Goal: Information Seeking & Learning: Learn about a topic

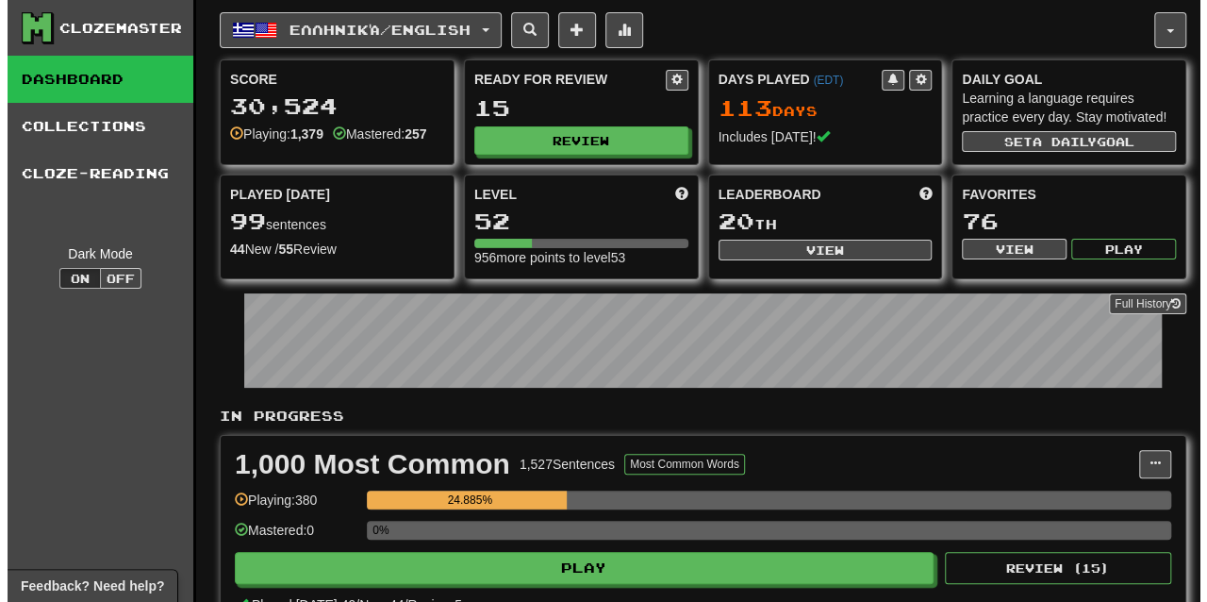
scroll to position [340, 0]
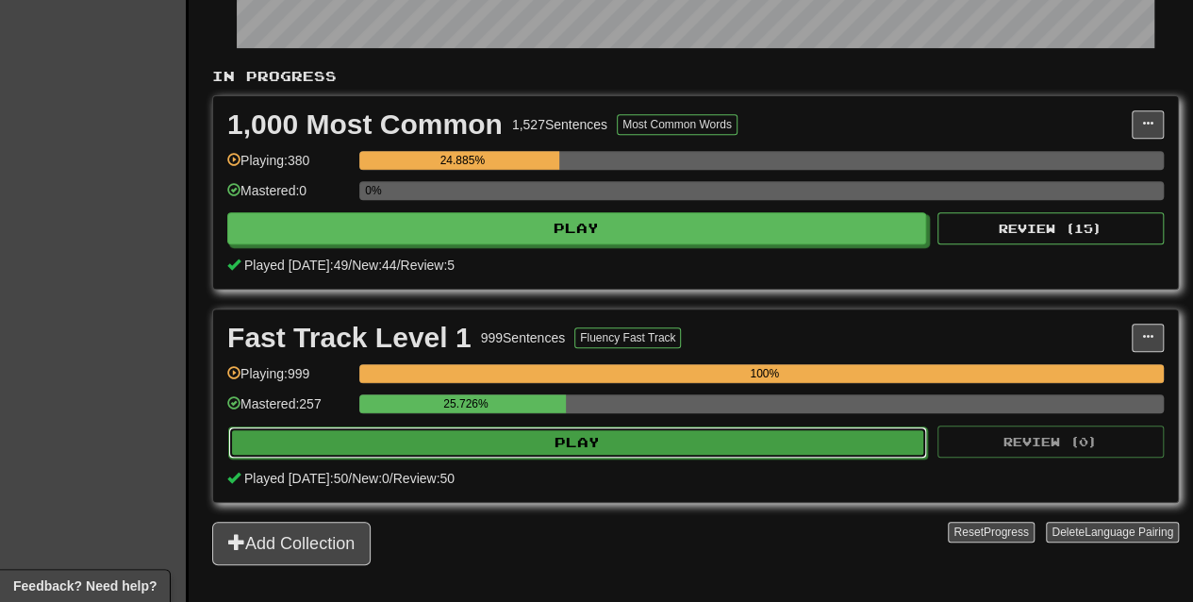
click at [505, 439] on button "Play" at bounding box center [577, 442] width 699 height 32
select select "**"
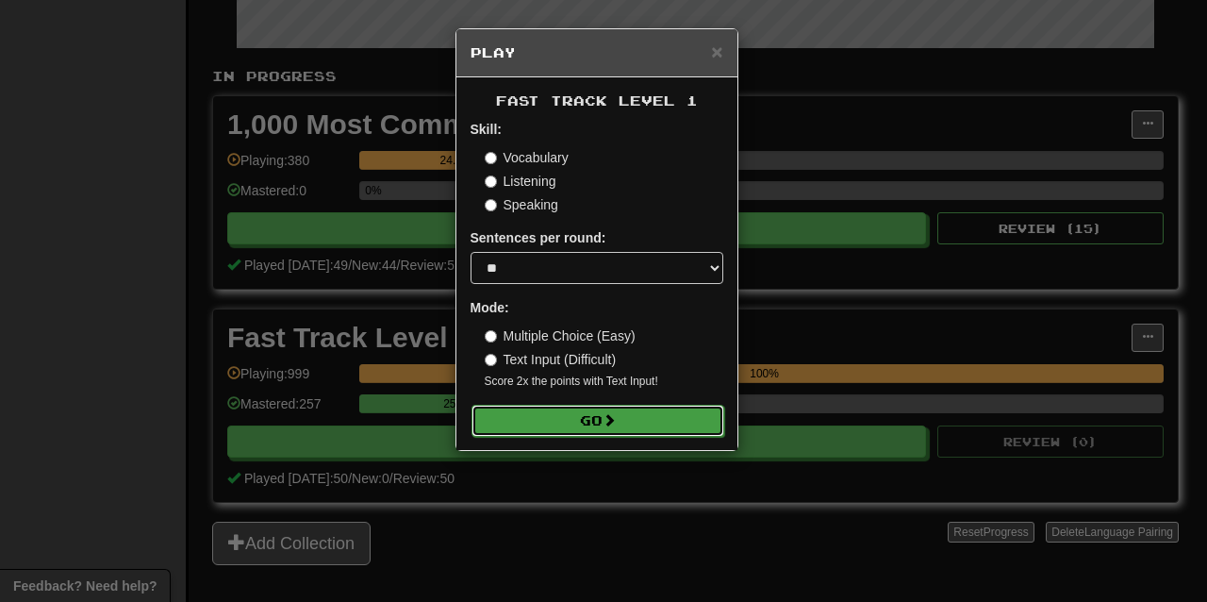
click at [525, 428] on button "Go" at bounding box center [598, 421] width 253 height 32
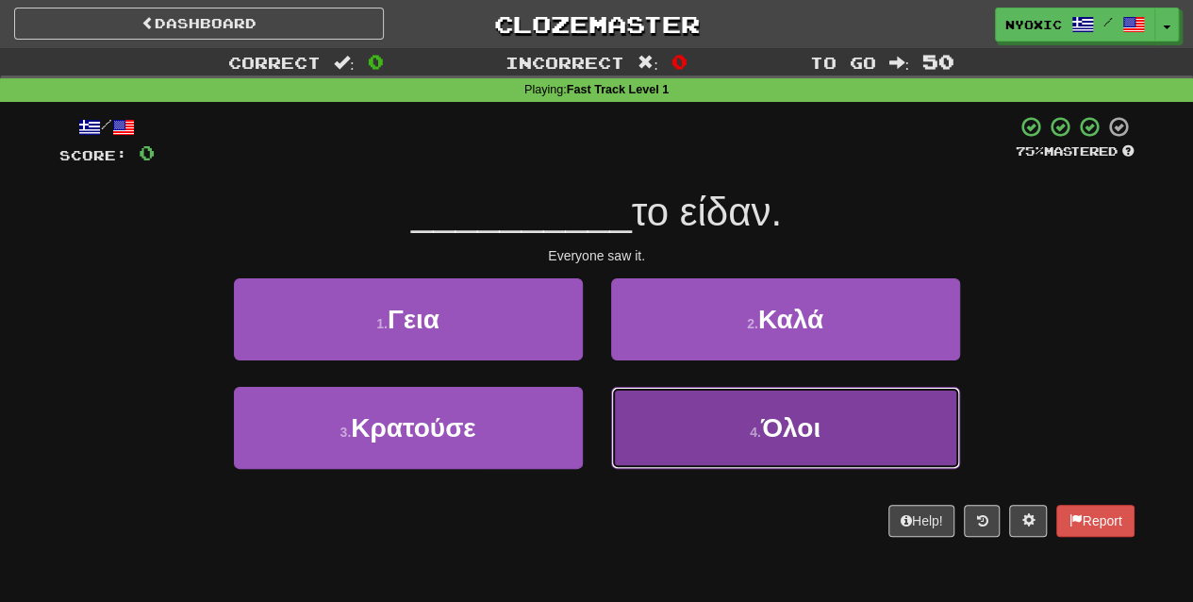
click at [797, 456] on button "4 . Όλοι" at bounding box center [785, 428] width 349 height 82
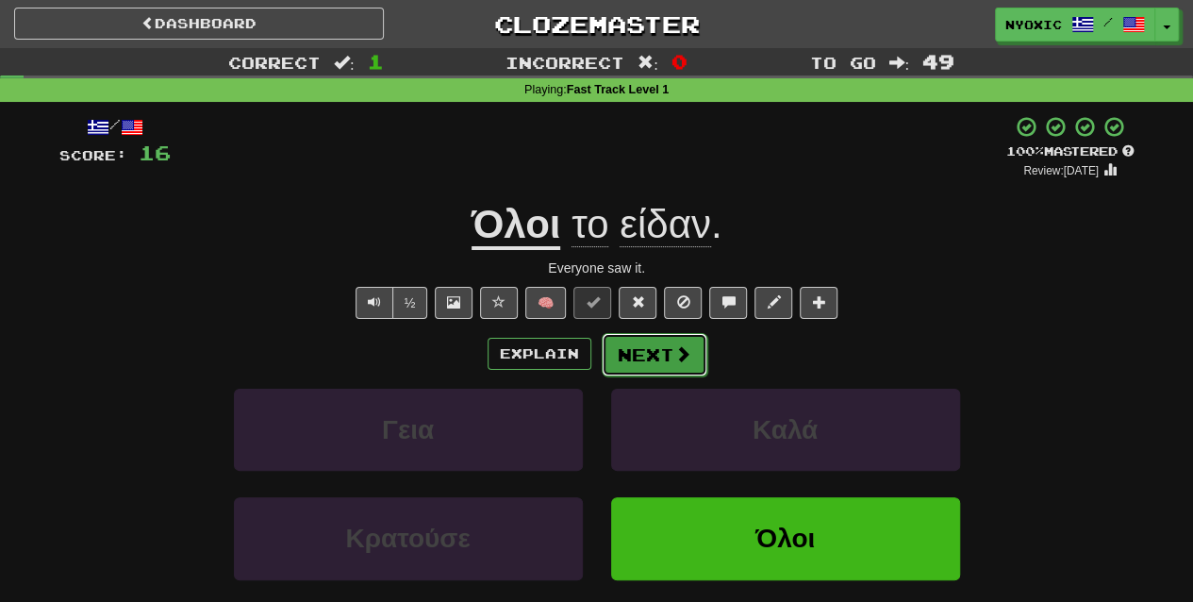
click at [613, 343] on button "Next" at bounding box center [655, 354] width 106 height 43
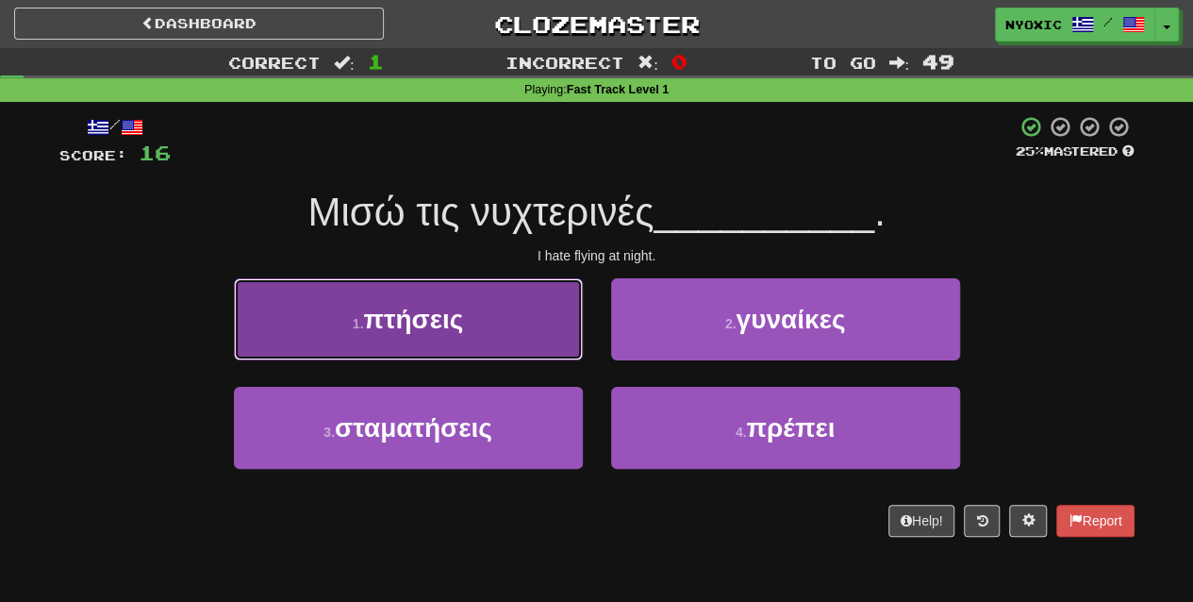
click at [556, 331] on button "1 . πτήσεις" at bounding box center [408, 319] width 349 height 82
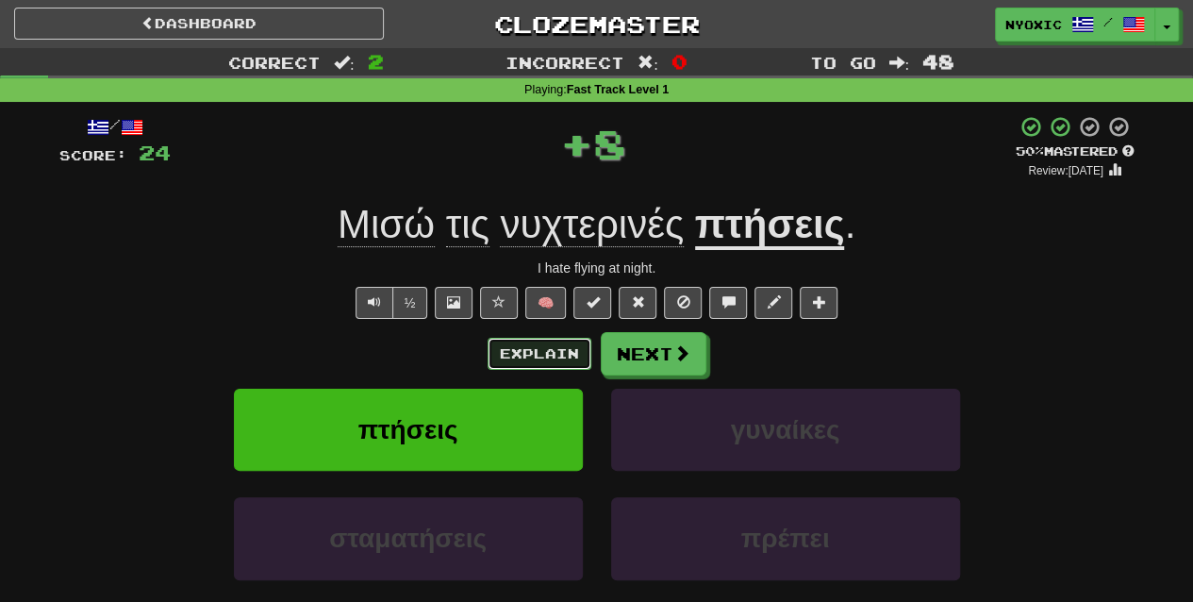
click at [555, 342] on button "Explain" at bounding box center [540, 354] width 104 height 32
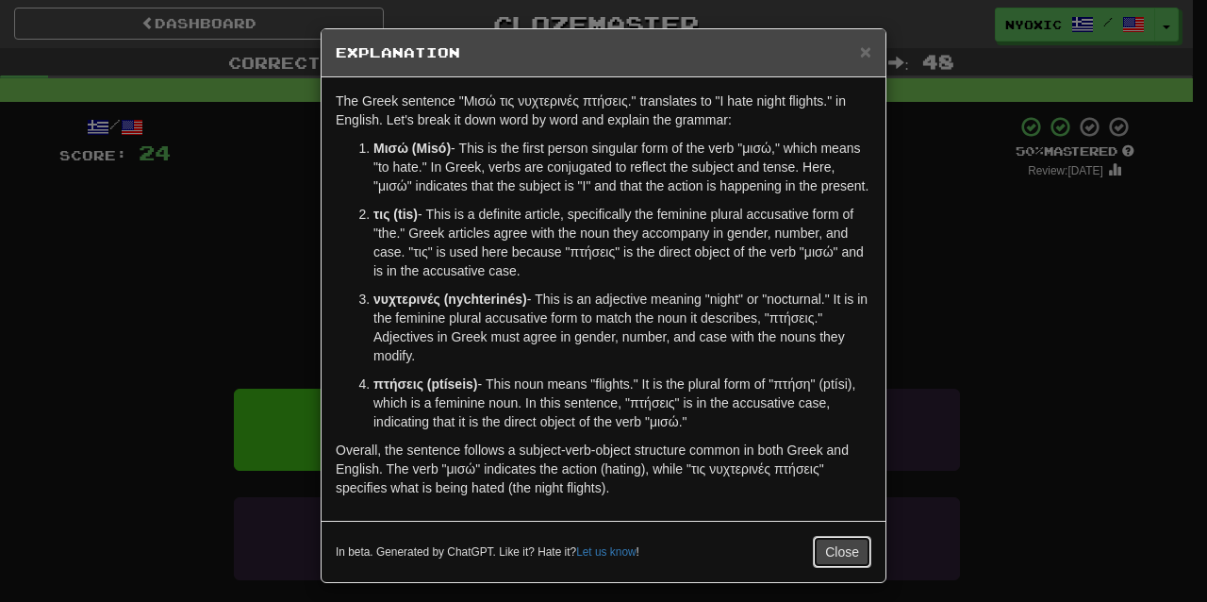
click at [825, 555] on button "Close" at bounding box center [842, 552] width 58 height 32
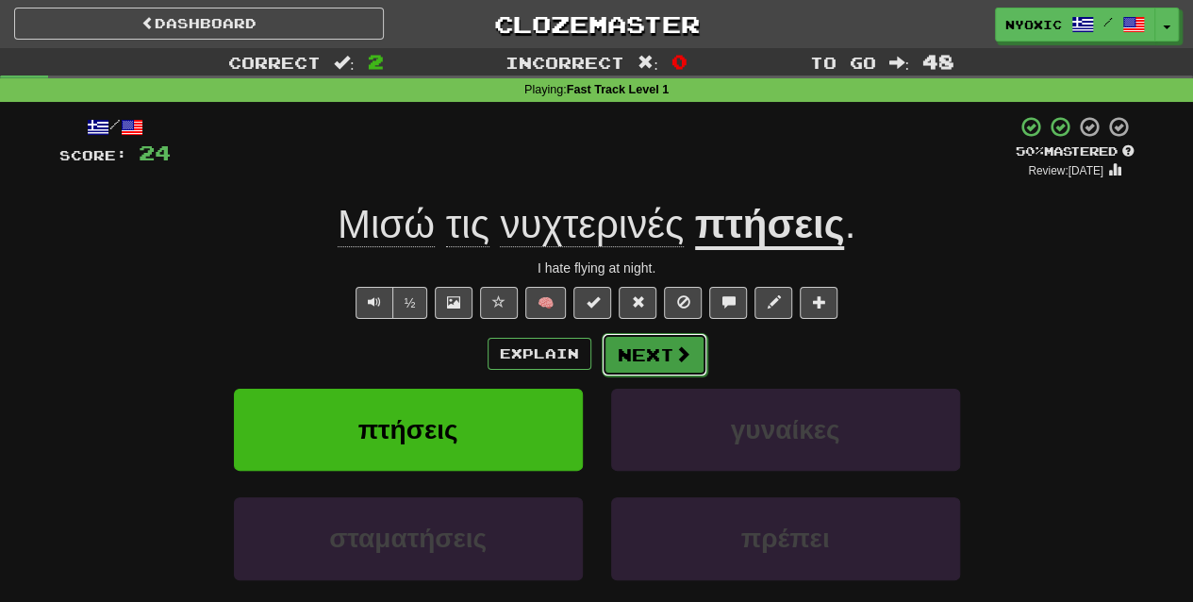
click at [685, 350] on span at bounding box center [682, 353] width 17 height 17
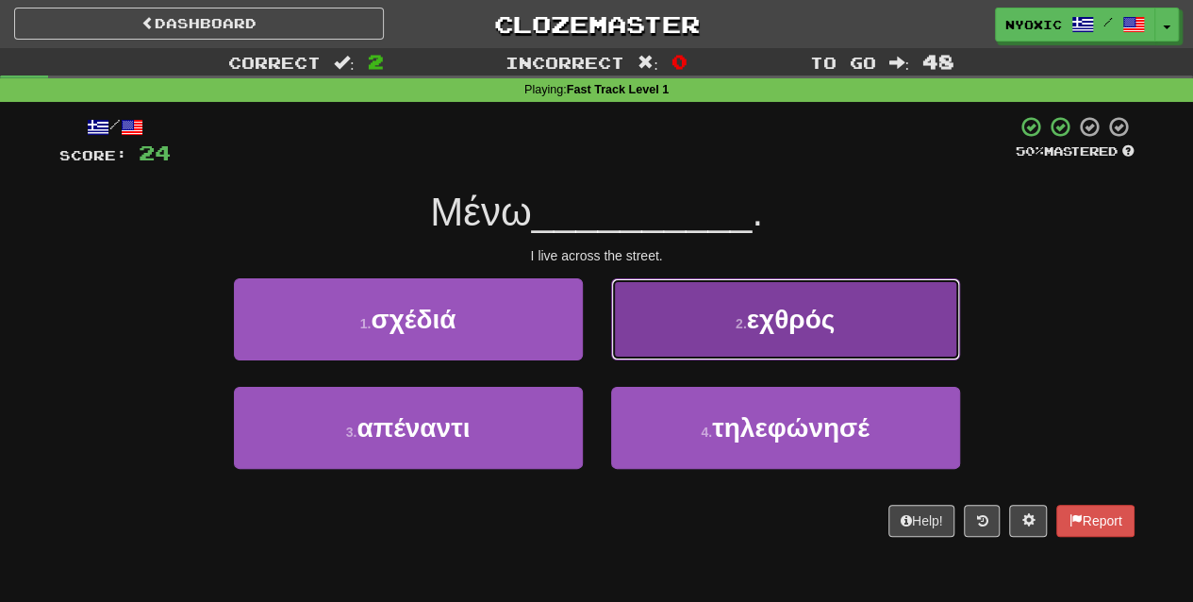
click at [766, 330] on span "εχθρός" at bounding box center [791, 319] width 89 height 29
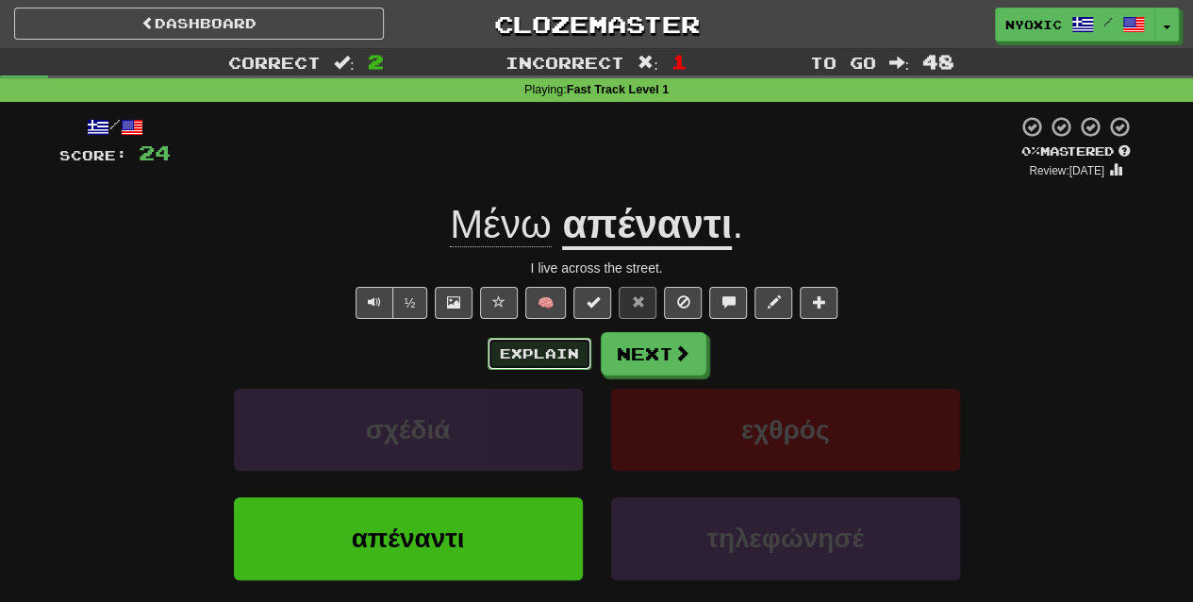
click at [530, 353] on button "Explain" at bounding box center [540, 354] width 104 height 32
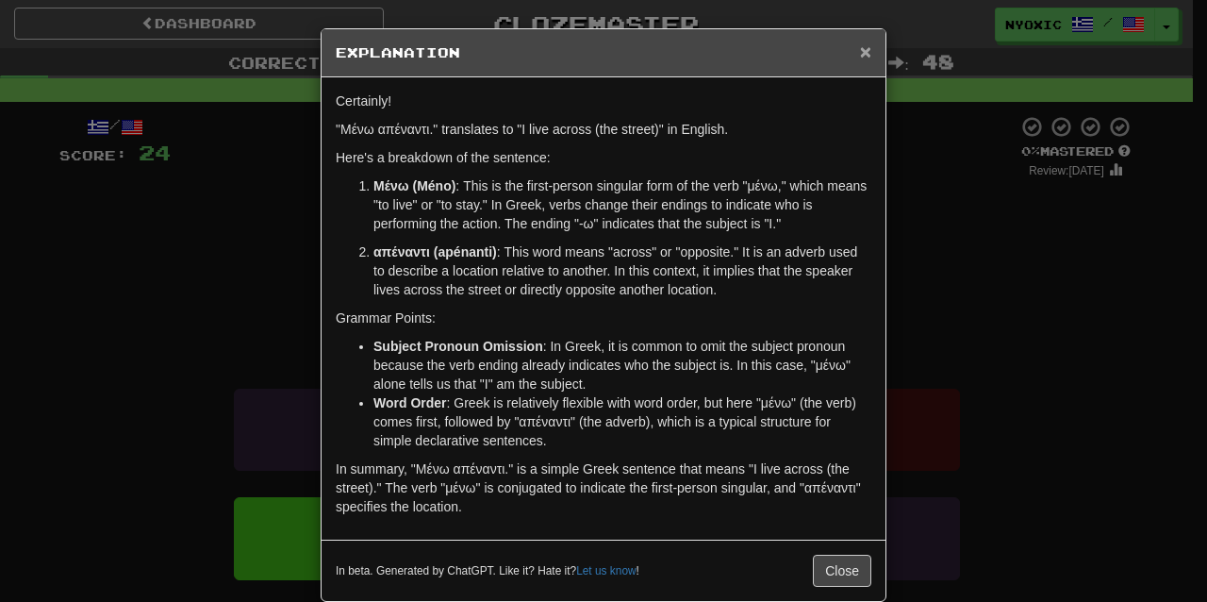
click at [863, 58] on span "×" at bounding box center [865, 52] width 11 height 22
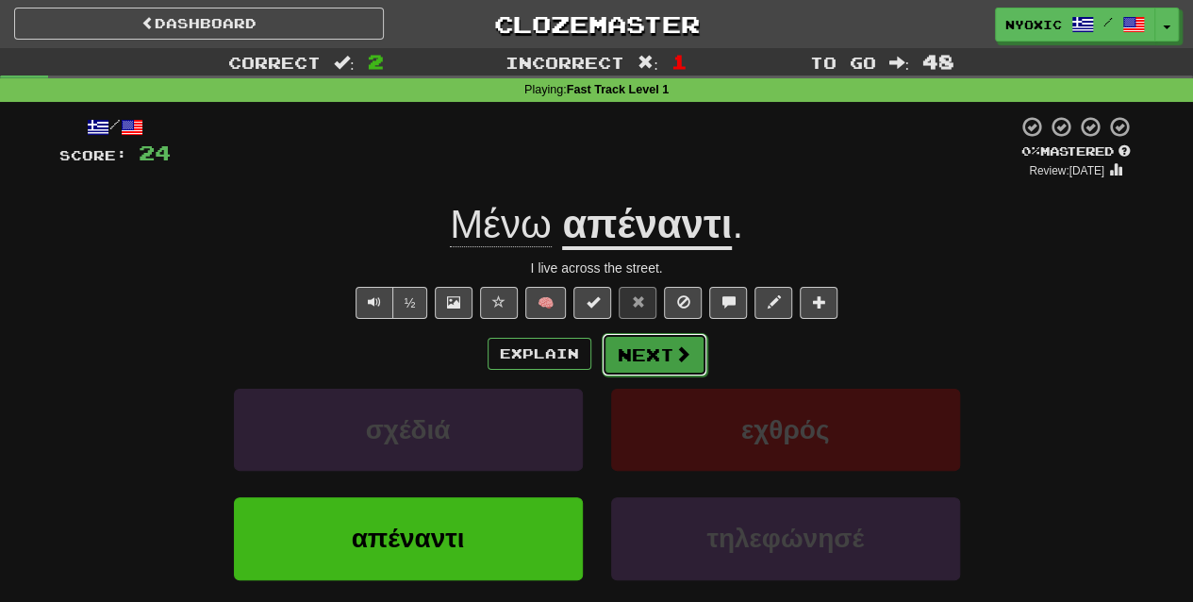
click at [629, 355] on button "Next" at bounding box center [655, 354] width 106 height 43
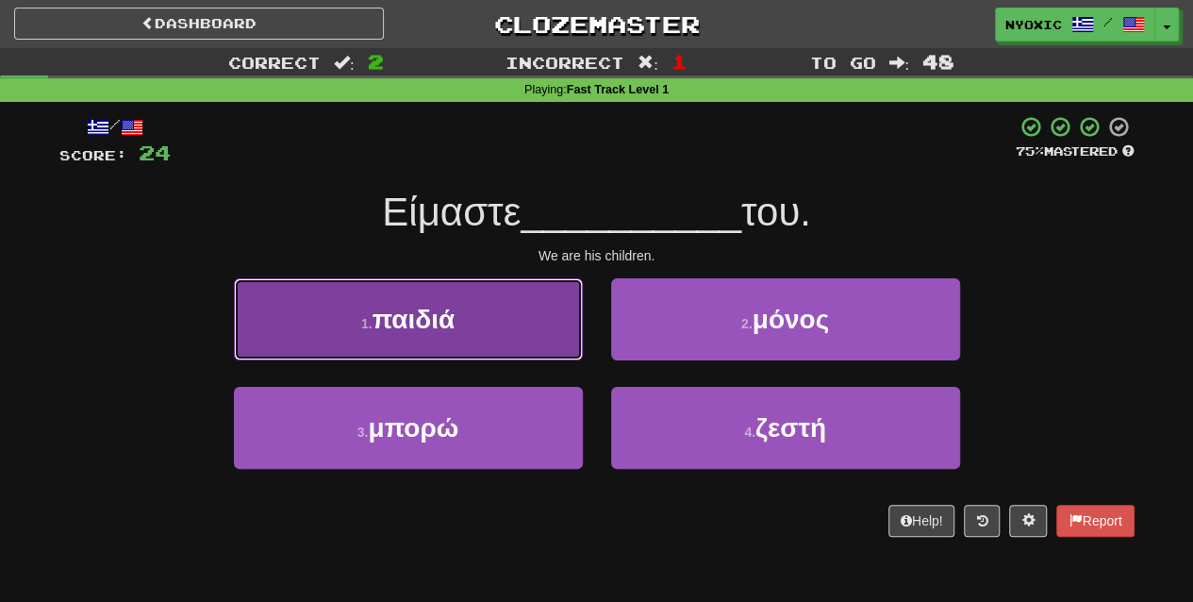
click at [539, 333] on button "1 . παιδιά" at bounding box center [408, 319] width 349 height 82
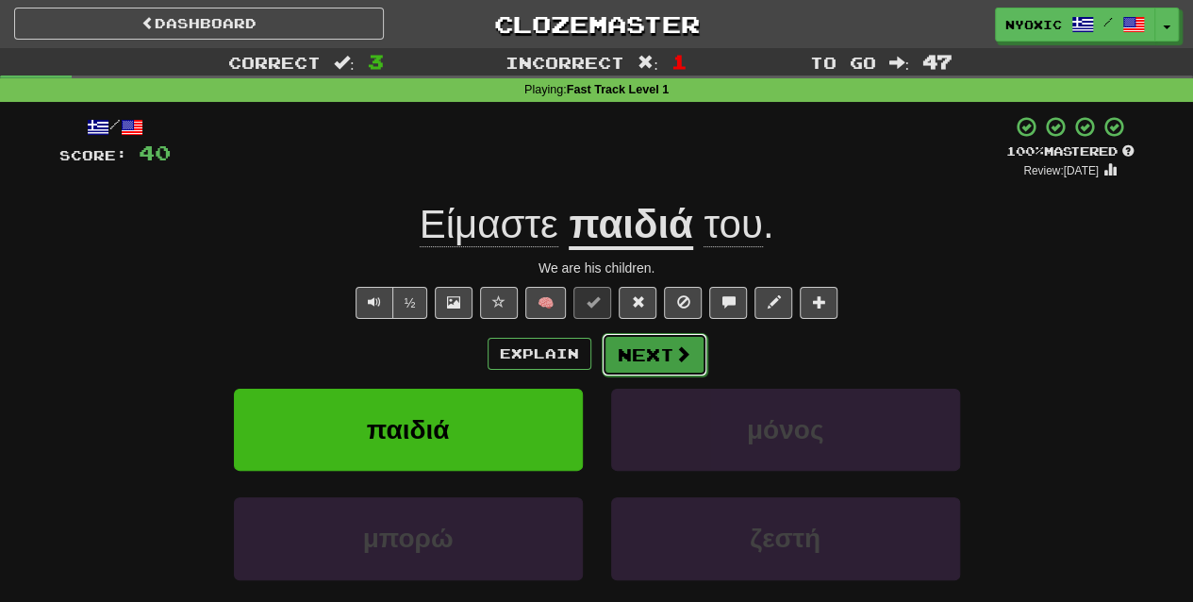
click at [616, 351] on button "Next" at bounding box center [655, 354] width 106 height 43
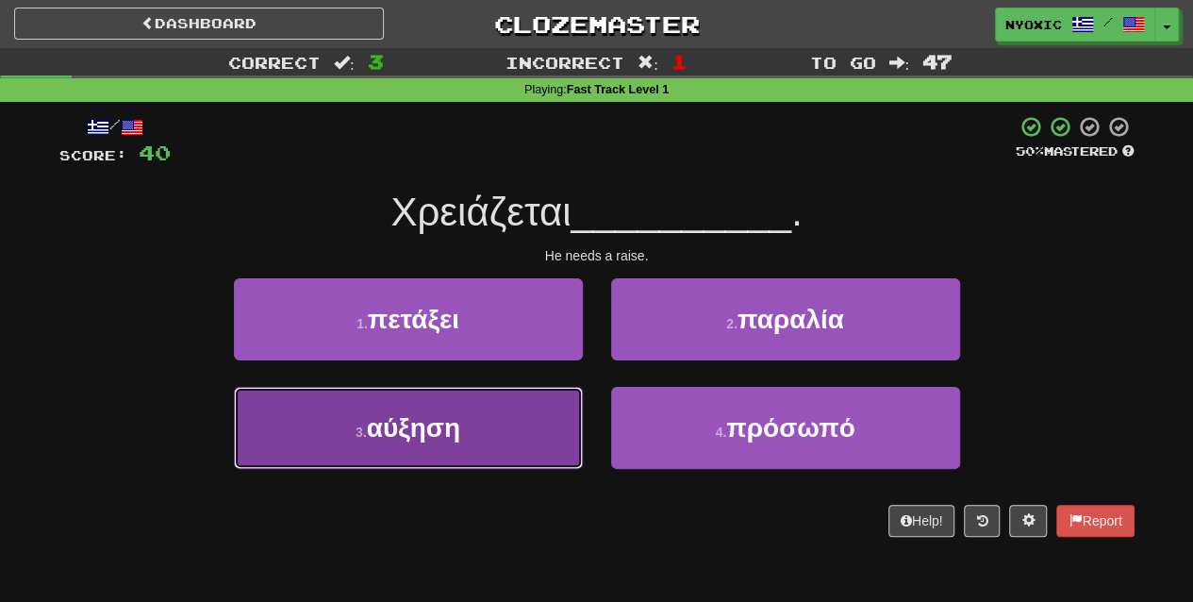
click at [398, 437] on span "αύξηση" at bounding box center [413, 427] width 93 height 29
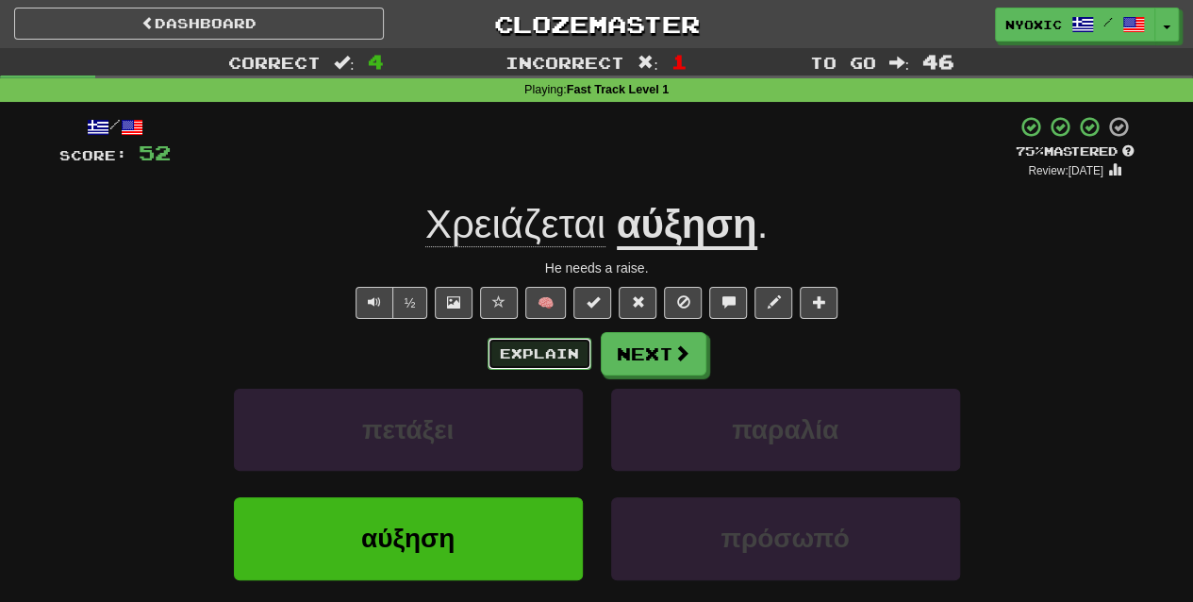
click at [560, 358] on button "Explain" at bounding box center [540, 354] width 104 height 32
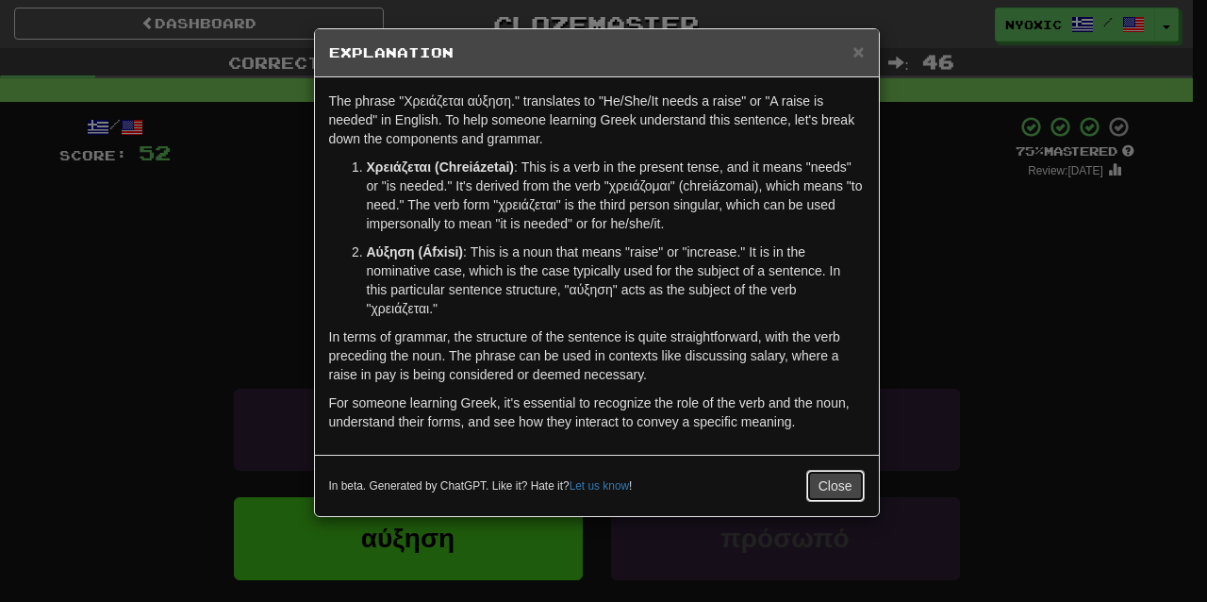
click at [809, 470] on button "Close" at bounding box center [835, 486] width 58 height 32
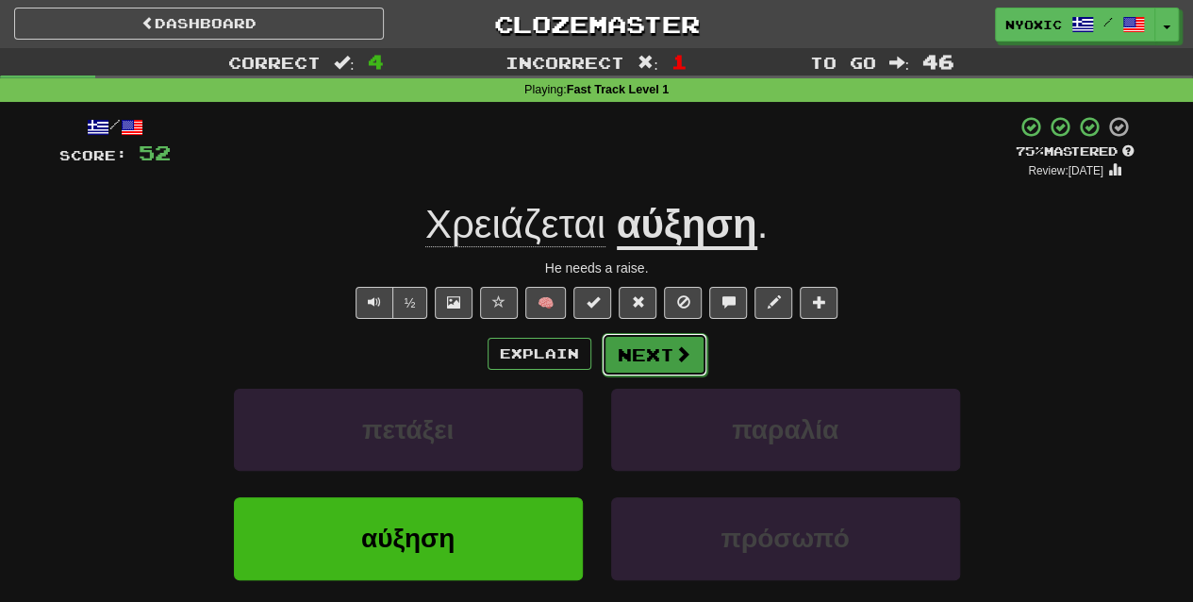
click at [636, 347] on button "Next" at bounding box center [655, 354] width 106 height 43
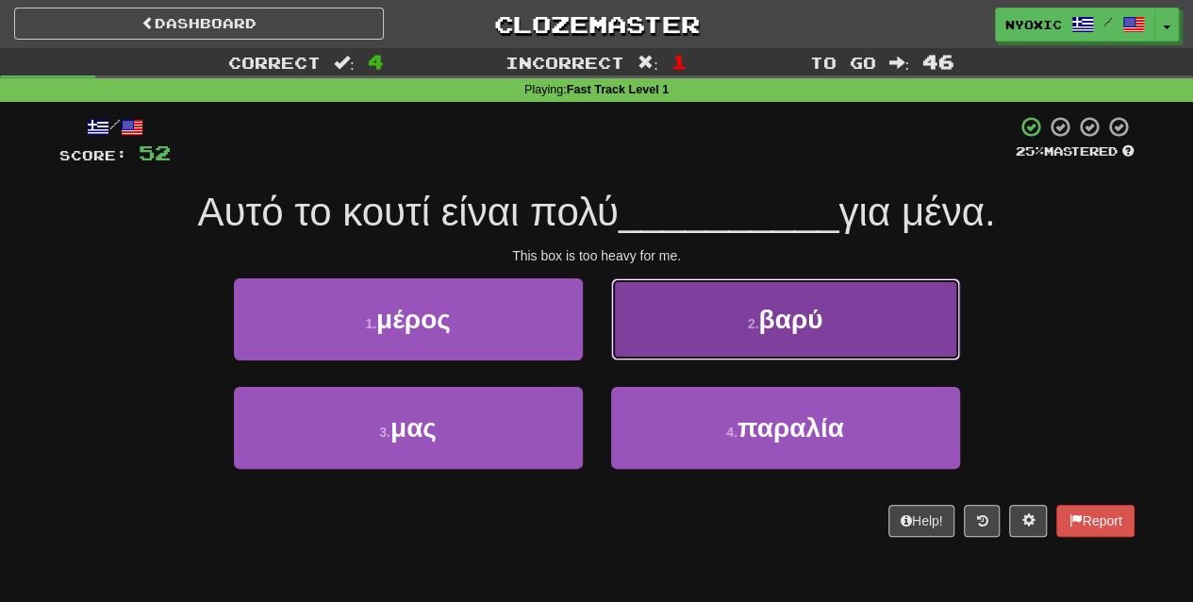
click at [789, 313] on span "βαρύ" at bounding box center [790, 319] width 64 height 29
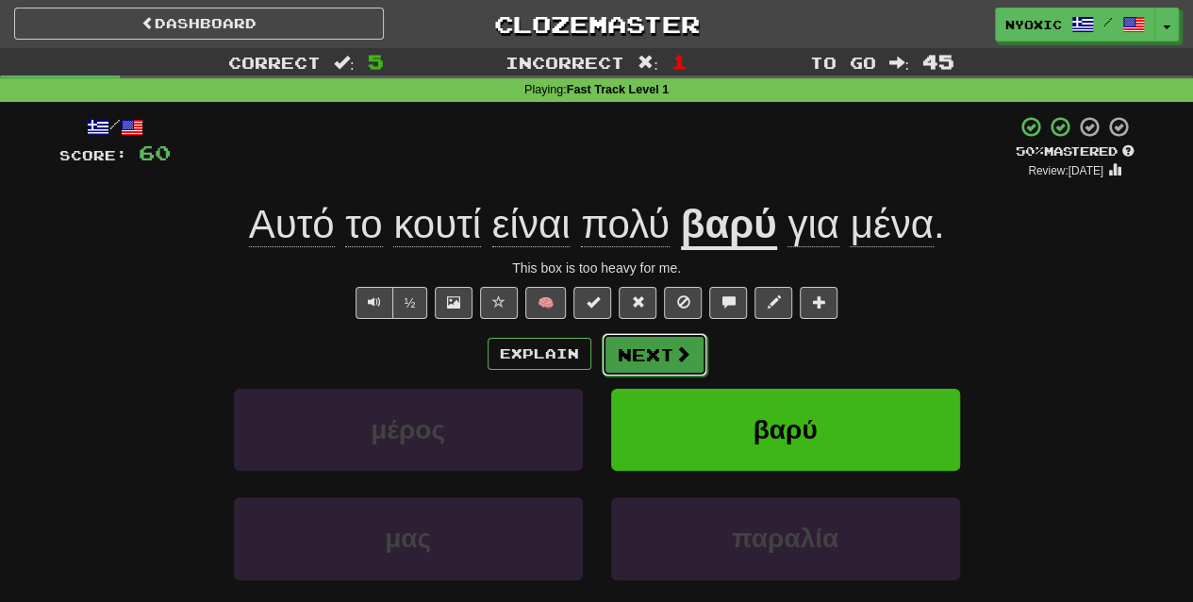
click at [687, 355] on span at bounding box center [682, 353] width 17 height 17
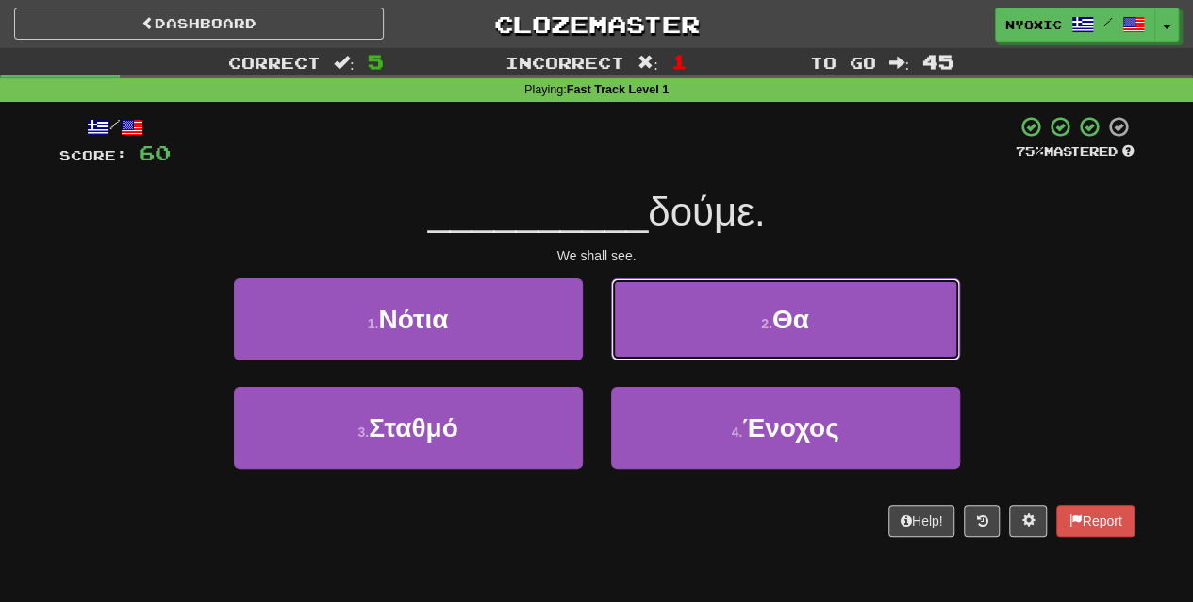
click at [687, 355] on button "2 . Θα" at bounding box center [785, 319] width 349 height 82
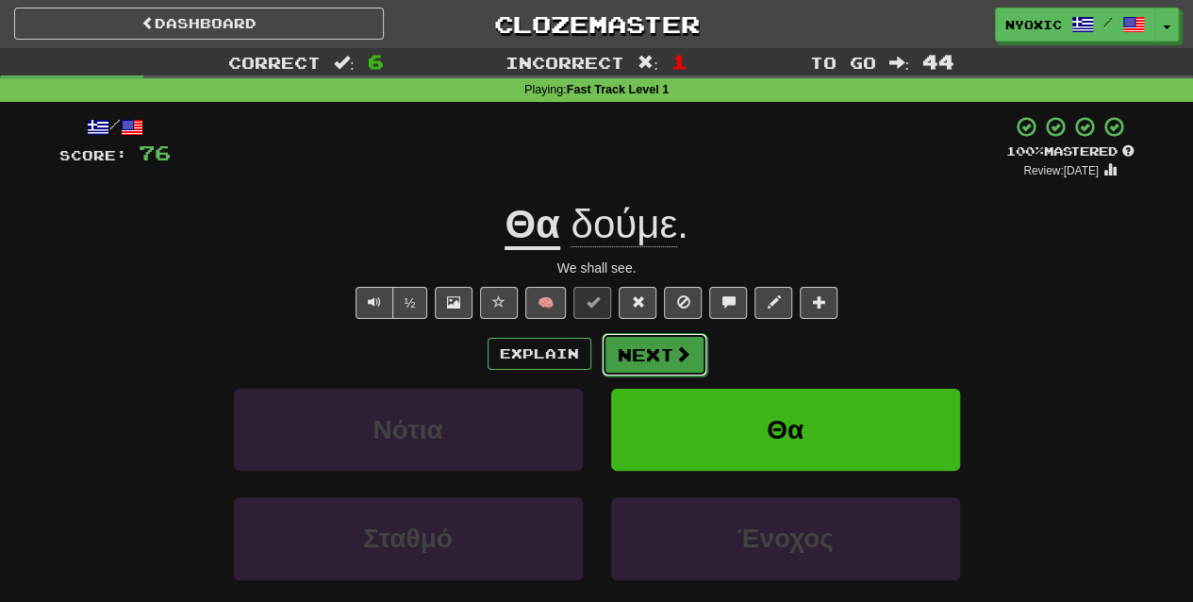
click at [671, 356] on button "Next" at bounding box center [655, 354] width 106 height 43
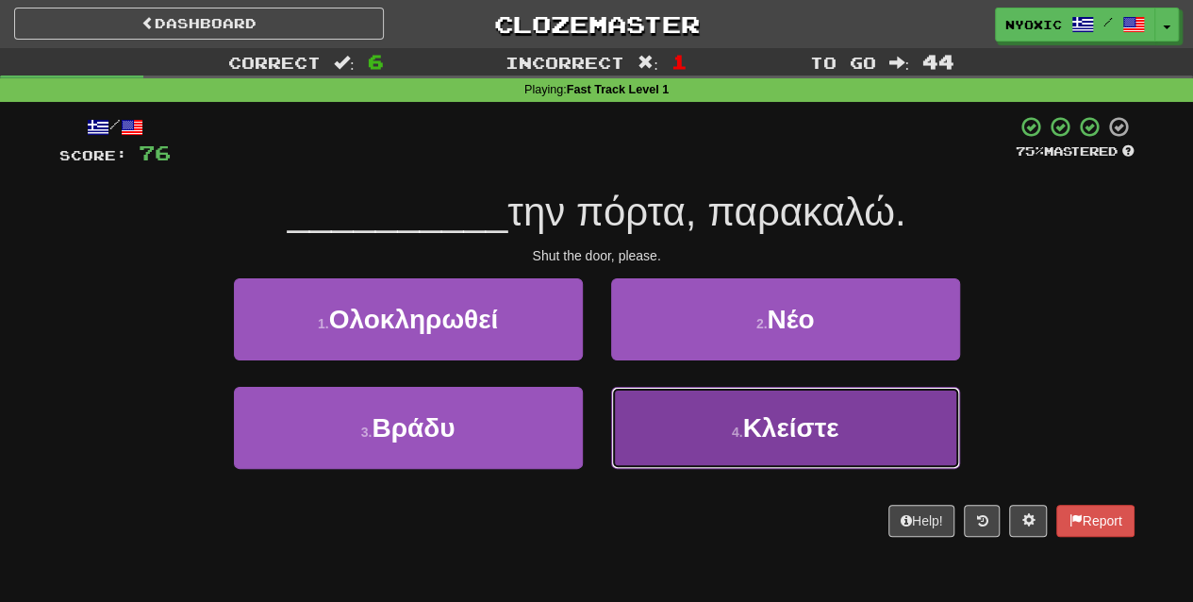
click at [700, 447] on button "4 . Κλείστε" at bounding box center [785, 428] width 349 height 82
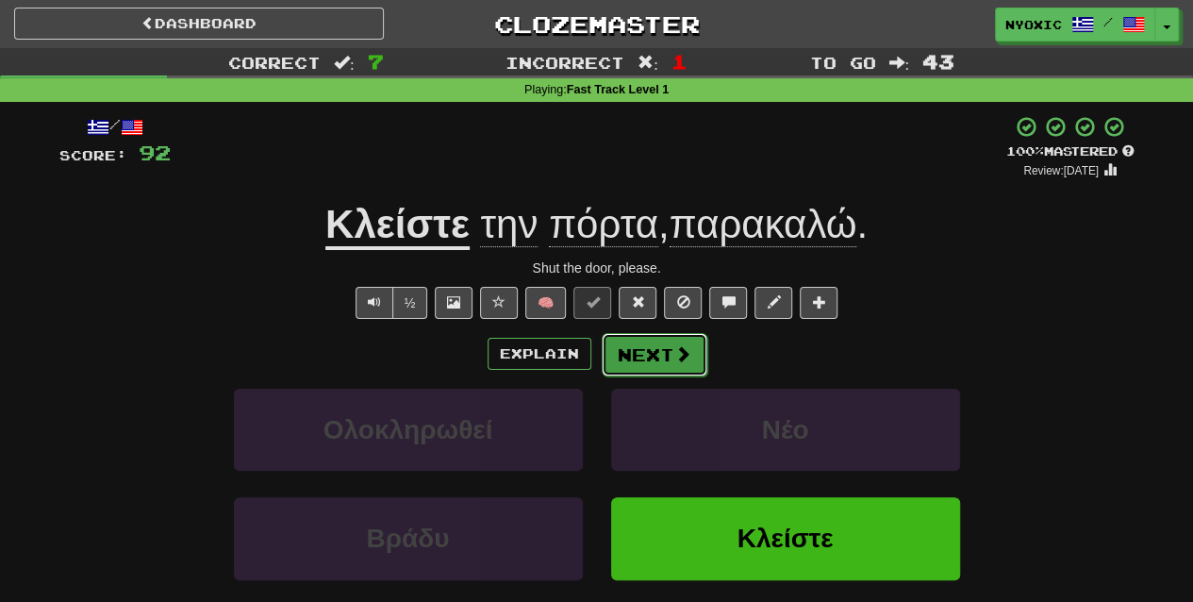
click at [630, 352] on button "Next" at bounding box center [655, 354] width 106 height 43
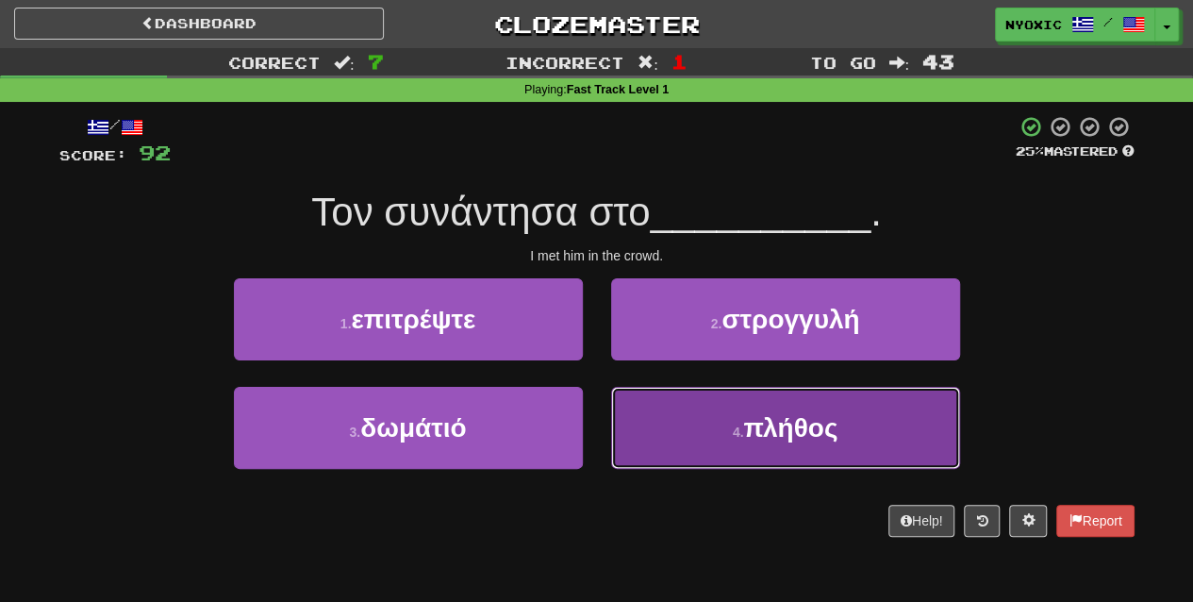
click at [787, 445] on button "4 . πλήθος" at bounding box center [785, 428] width 349 height 82
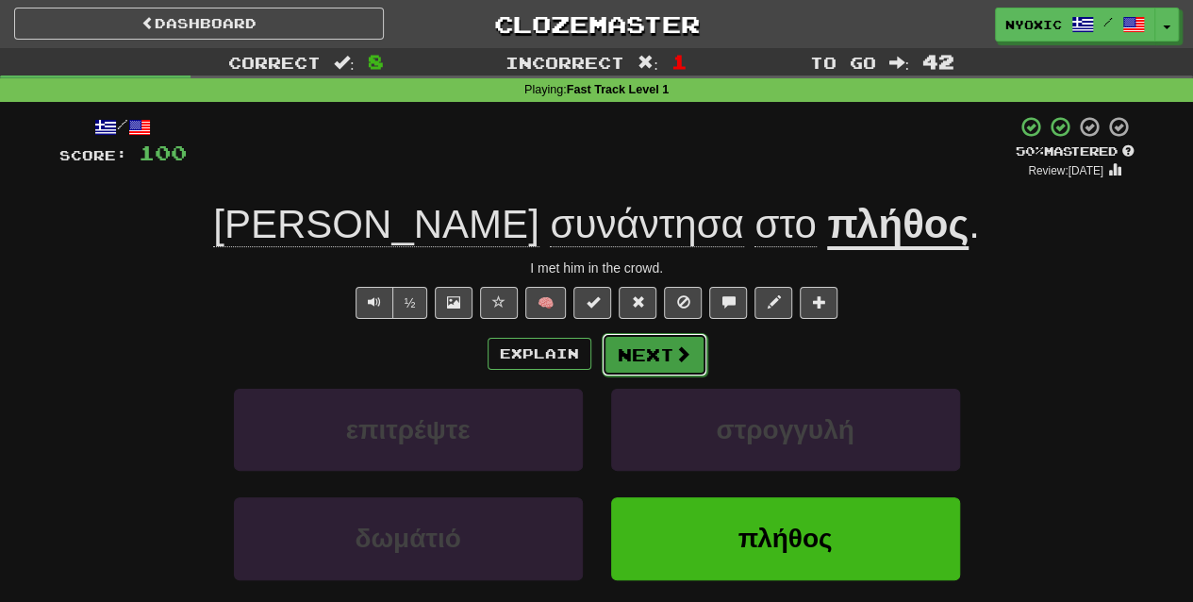
click at [700, 343] on button "Next" at bounding box center [655, 354] width 106 height 43
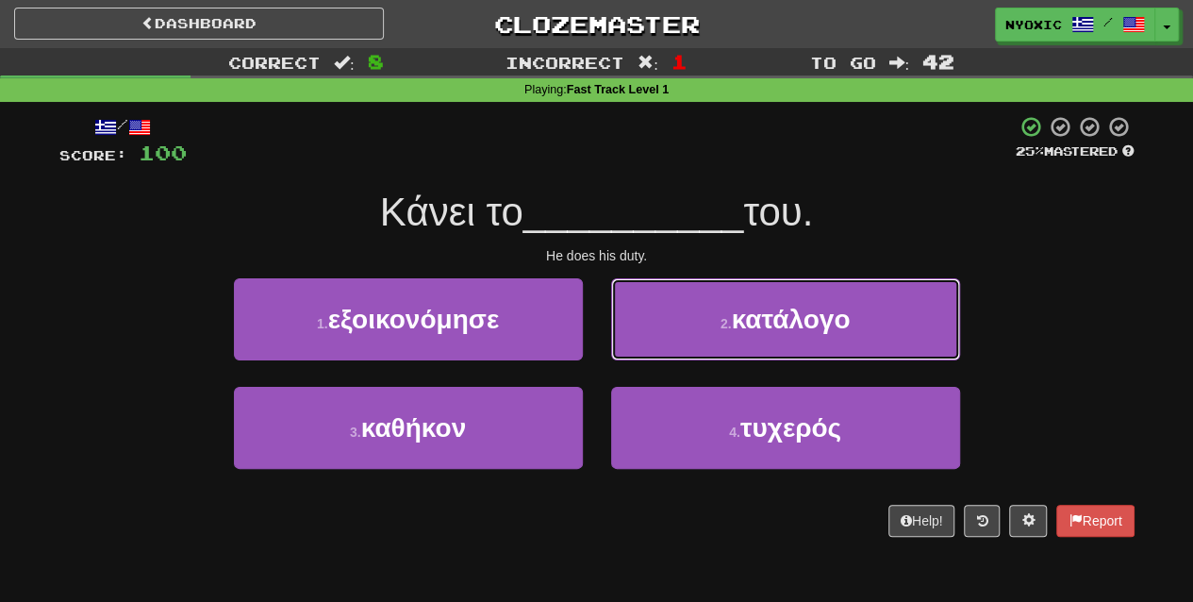
click at [700, 343] on button "2 . κατάλογο" at bounding box center [785, 319] width 349 height 82
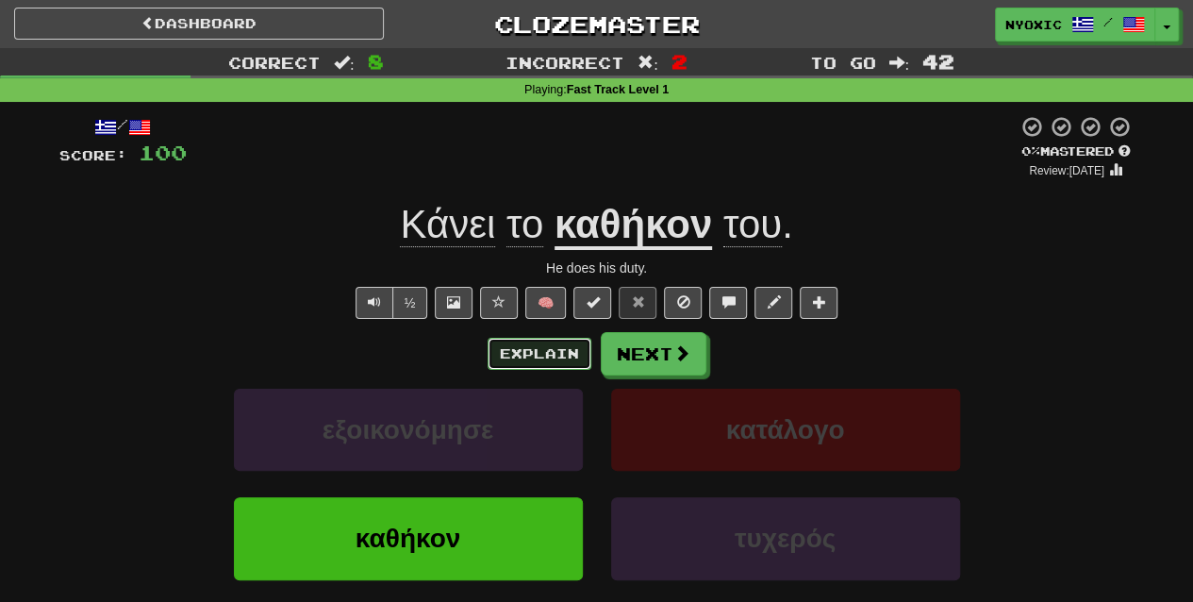
click at [547, 352] on button "Explain" at bounding box center [540, 354] width 104 height 32
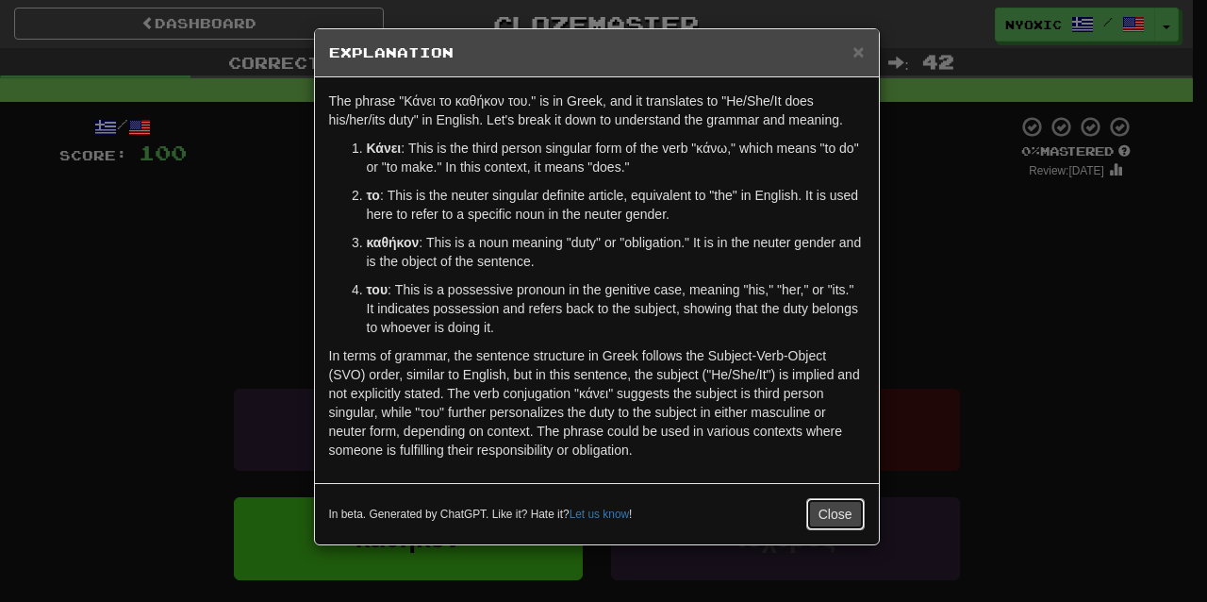
click at [836, 507] on button "Close" at bounding box center [835, 514] width 58 height 32
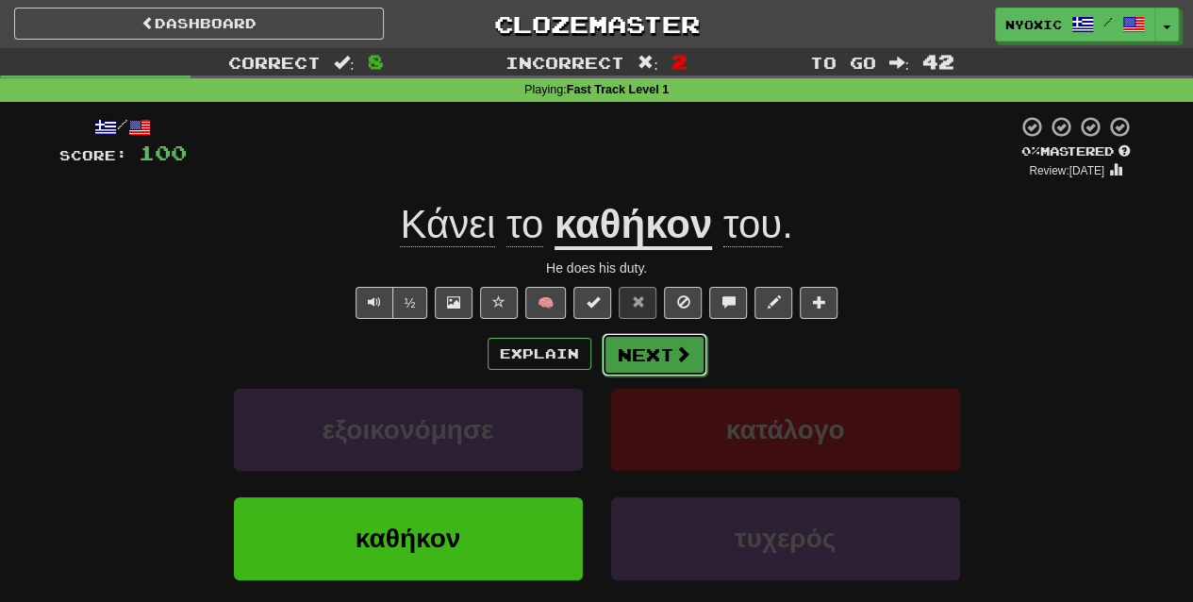
click at [657, 358] on button "Next" at bounding box center [655, 354] width 106 height 43
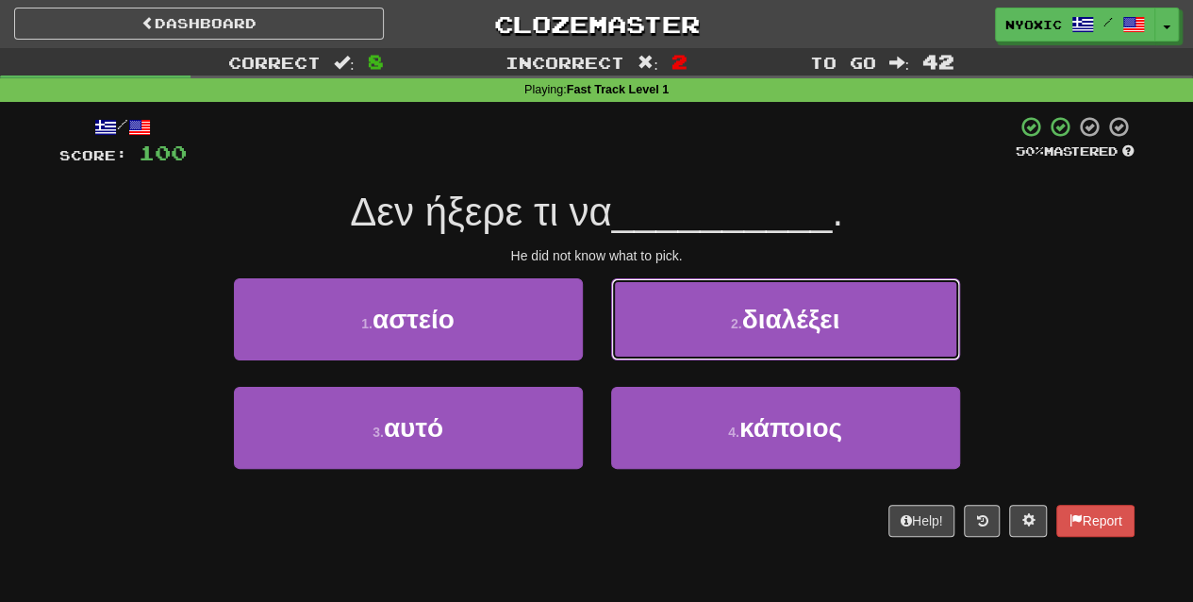
click at [657, 358] on button "2 . διαλέξει" at bounding box center [785, 319] width 349 height 82
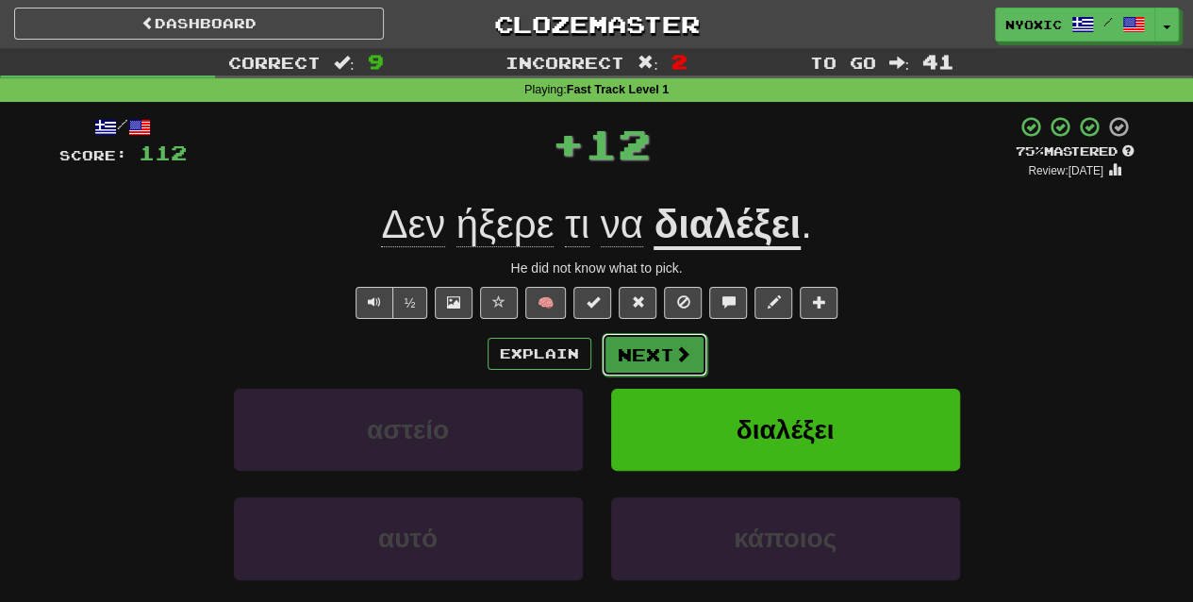
click at [664, 364] on button "Next" at bounding box center [655, 354] width 106 height 43
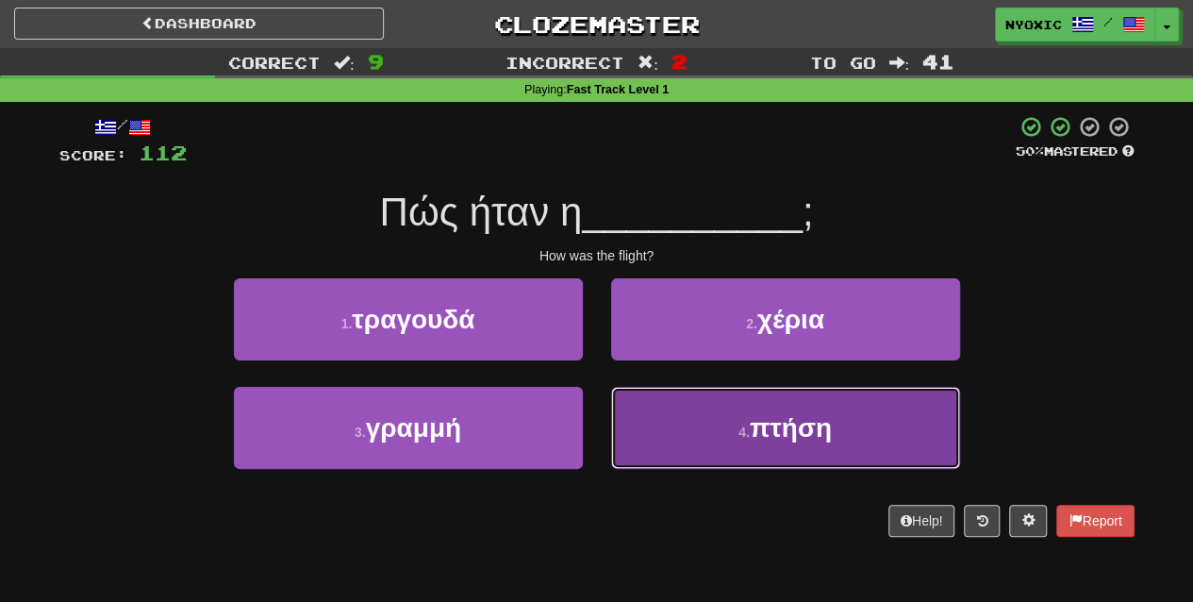
click at [705, 432] on button "4 . πτήση" at bounding box center [785, 428] width 349 height 82
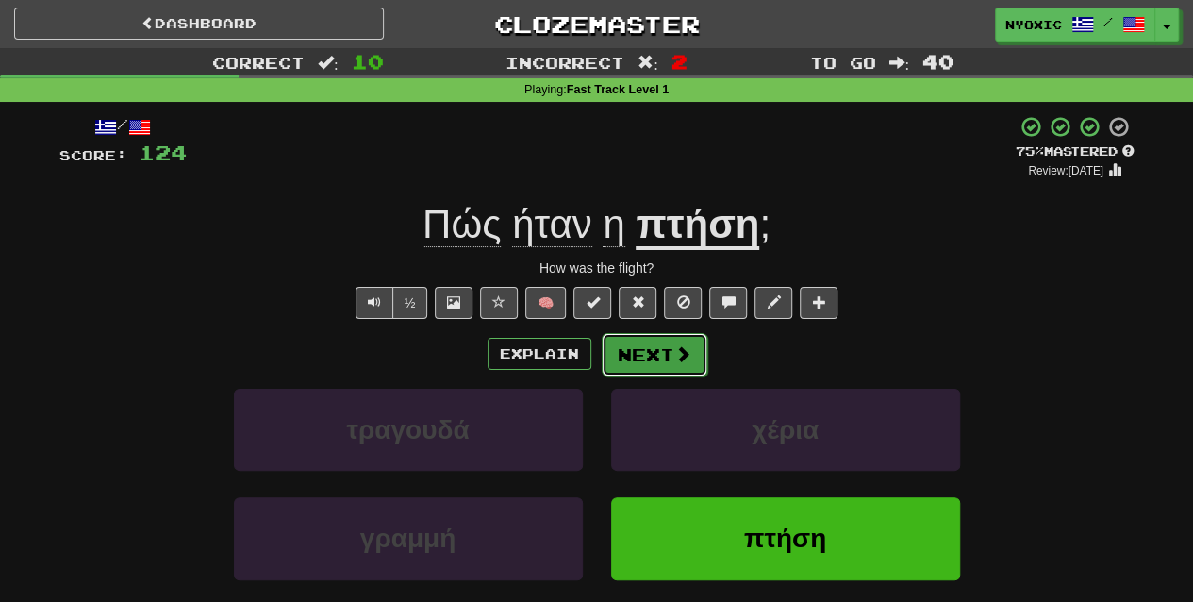
click at [674, 365] on button "Next" at bounding box center [655, 354] width 106 height 43
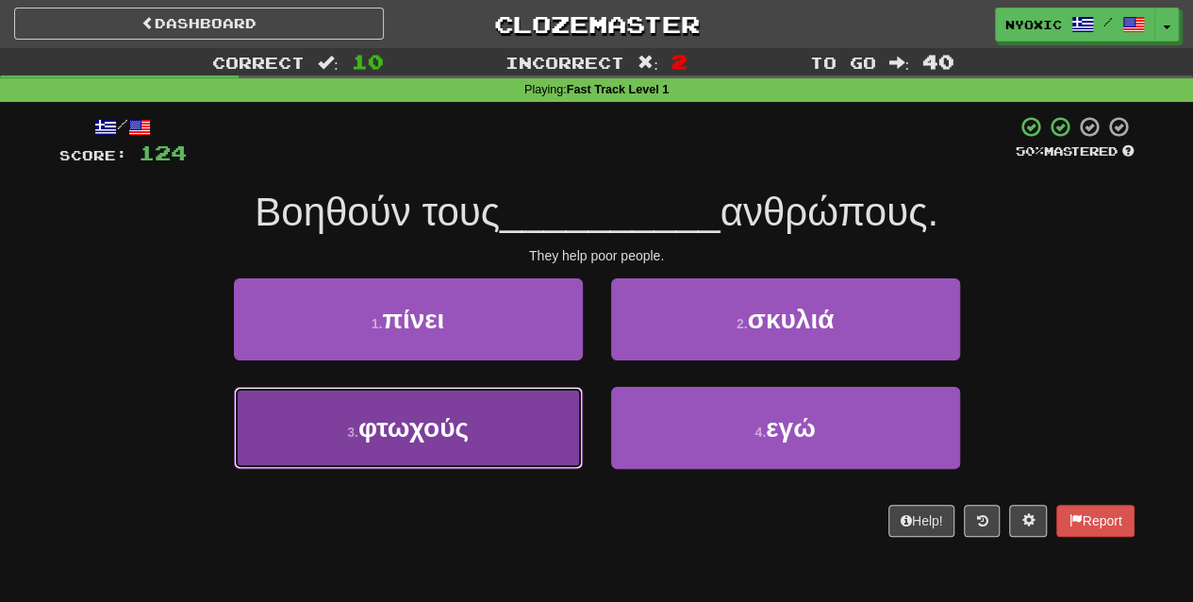
click at [536, 451] on button "3 . φτωχούς" at bounding box center [408, 428] width 349 height 82
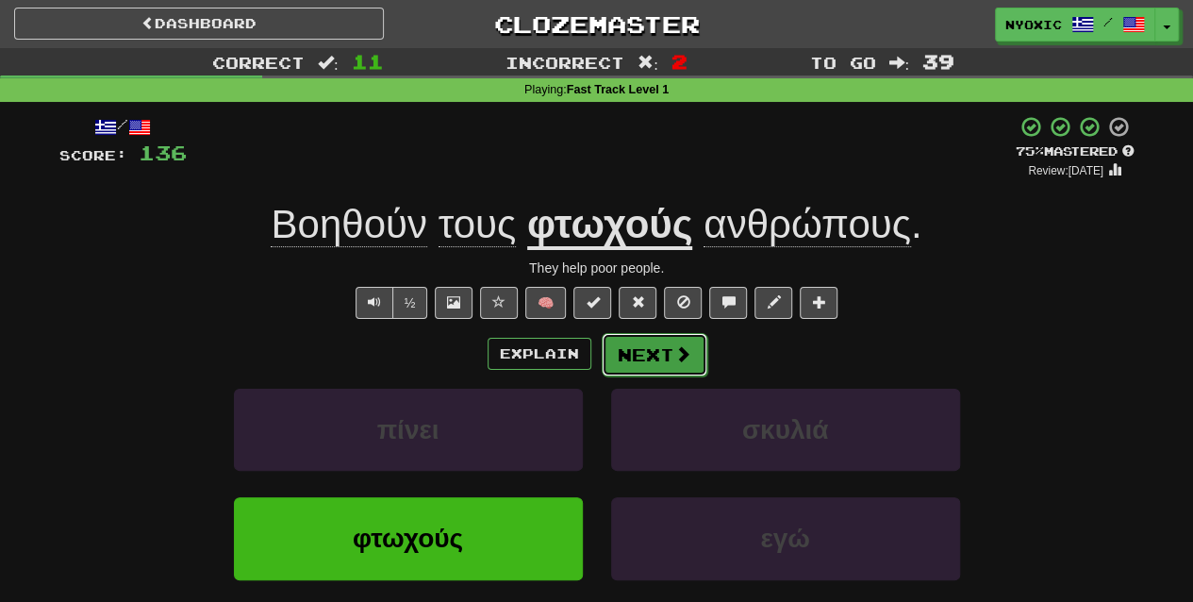
click at [640, 348] on button "Next" at bounding box center [655, 354] width 106 height 43
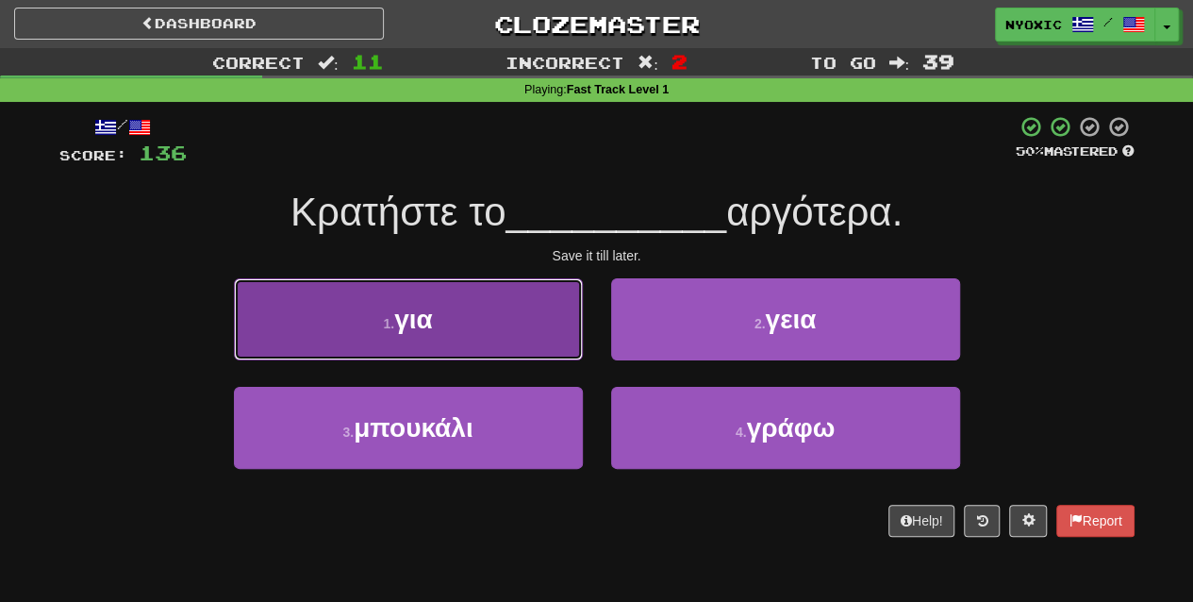
click at [471, 336] on button "1 . για" at bounding box center [408, 319] width 349 height 82
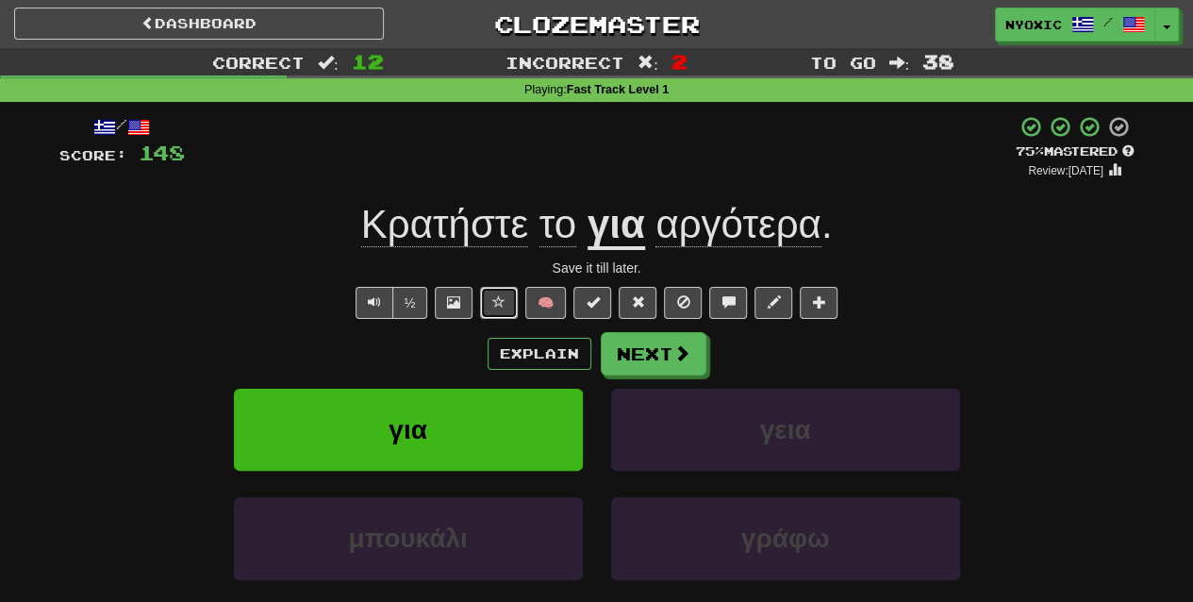
click at [492, 300] on span at bounding box center [498, 301] width 13 height 13
click at [651, 352] on button "Next" at bounding box center [655, 354] width 106 height 43
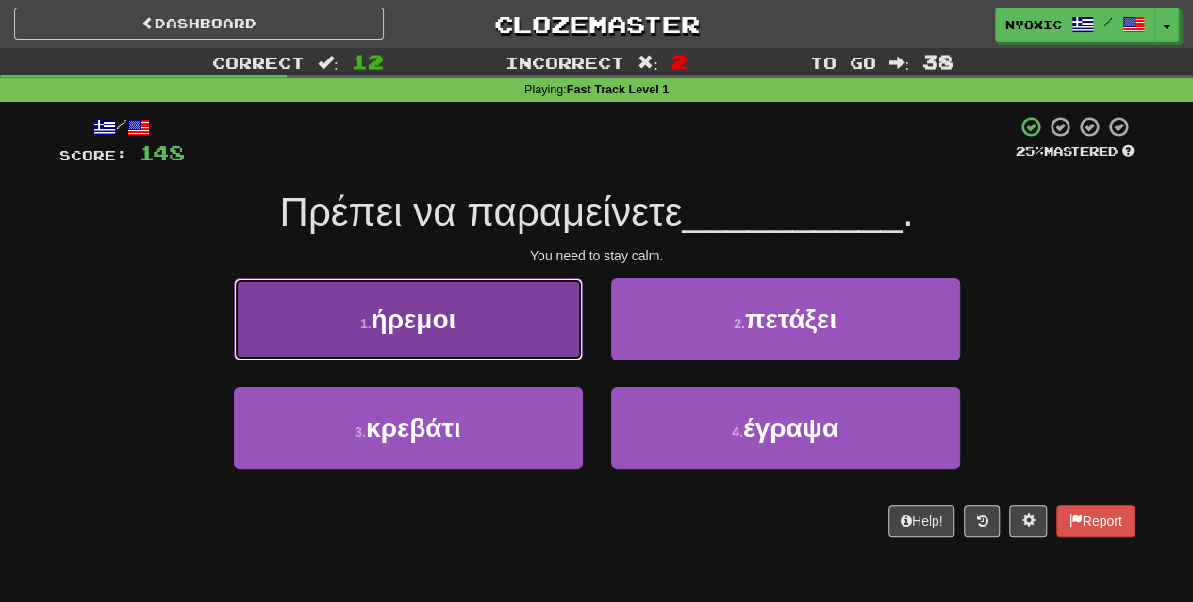
click at [556, 347] on button "1 . ήρεμοι" at bounding box center [408, 319] width 349 height 82
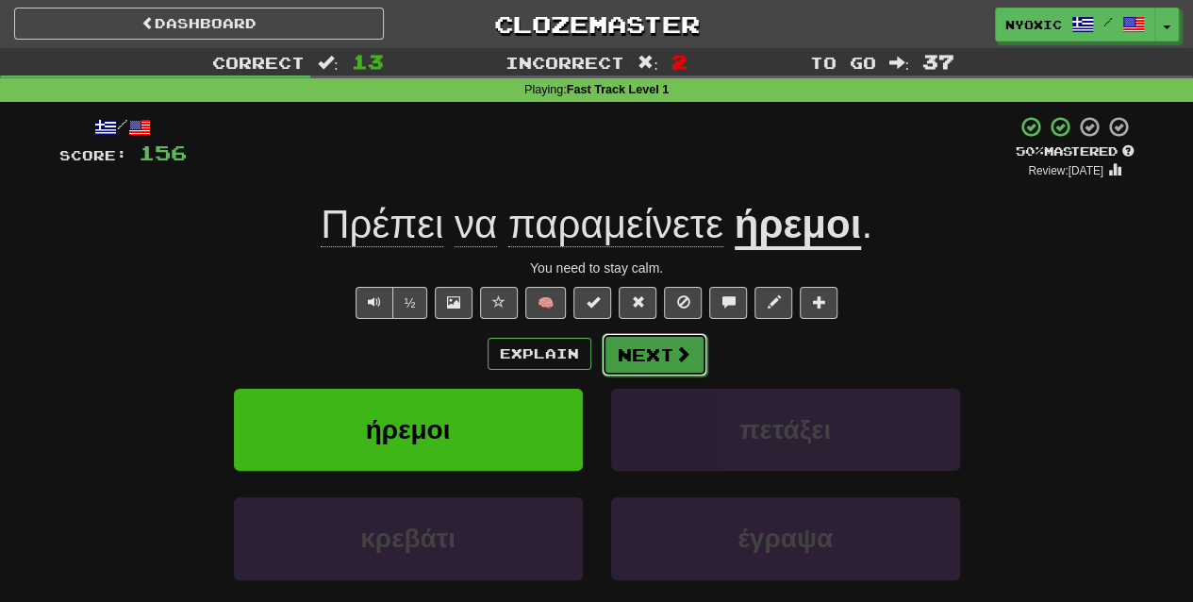
click at [679, 353] on span at bounding box center [682, 353] width 17 height 17
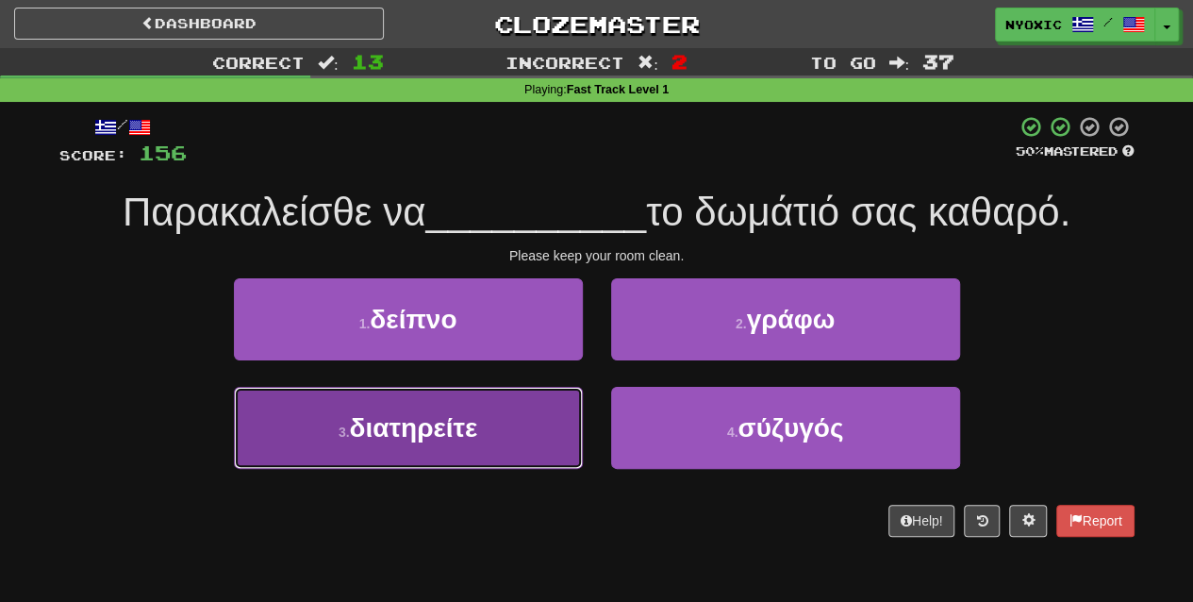
click at [545, 417] on button "3 . διατηρείτε" at bounding box center [408, 428] width 349 height 82
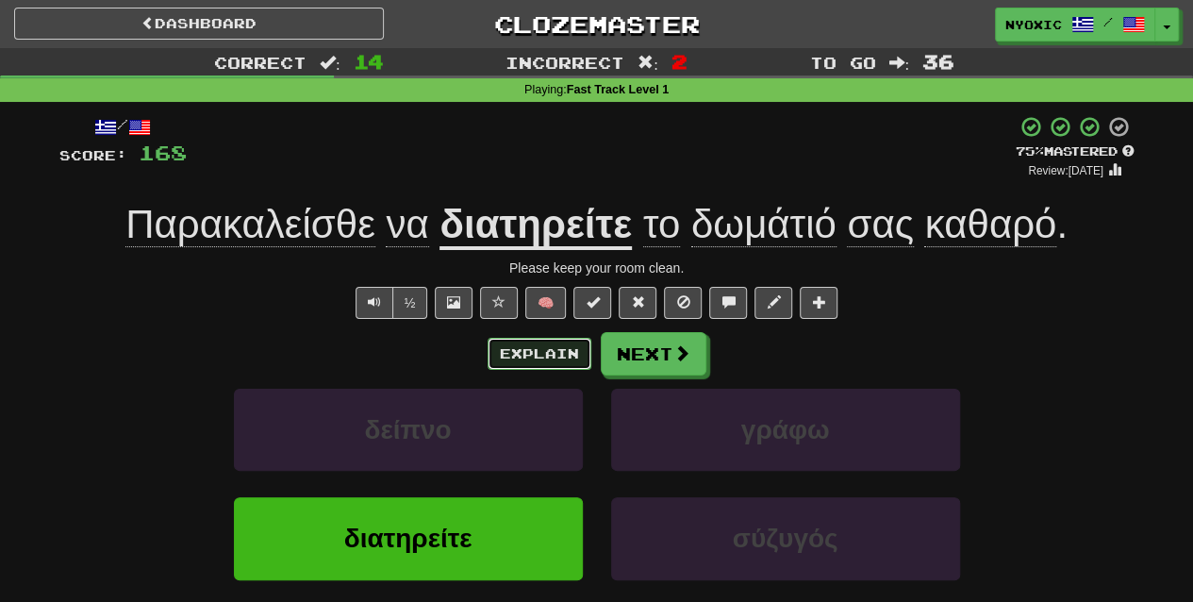
click at [536, 350] on button "Explain" at bounding box center [540, 354] width 104 height 32
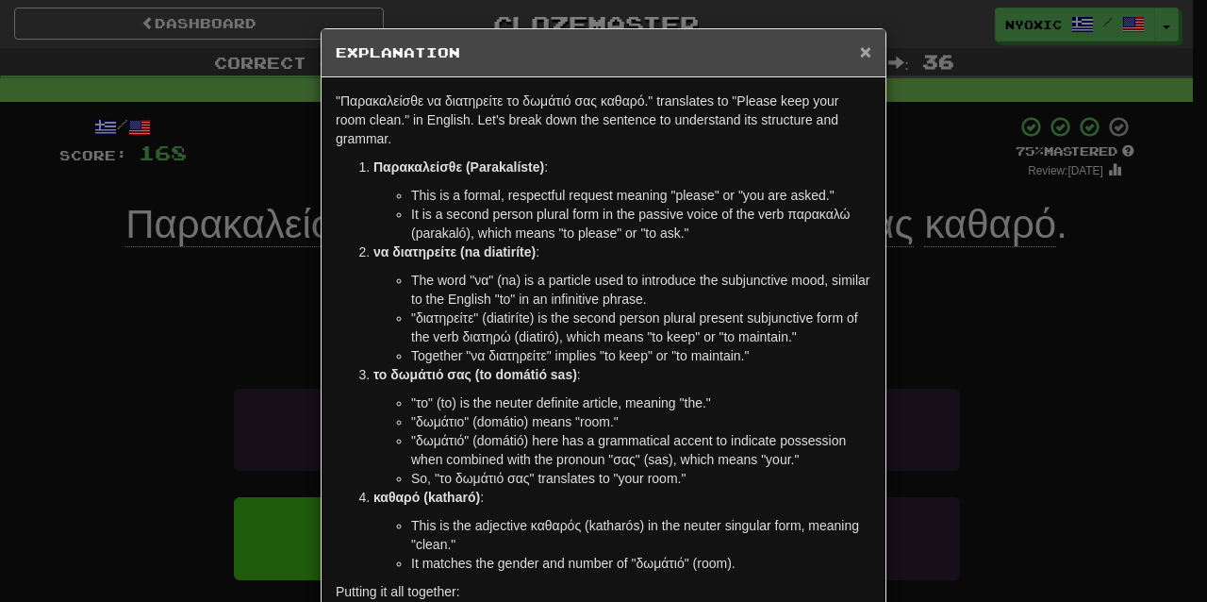
click at [860, 58] on span "×" at bounding box center [865, 52] width 11 height 22
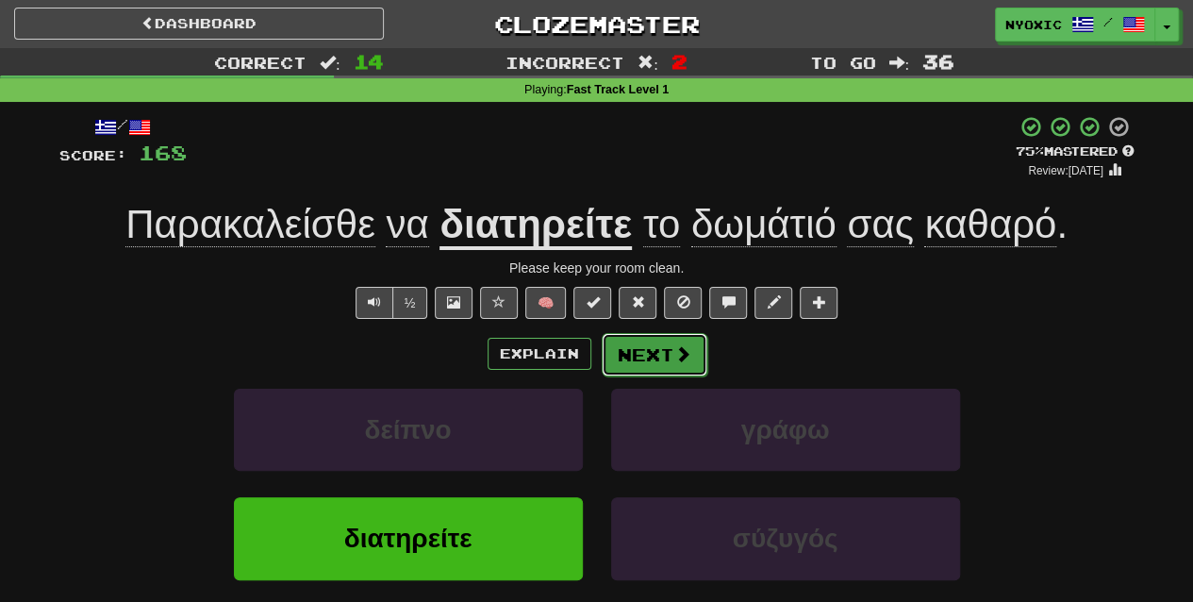
click at [701, 345] on button "Next" at bounding box center [655, 354] width 106 height 43
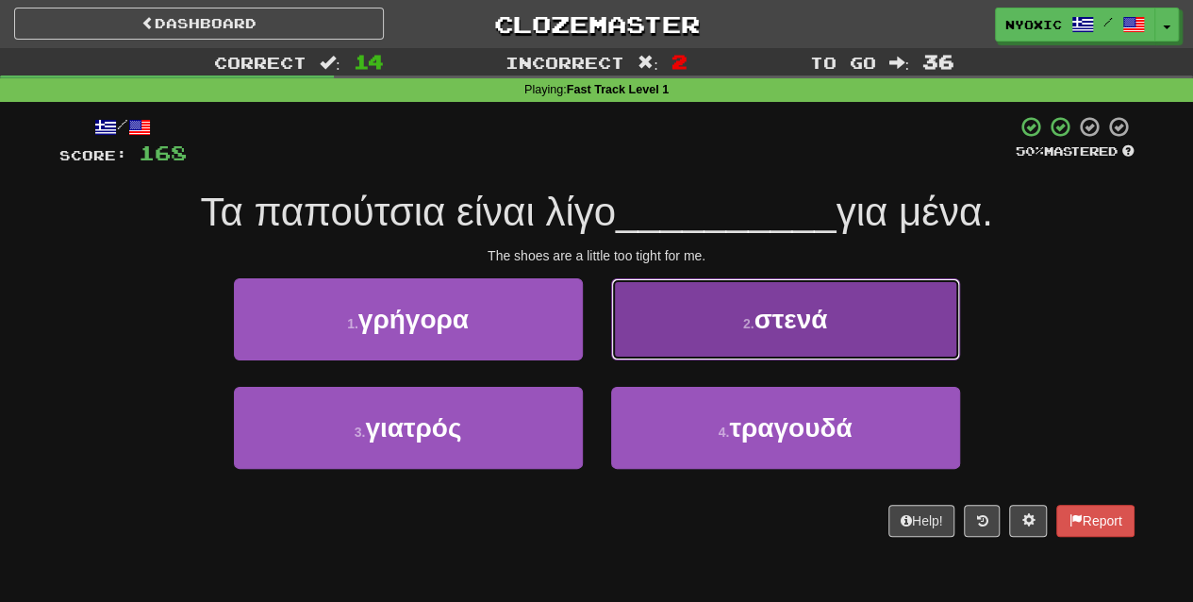
click at [716, 330] on button "2 . στενά" at bounding box center [785, 319] width 349 height 82
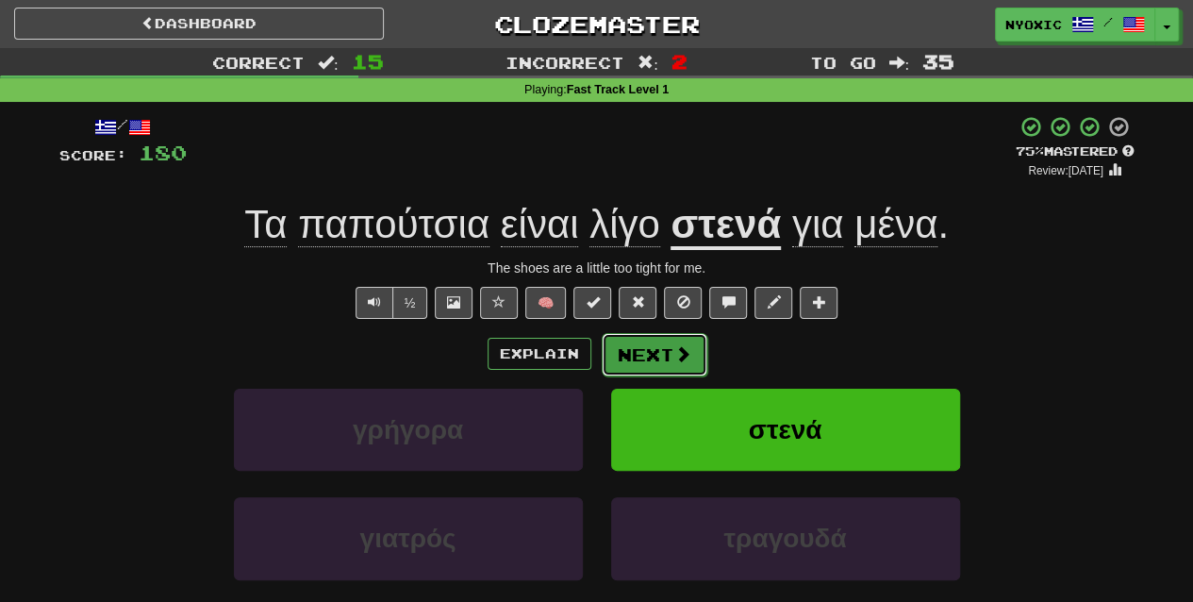
click at [697, 347] on button "Next" at bounding box center [655, 354] width 106 height 43
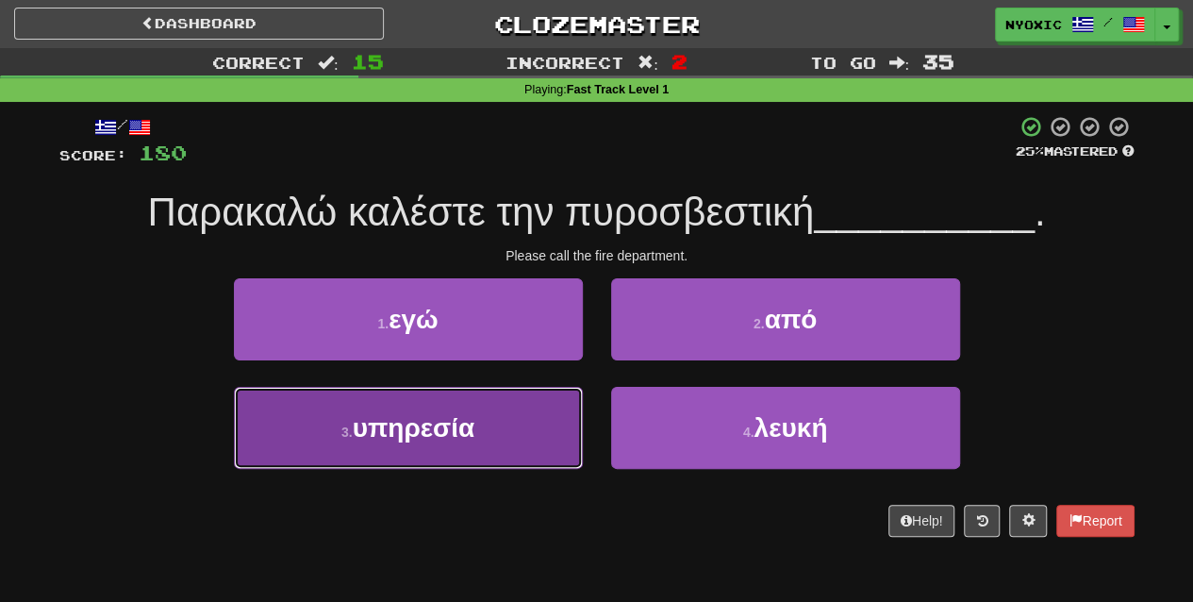
click at [432, 454] on button "3 . υπηρεσία" at bounding box center [408, 428] width 349 height 82
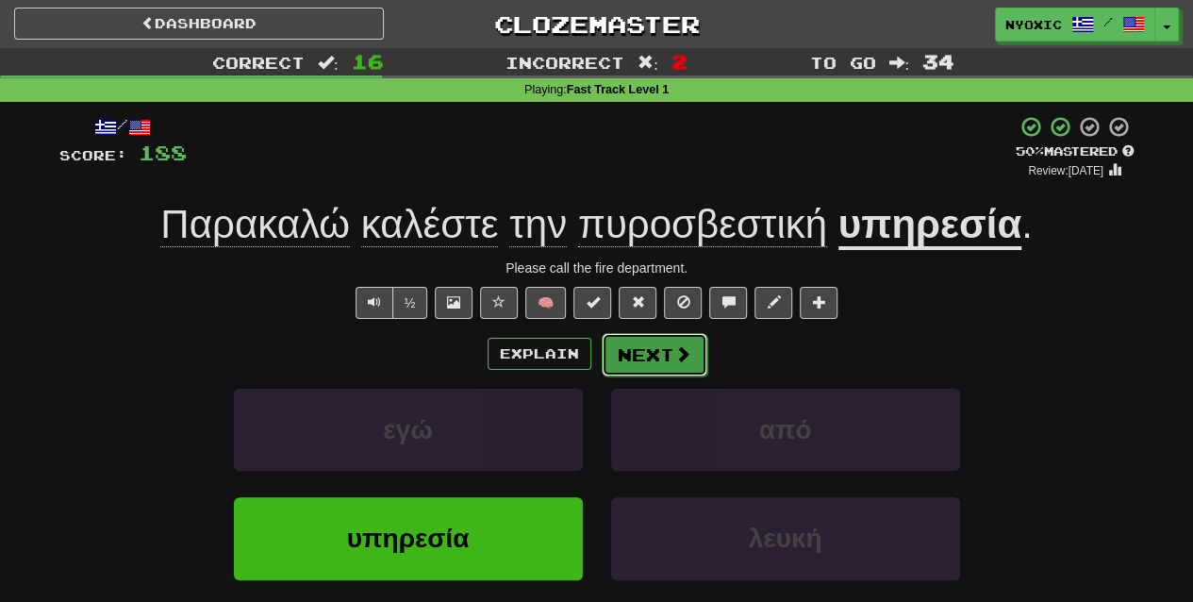
click at [660, 366] on button "Next" at bounding box center [655, 354] width 106 height 43
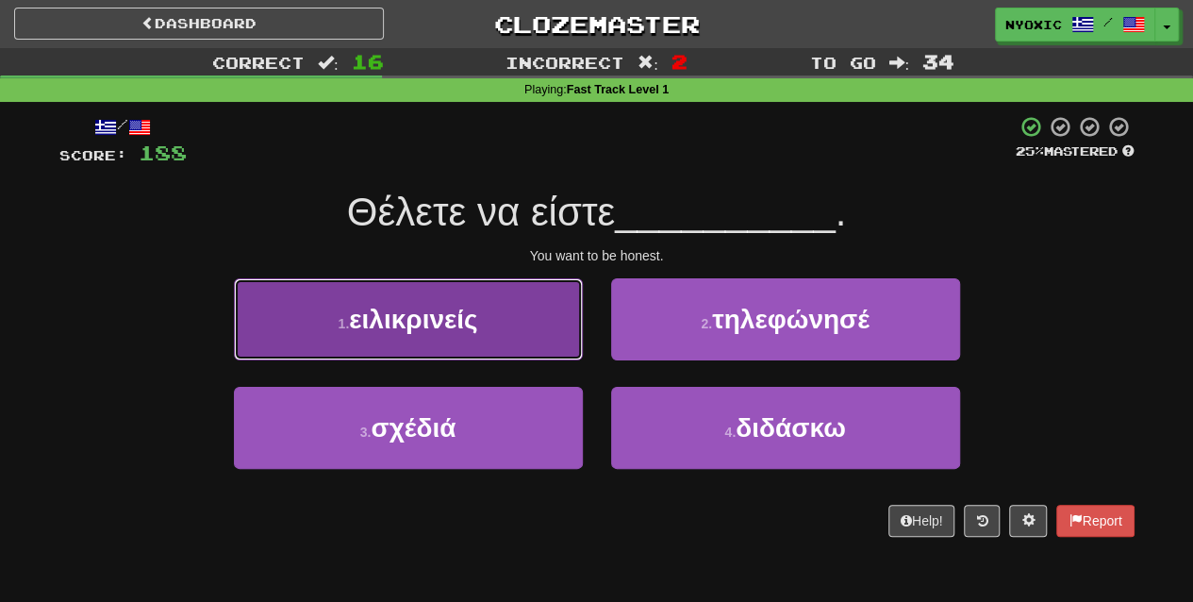
click at [505, 324] on button "1 . ειλικρινείς" at bounding box center [408, 319] width 349 height 82
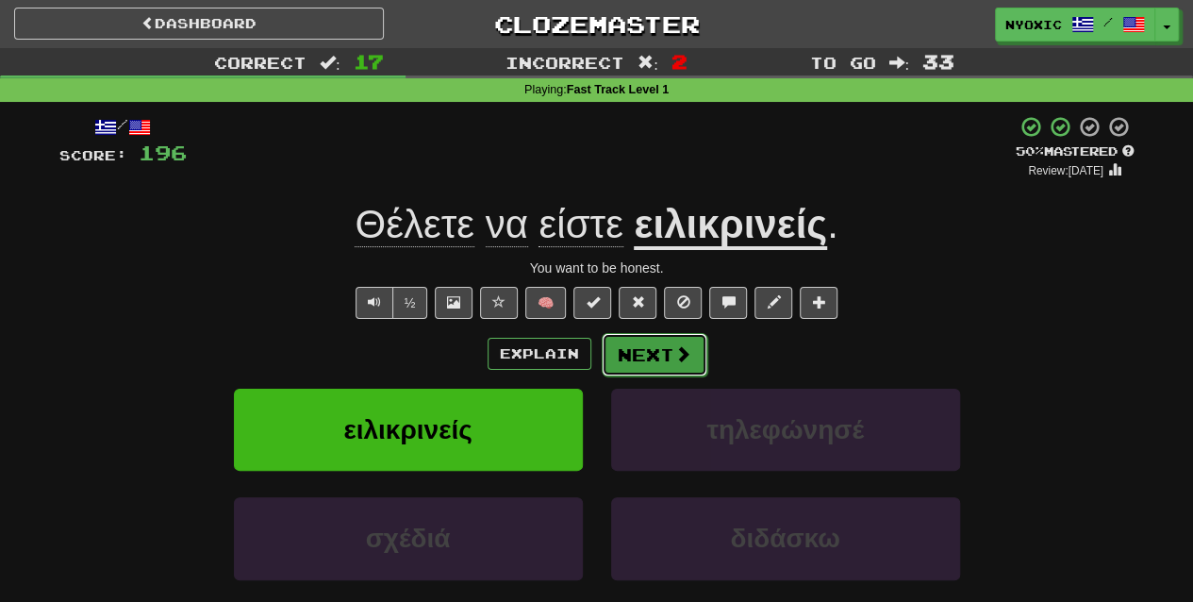
click at [639, 349] on button "Next" at bounding box center [655, 354] width 106 height 43
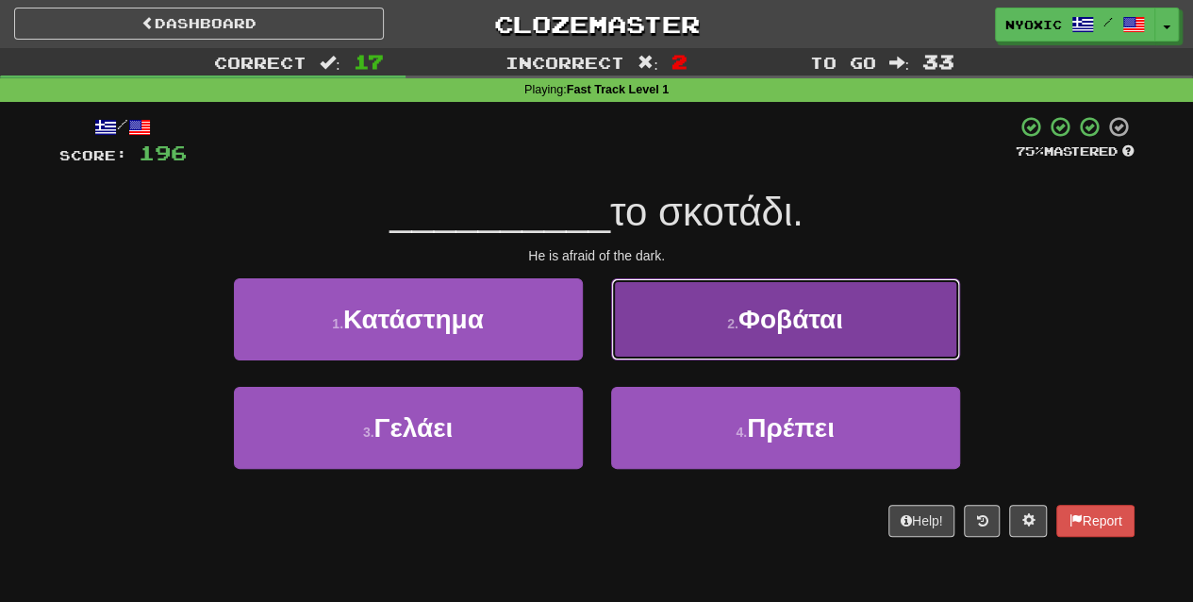
click at [775, 340] on button "2 . Φοβάται" at bounding box center [785, 319] width 349 height 82
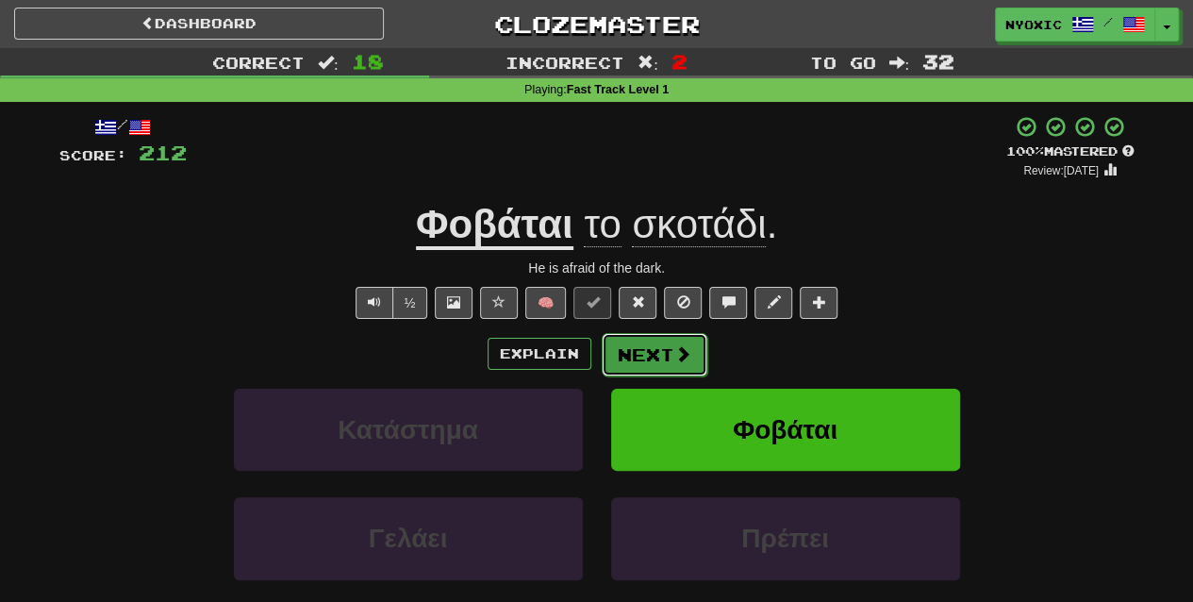
click at [678, 368] on button "Next" at bounding box center [655, 354] width 106 height 43
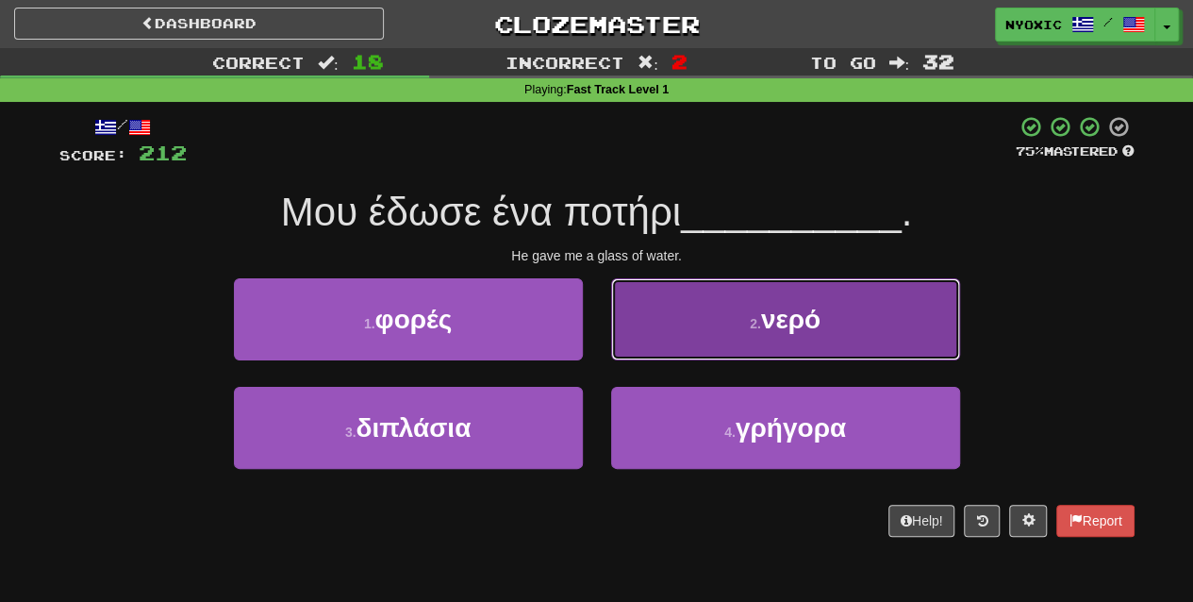
click at [766, 355] on button "2 . νερό" at bounding box center [785, 319] width 349 height 82
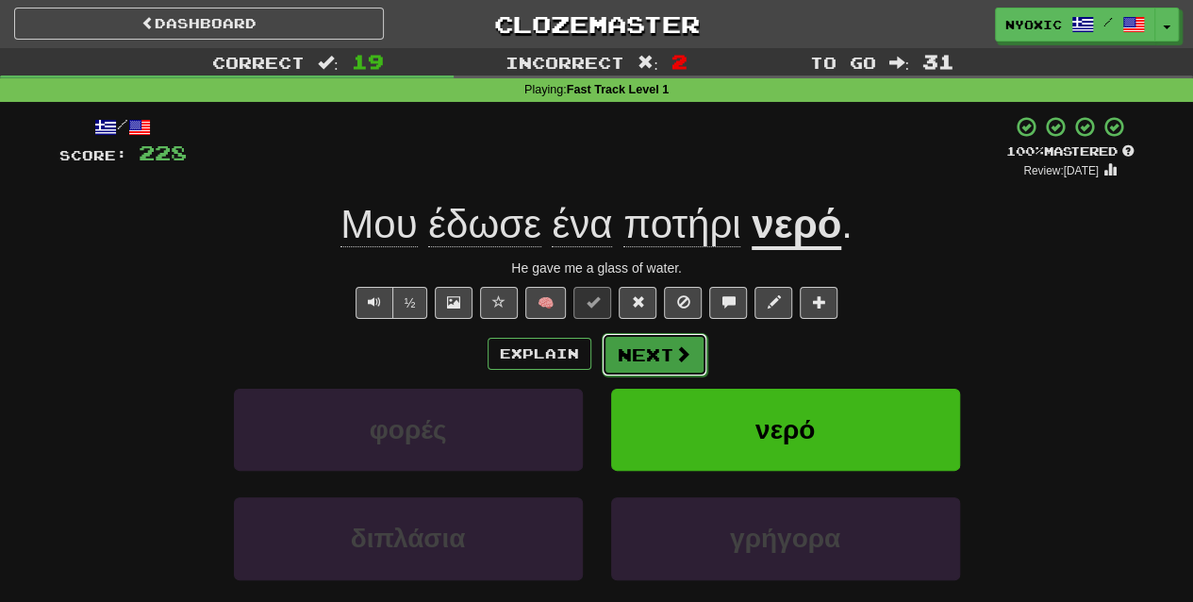
click at [677, 366] on button "Next" at bounding box center [655, 354] width 106 height 43
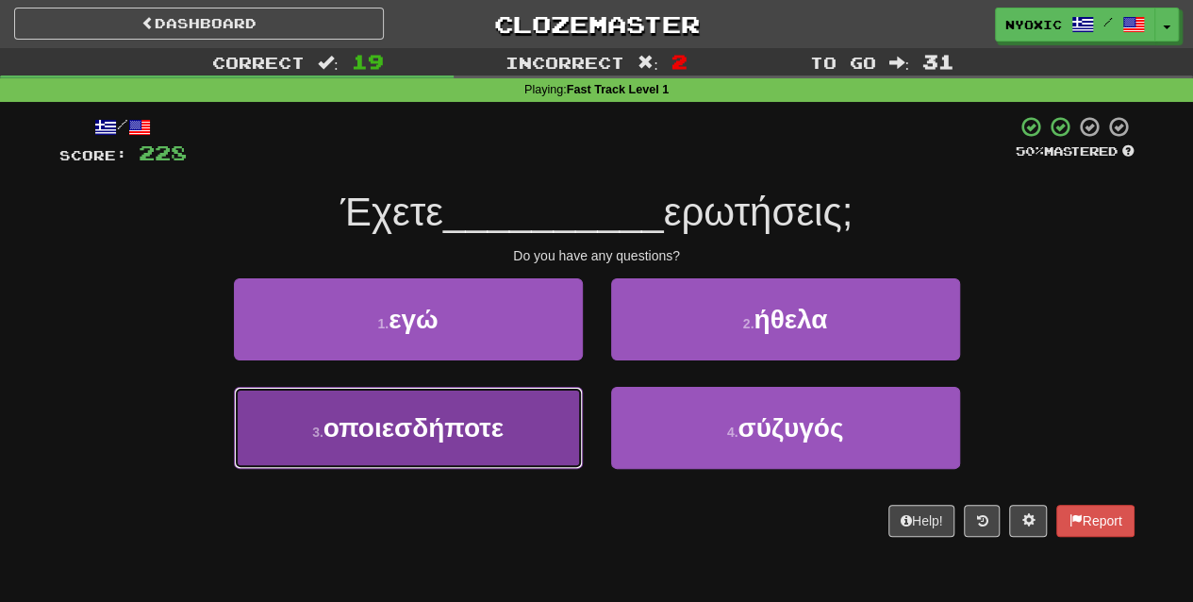
click at [511, 455] on button "3 . οποιεσδήποτε" at bounding box center [408, 428] width 349 height 82
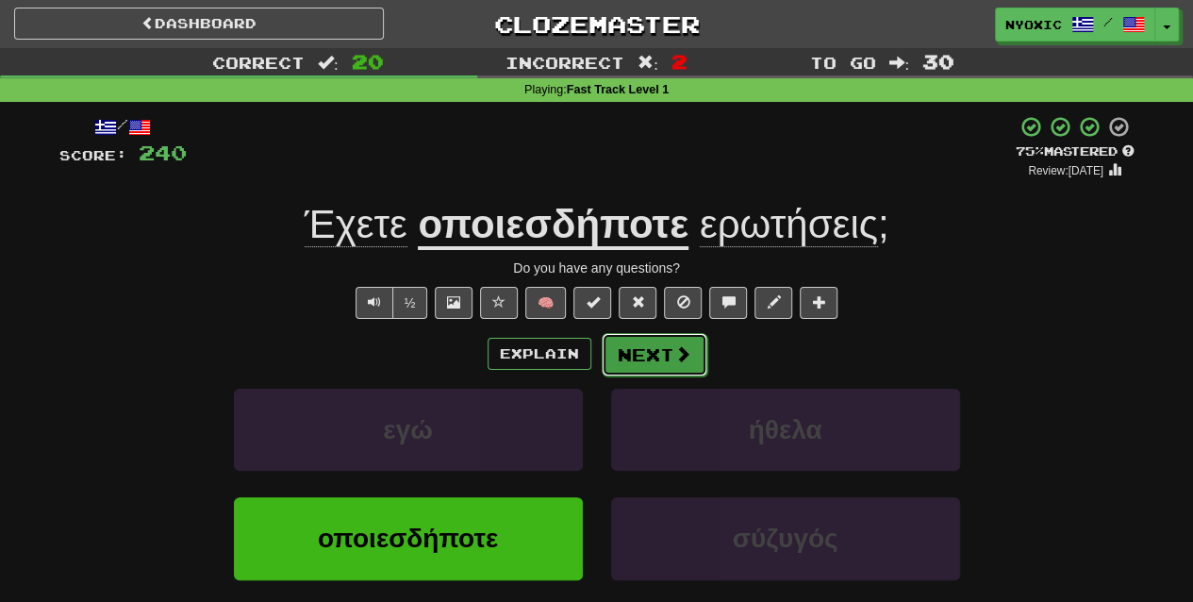
click at [675, 361] on span at bounding box center [682, 353] width 17 height 17
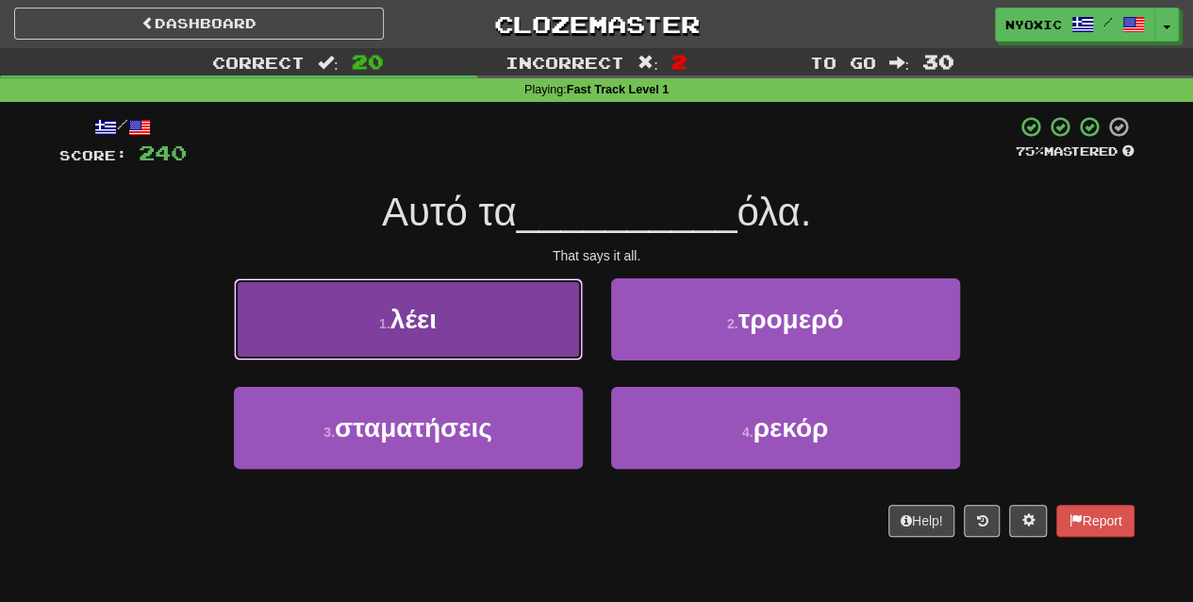
click at [541, 337] on button "1 . λέει" at bounding box center [408, 319] width 349 height 82
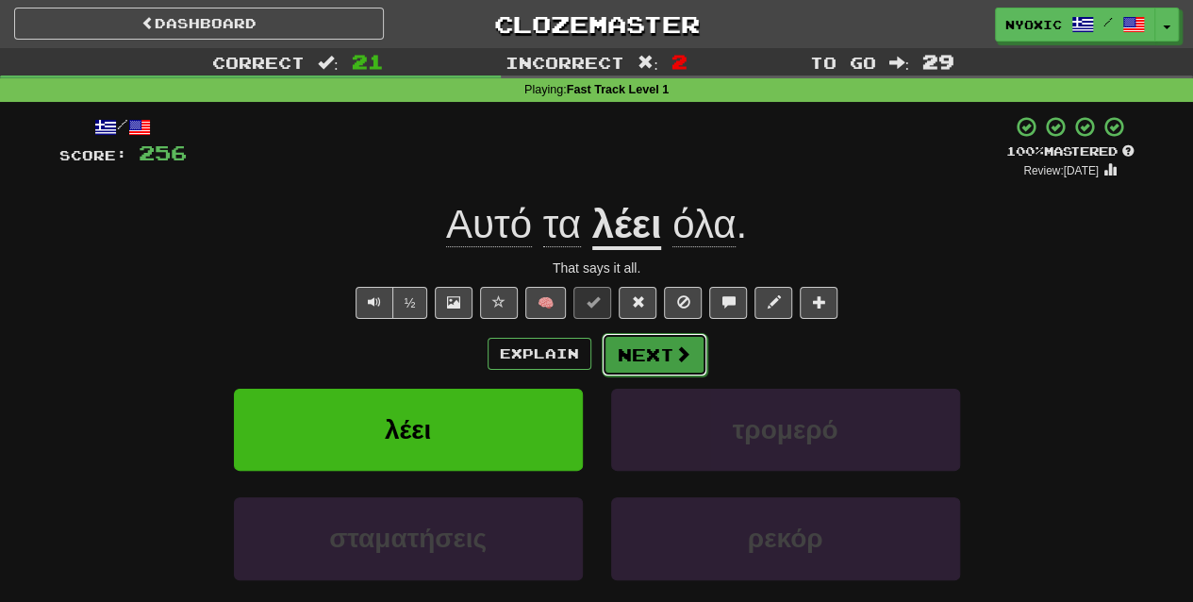
click at [673, 337] on button "Next" at bounding box center [655, 354] width 106 height 43
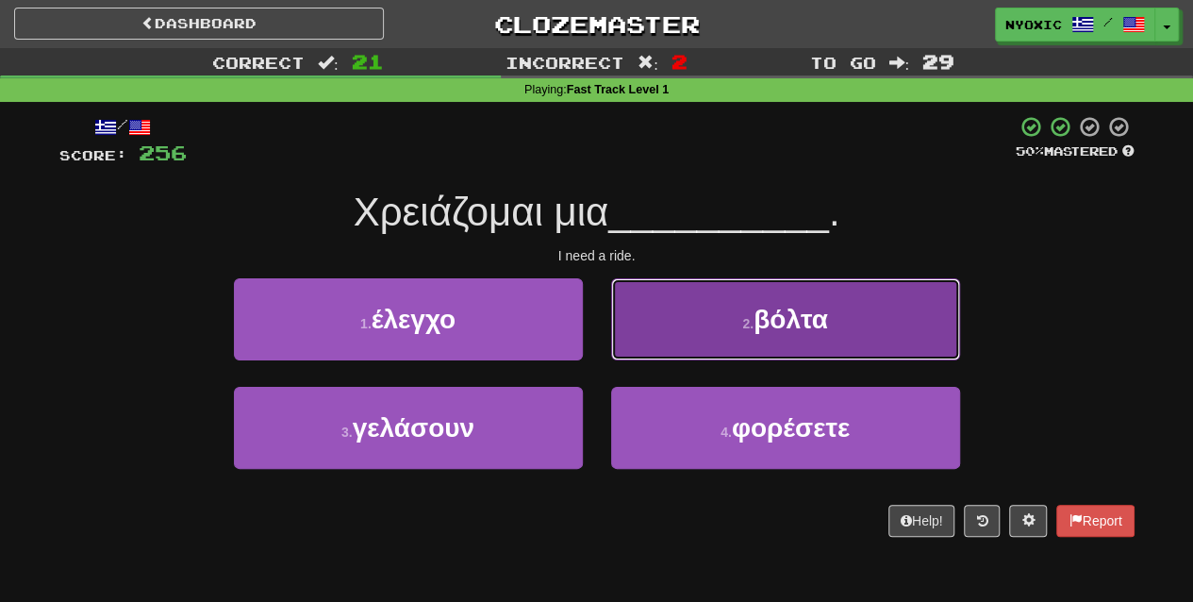
click at [721, 353] on button "2 . βόλτα" at bounding box center [785, 319] width 349 height 82
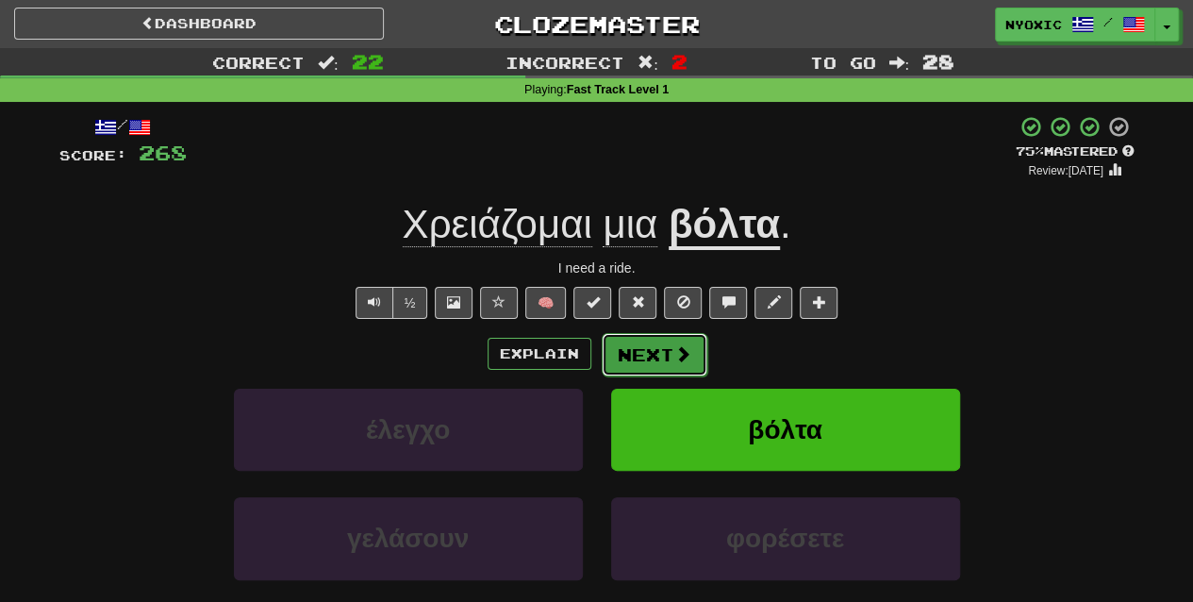
click at [674, 362] on span at bounding box center [682, 353] width 17 height 17
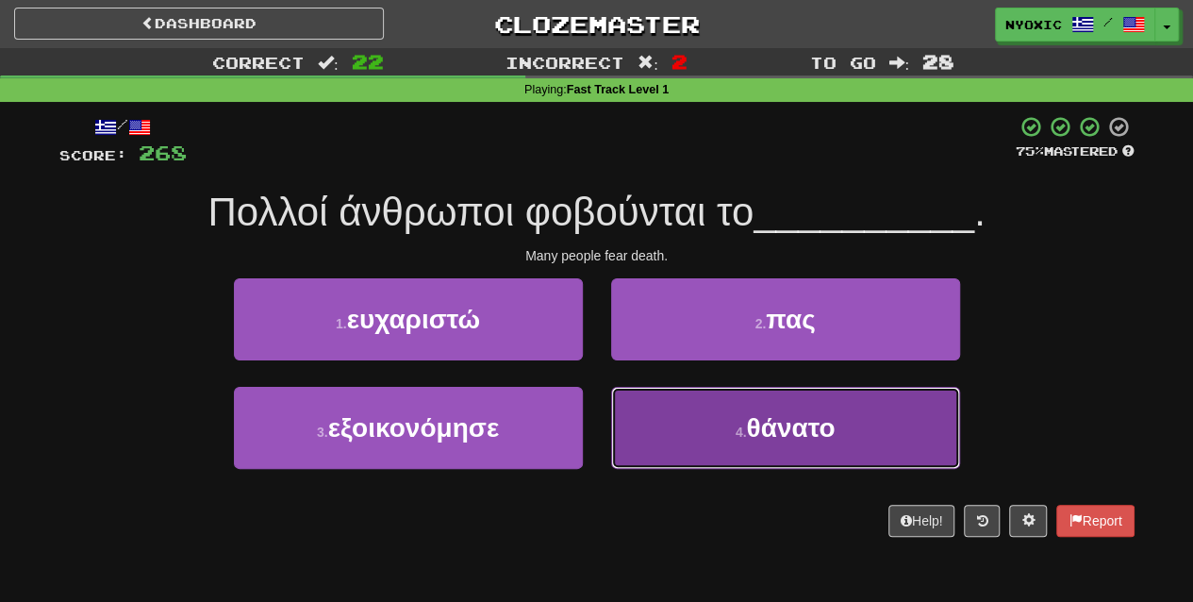
click at [758, 419] on span "θάνατο" at bounding box center [790, 427] width 89 height 29
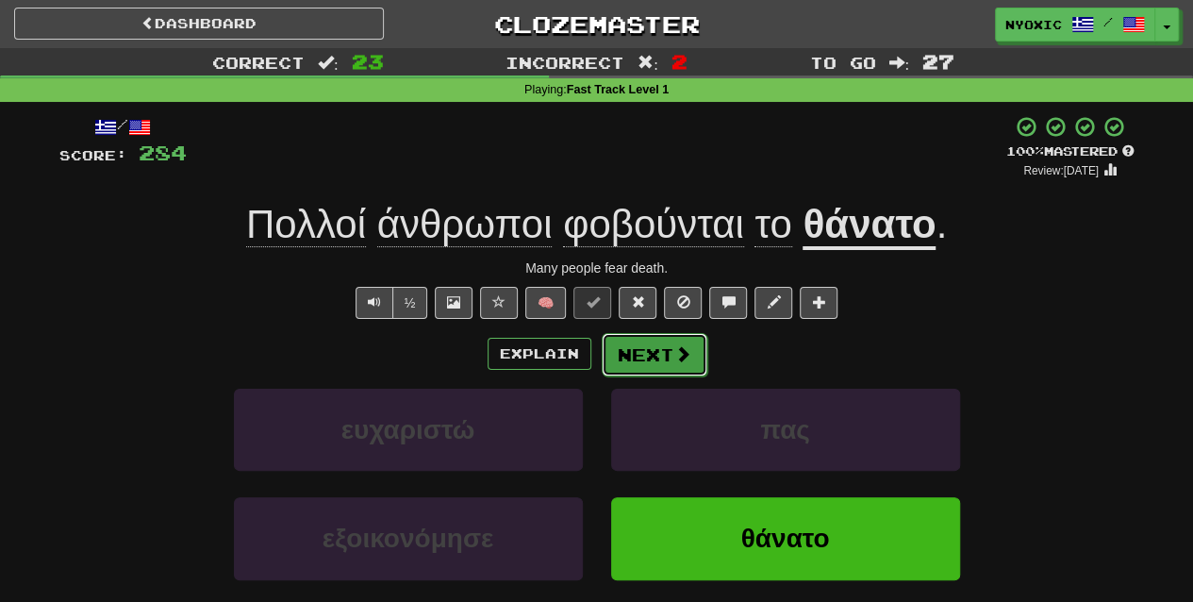
click at [651, 372] on button "Next" at bounding box center [655, 354] width 106 height 43
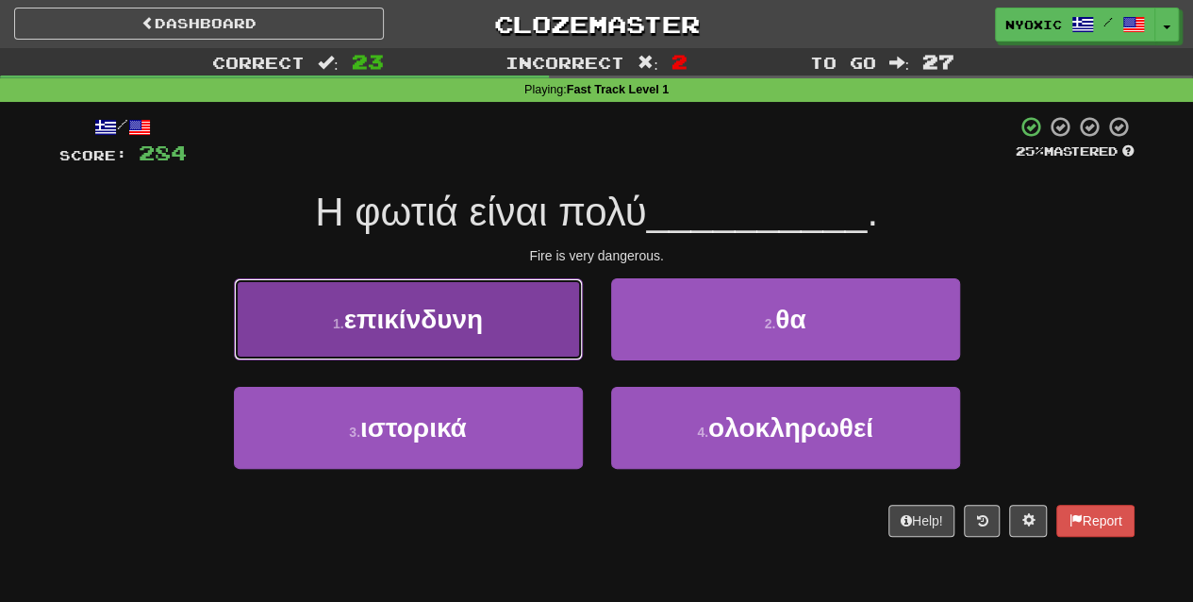
click at [555, 347] on button "1 . επικίνδυνη" at bounding box center [408, 319] width 349 height 82
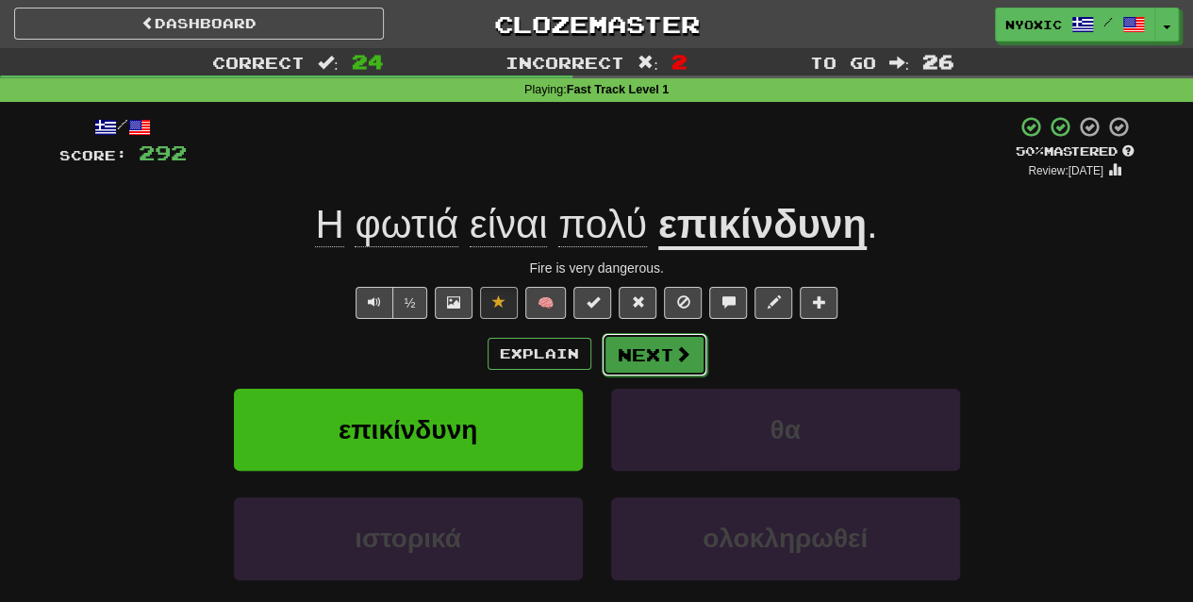
click at [651, 364] on button "Next" at bounding box center [655, 354] width 106 height 43
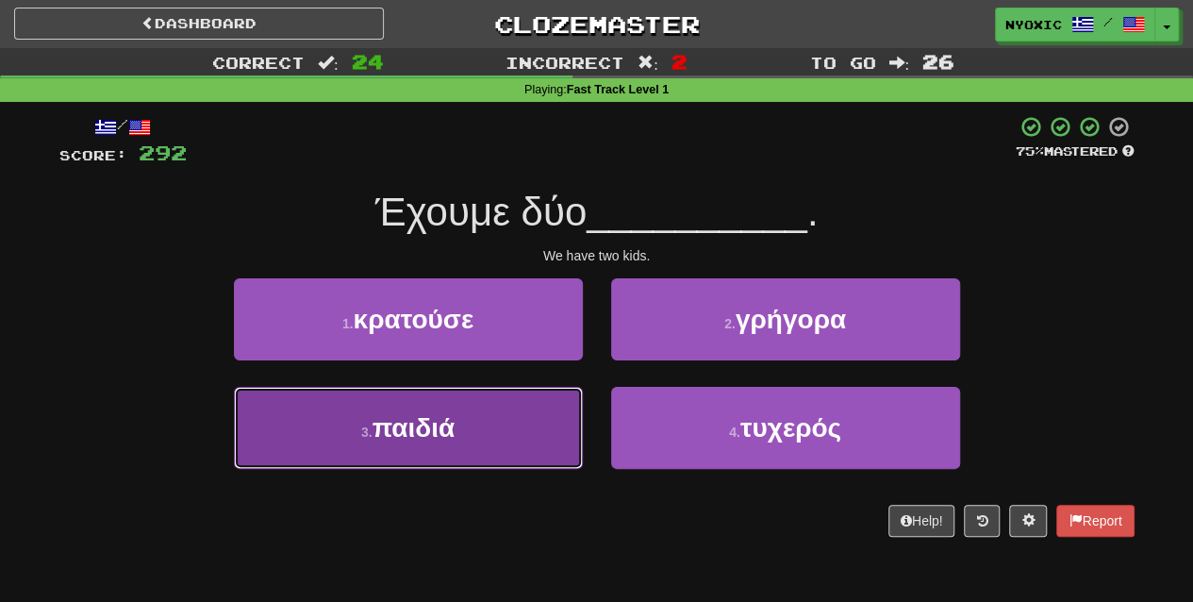
click at [570, 448] on button "3 . παιδιά" at bounding box center [408, 428] width 349 height 82
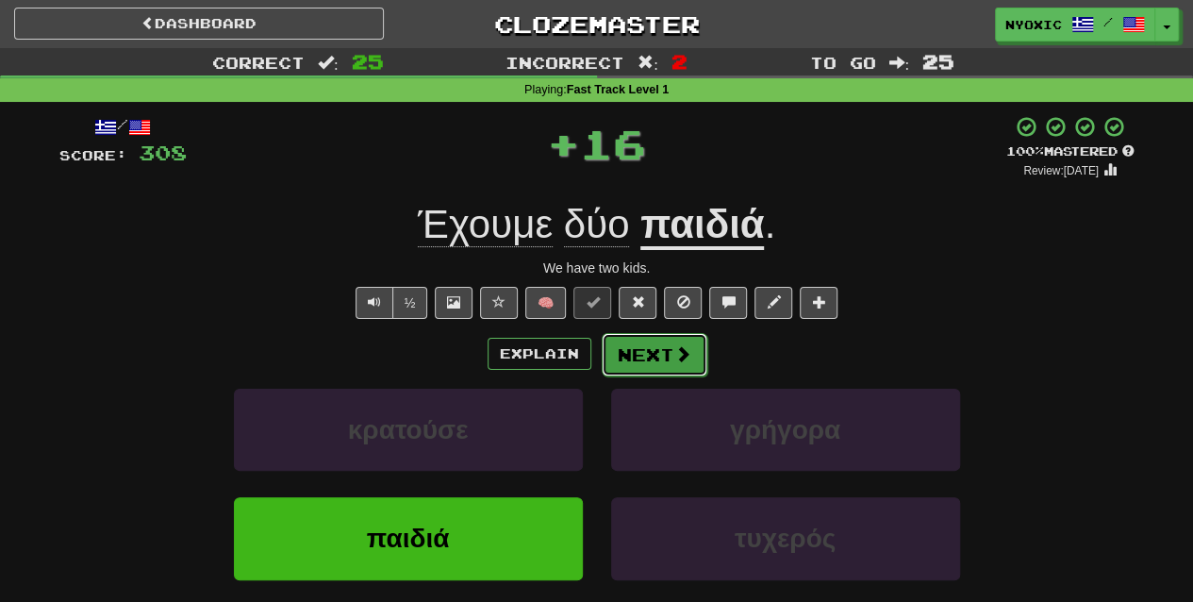
click at [662, 364] on button "Next" at bounding box center [655, 354] width 106 height 43
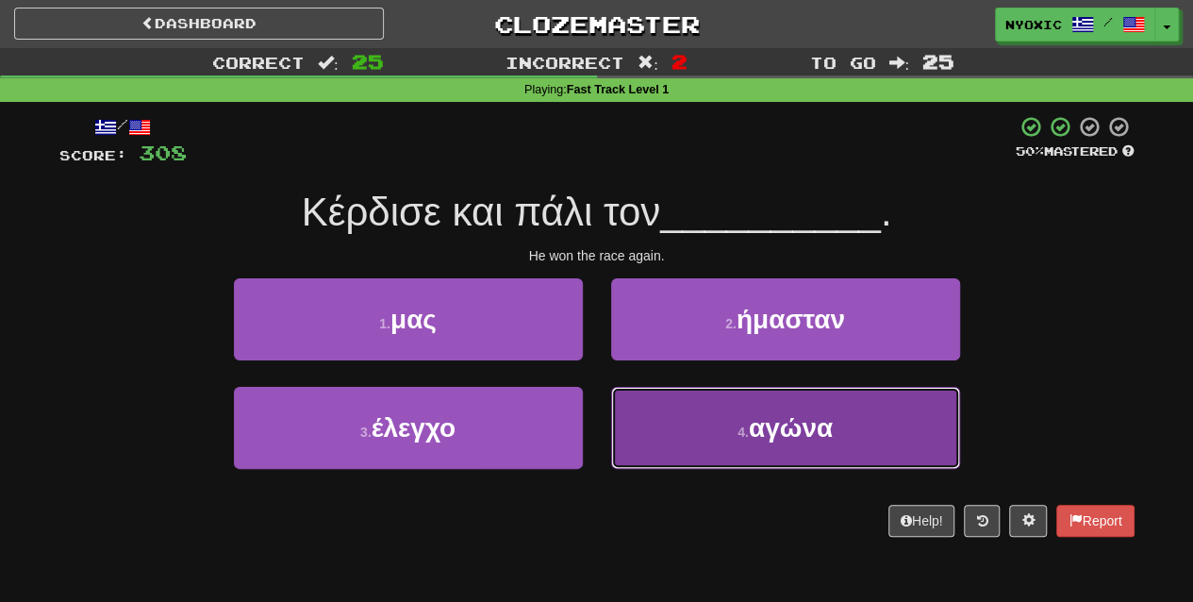
click at [721, 448] on button "4 . αγώνα" at bounding box center [785, 428] width 349 height 82
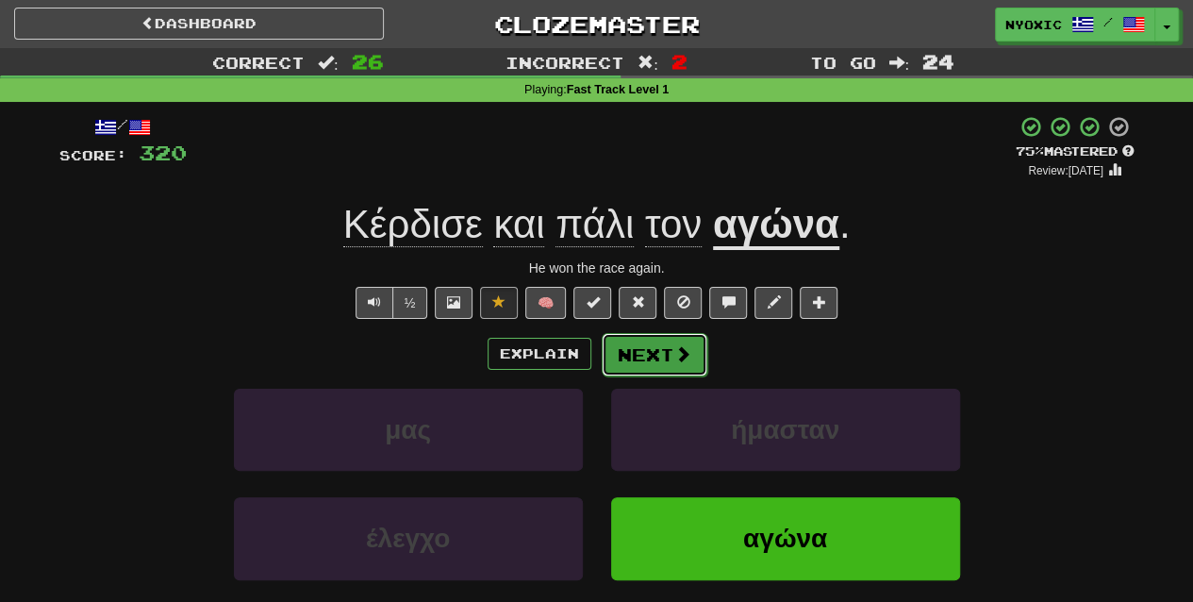
click at [653, 347] on button "Next" at bounding box center [655, 354] width 106 height 43
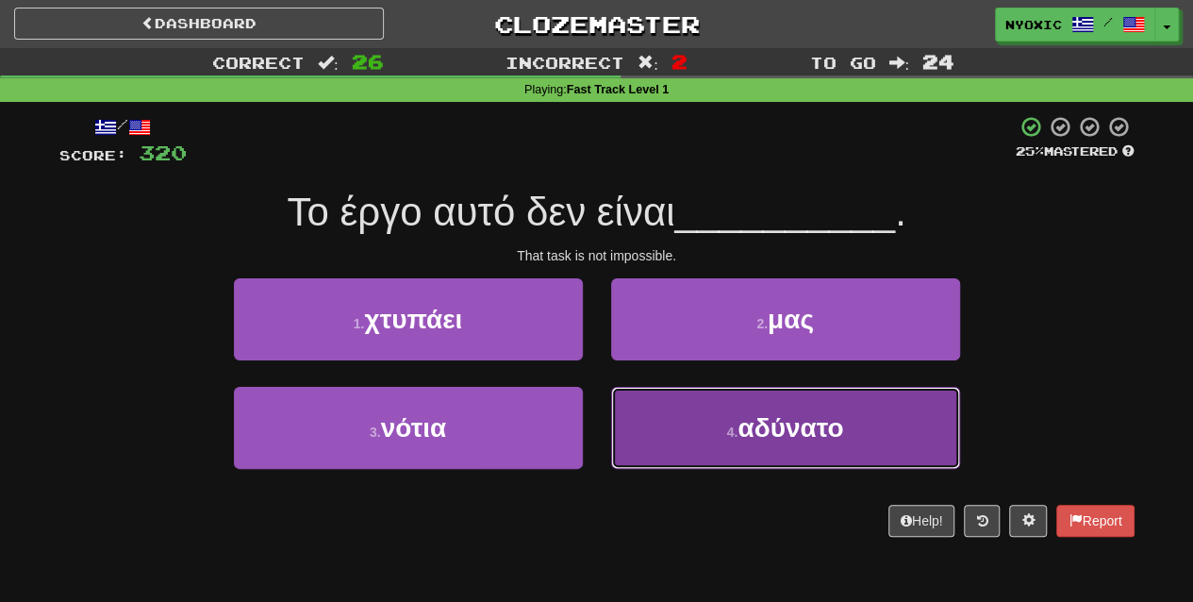
click at [715, 434] on button "4 . αδύνατο" at bounding box center [785, 428] width 349 height 82
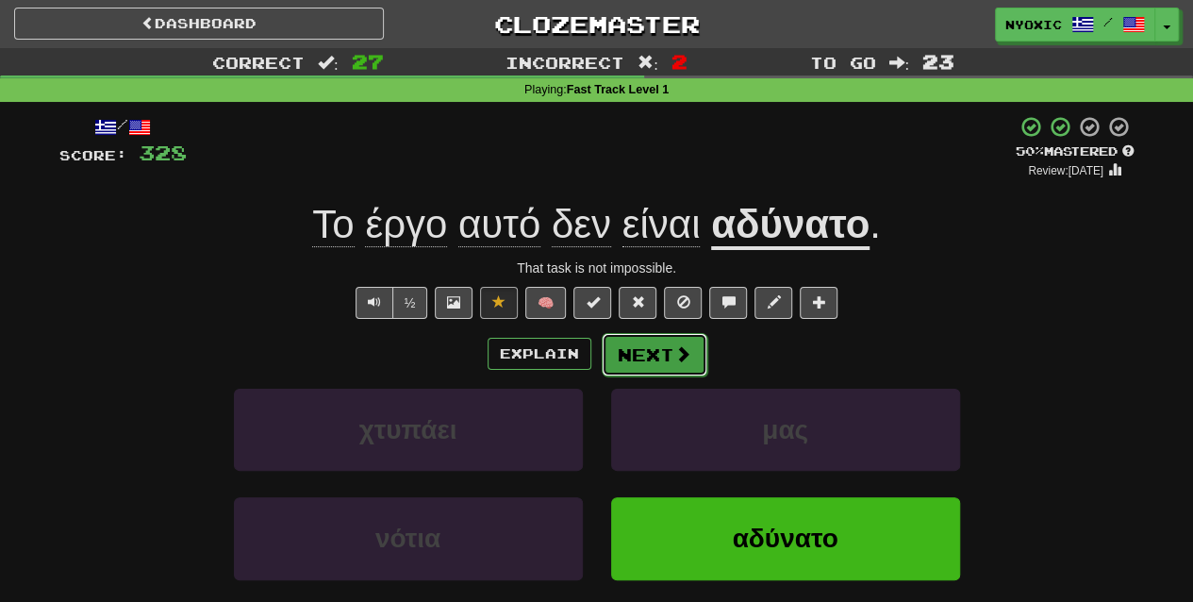
click at [689, 341] on button "Next" at bounding box center [655, 354] width 106 height 43
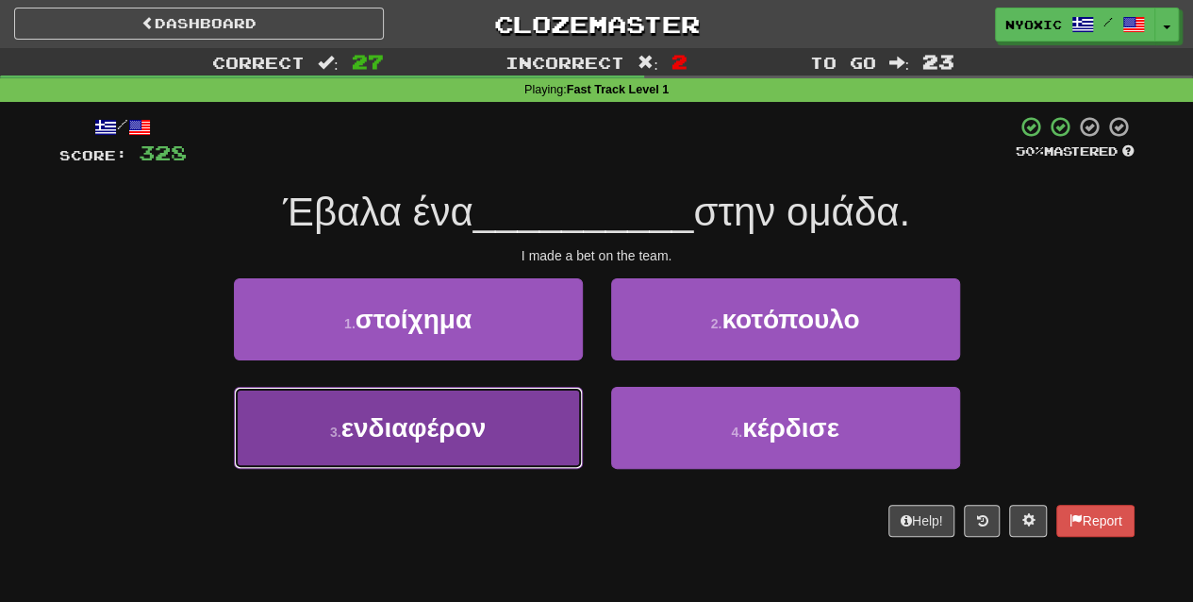
click at [553, 434] on button "3 . ενδιαφέρον" at bounding box center [408, 428] width 349 height 82
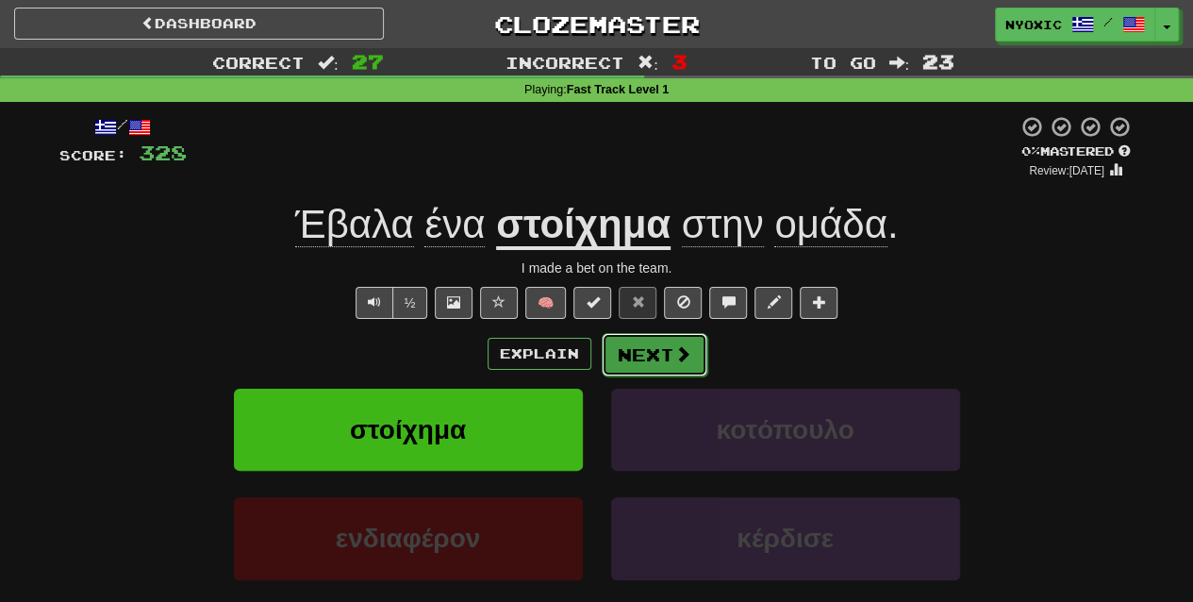
click at [681, 356] on span at bounding box center [682, 353] width 17 height 17
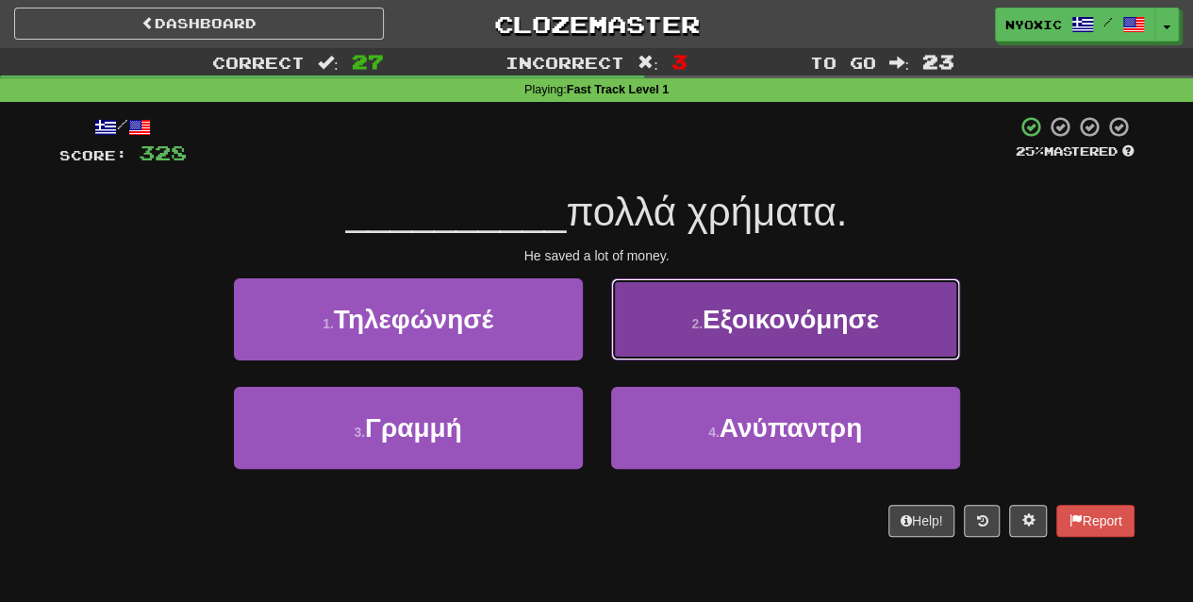
click at [894, 344] on button "2 . Εξοικονόμησε" at bounding box center [785, 319] width 349 height 82
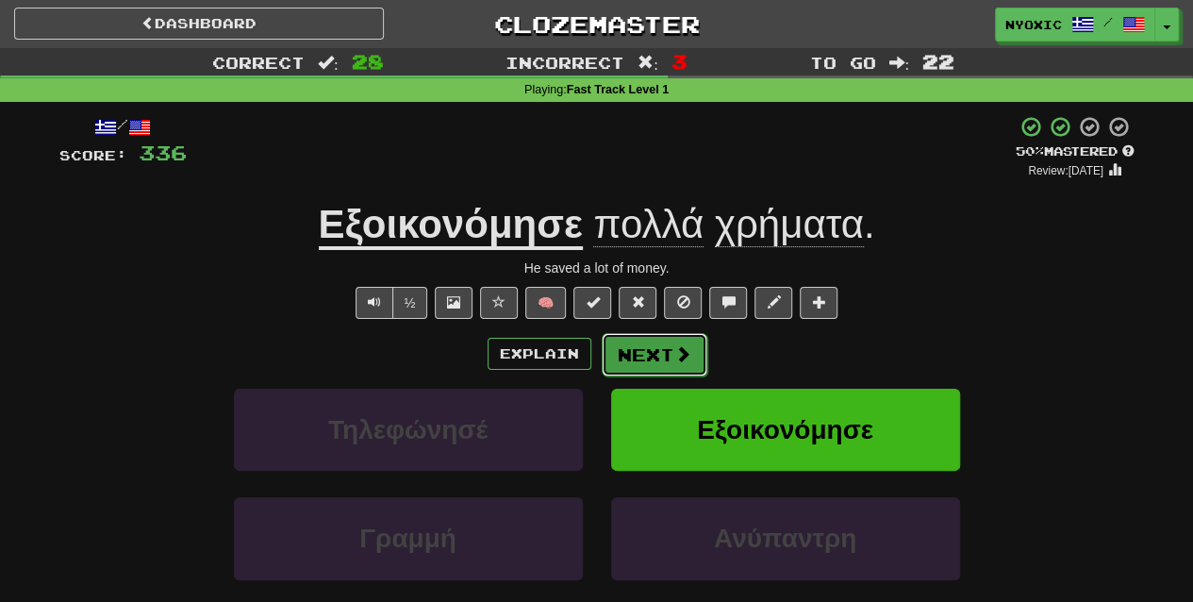
click at [677, 360] on span at bounding box center [682, 353] width 17 height 17
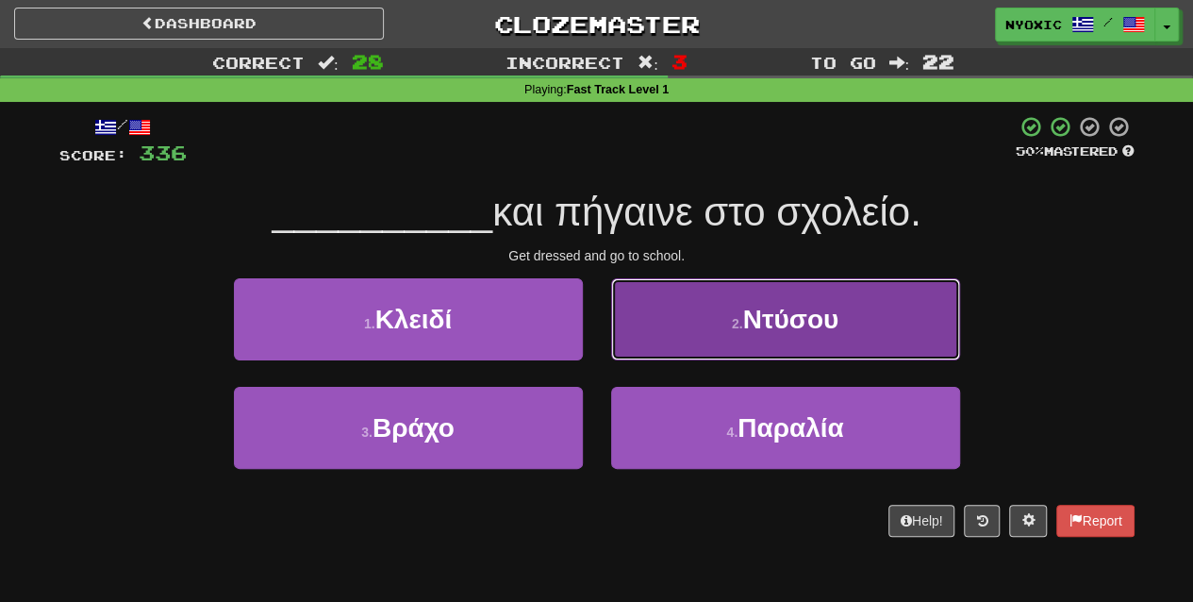
click at [762, 330] on span "Ντύσου" at bounding box center [791, 319] width 96 height 29
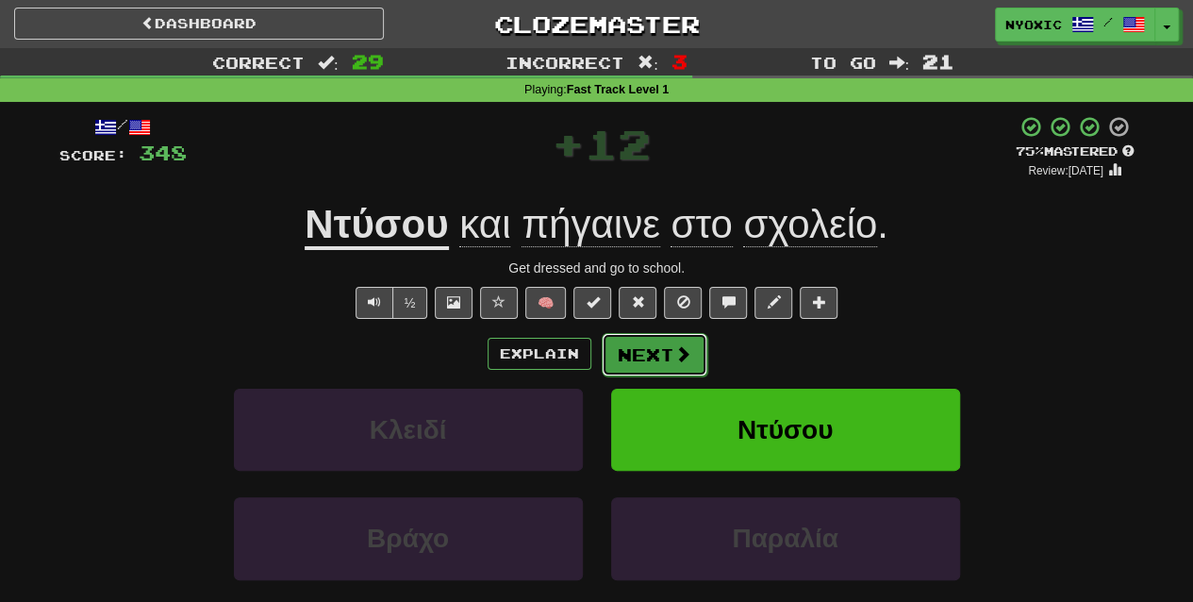
click at [680, 349] on span at bounding box center [682, 353] width 17 height 17
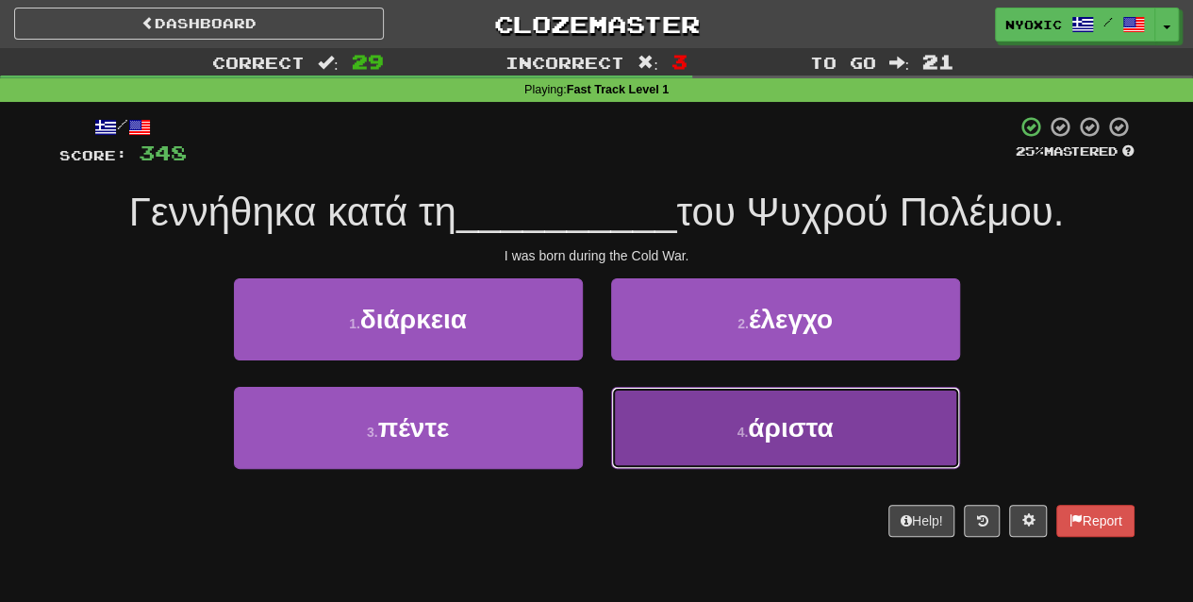
click at [721, 458] on button "4 . άριστα" at bounding box center [785, 428] width 349 height 82
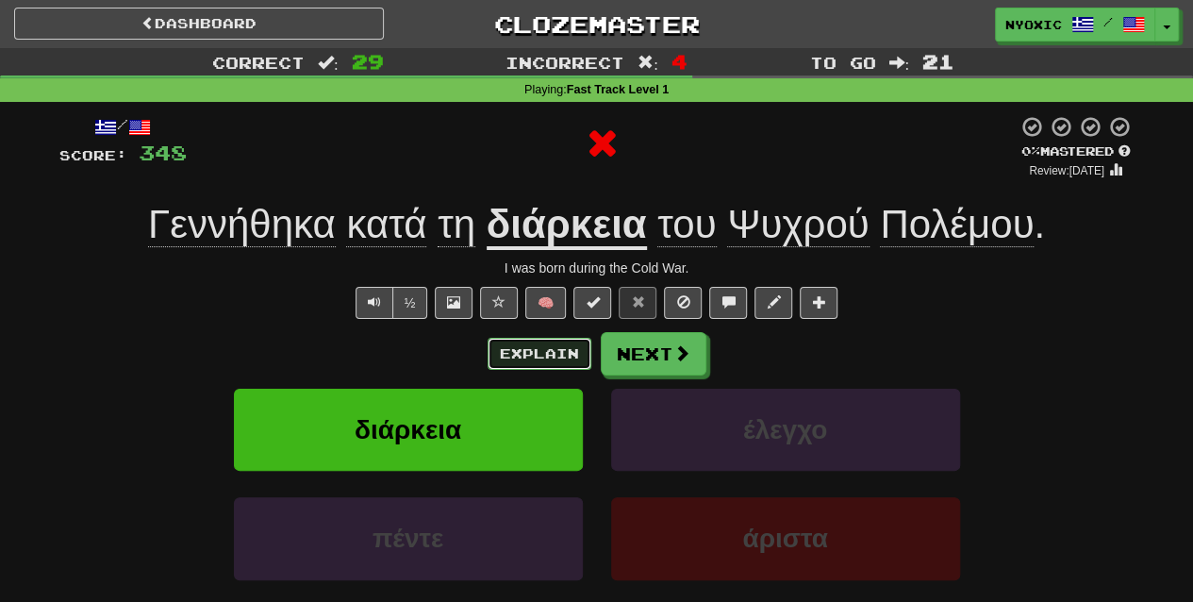
click at [556, 353] on button "Explain" at bounding box center [540, 354] width 104 height 32
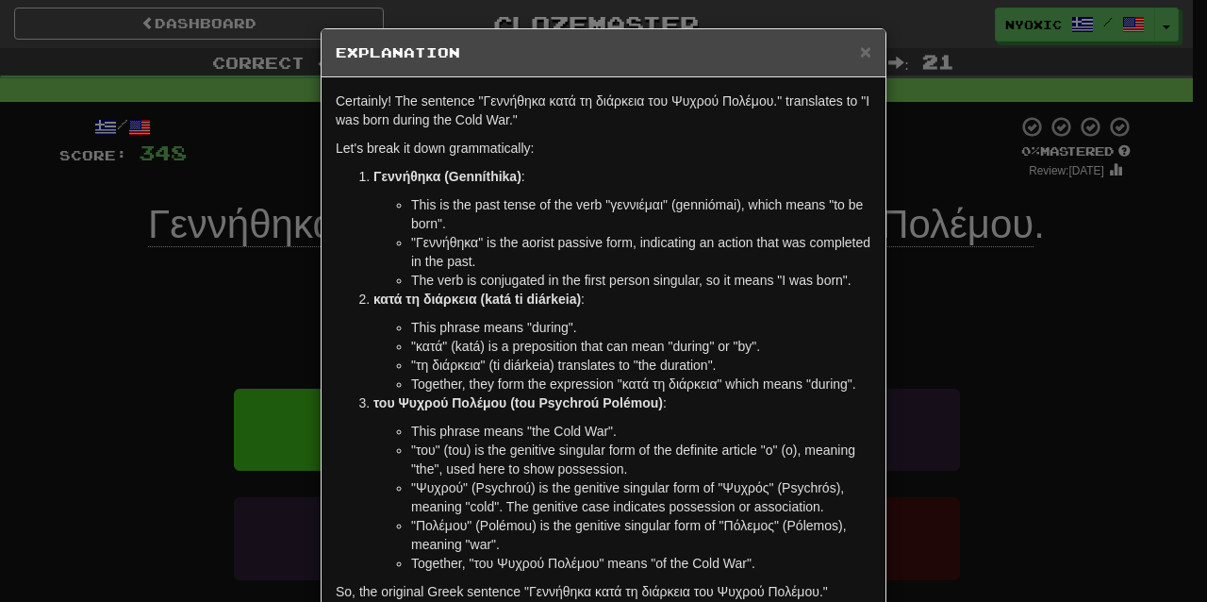
click at [865, 49] on div "× Explanation" at bounding box center [604, 53] width 564 height 48
click at [860, 56] on span "×" at bounding box center [865, 52] width 11 height 22
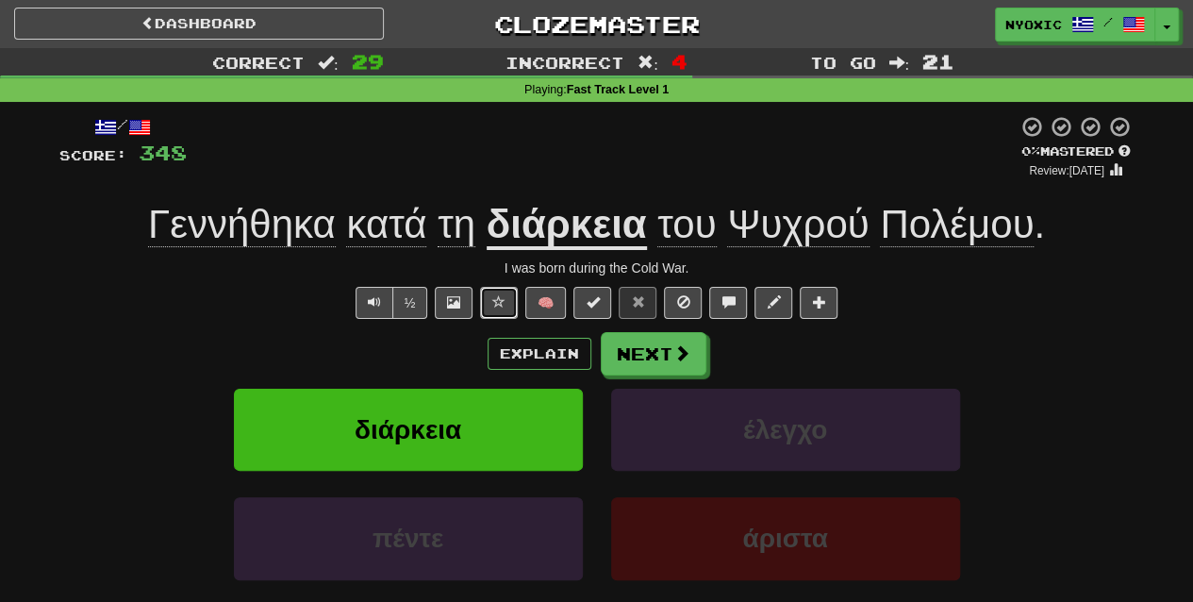
click at [489, 306] on button at bounding box center [499, 303] width 38 height 32
click at [685, 360] on span at bounding box center [682, 353] width 17 height 17
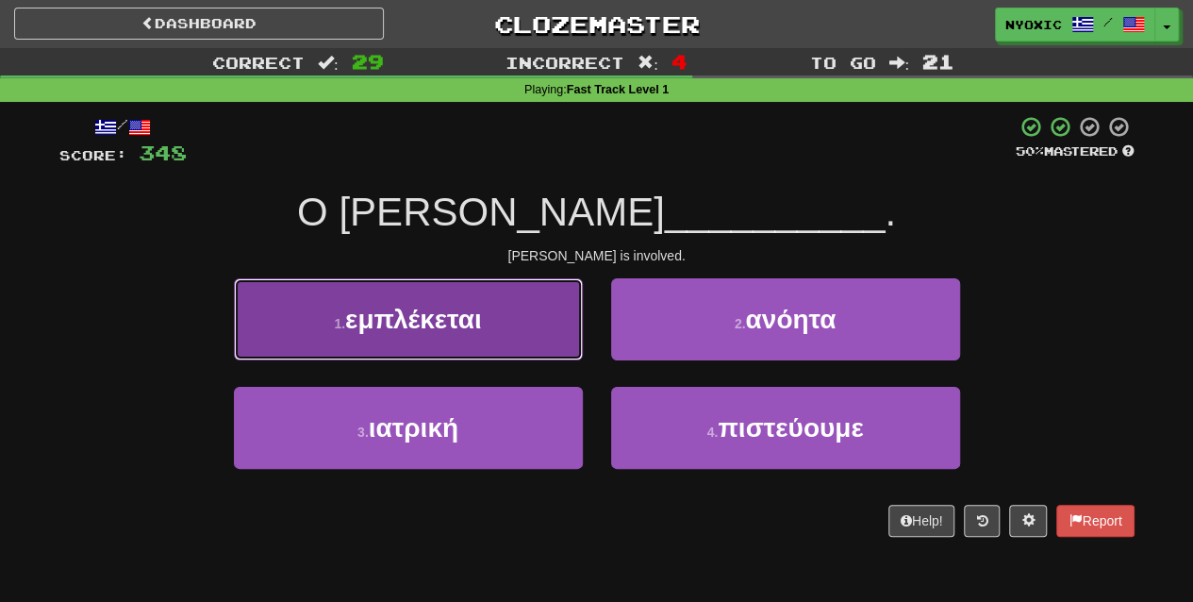
click at [538, 321] on button "1 . εμπλέκεται" at bounding box center [408, 319] width 349 height 82
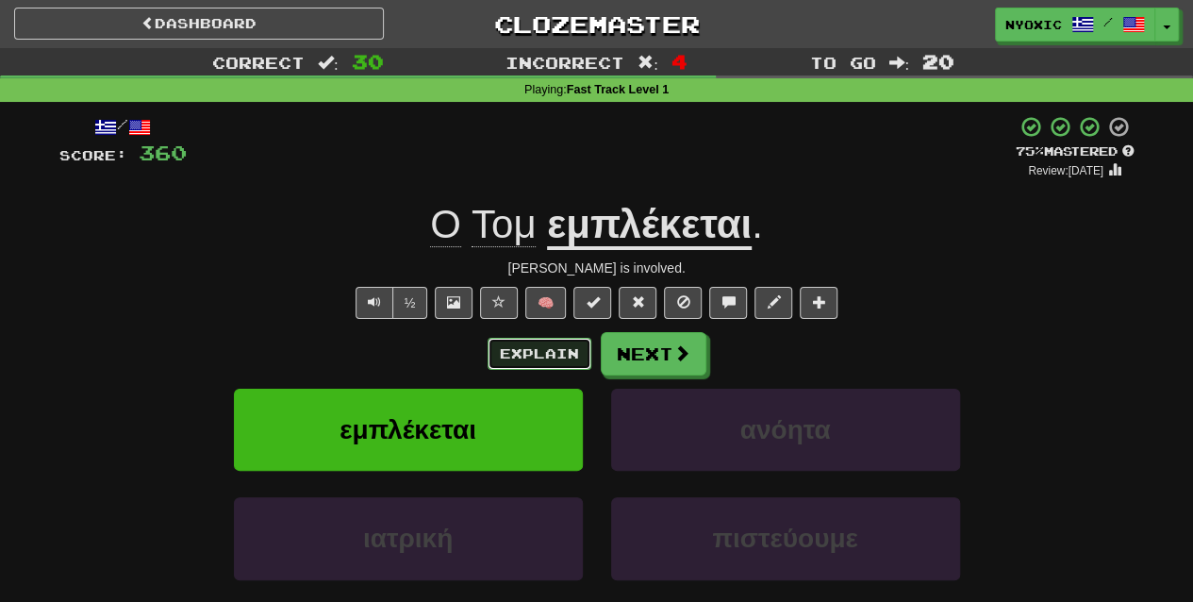
click at [565, 353] on button "Explain" at bounding box center [540, 354] width 104 height 32
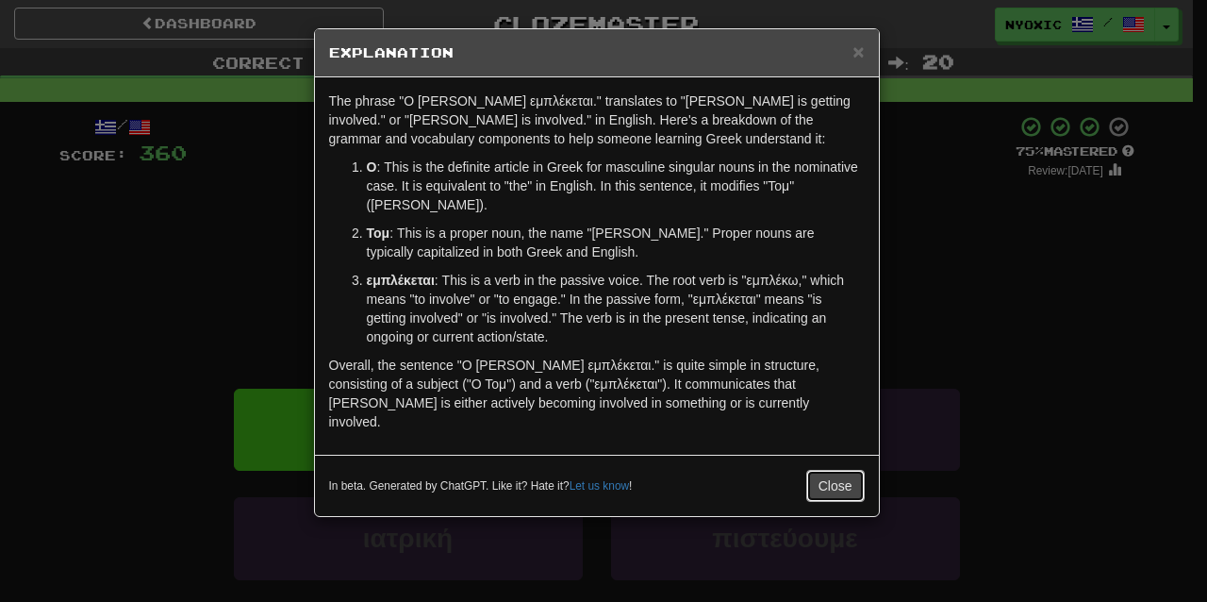
click at [827, 470] on button "Close" at bounding box center [835, 486] width 58 height 32
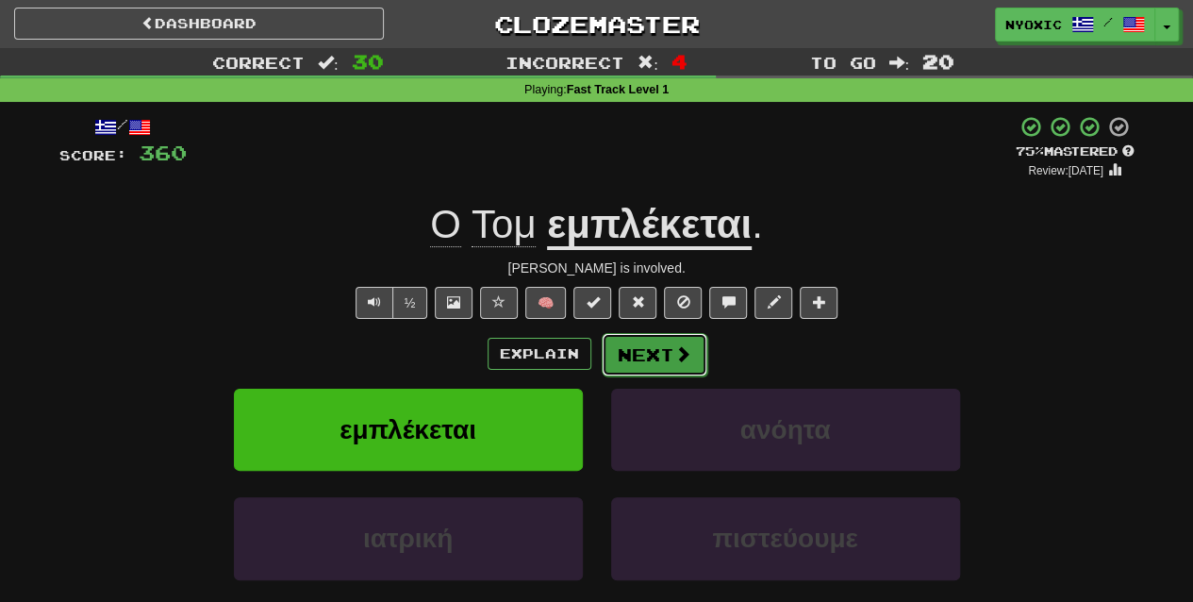
click at [668, 351] on button "Next" at bounding box center [655, 354] width 106 height 43
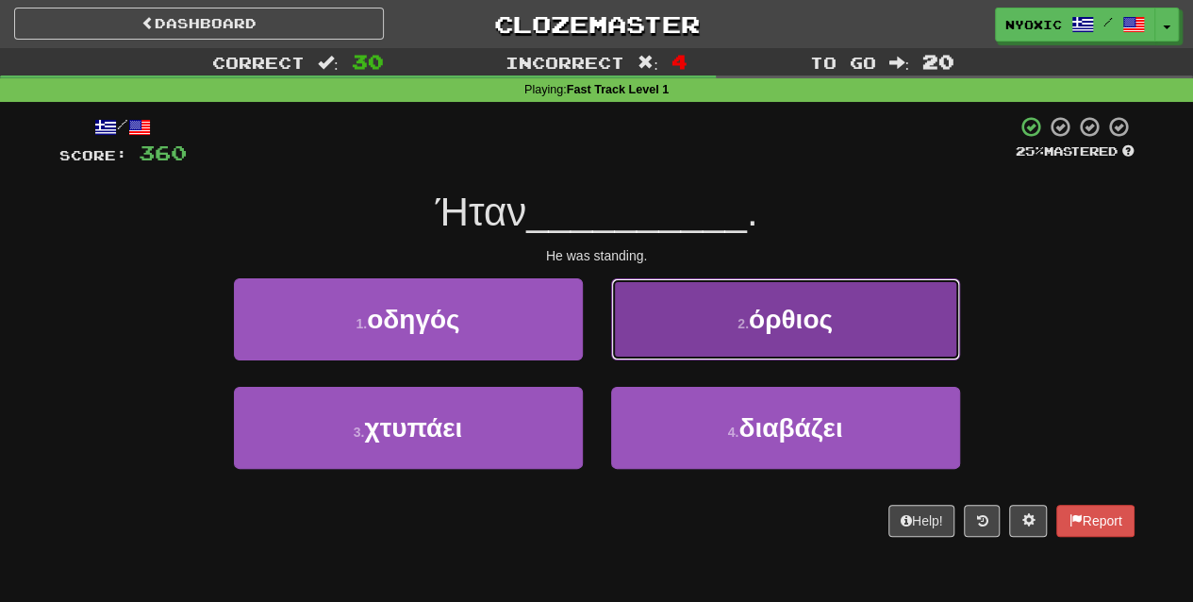
click at [768, 349] on button "2 . όρθιος" at bounding box center [785, 319] width 349 height 82
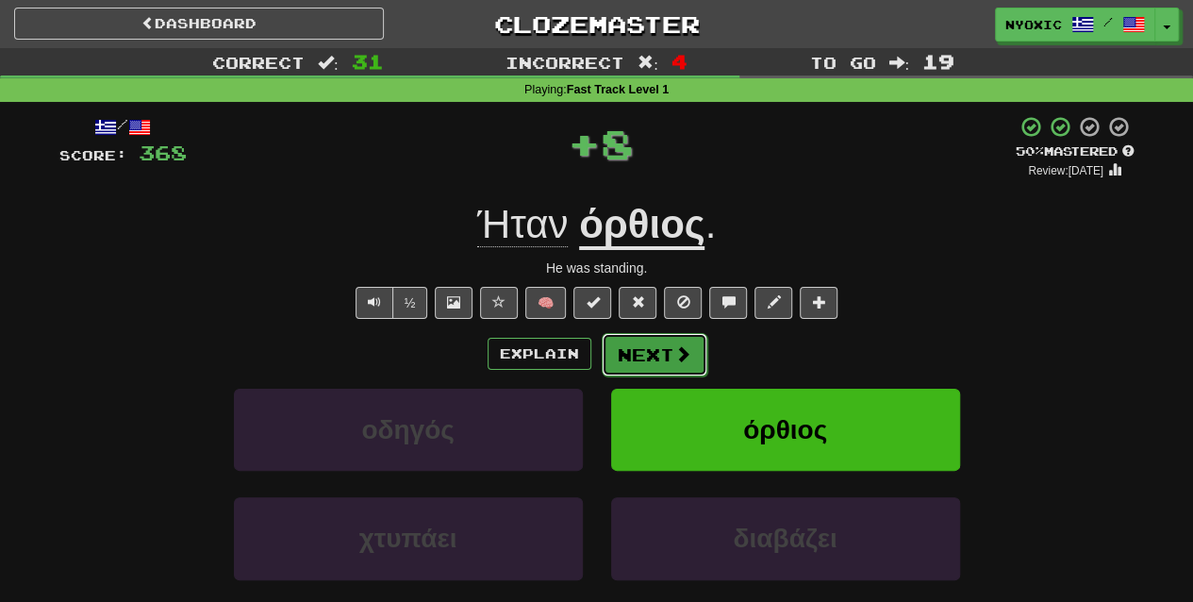
click at [692, 360] on button "Next" at bounding box center [655, 354] width 106 height 43
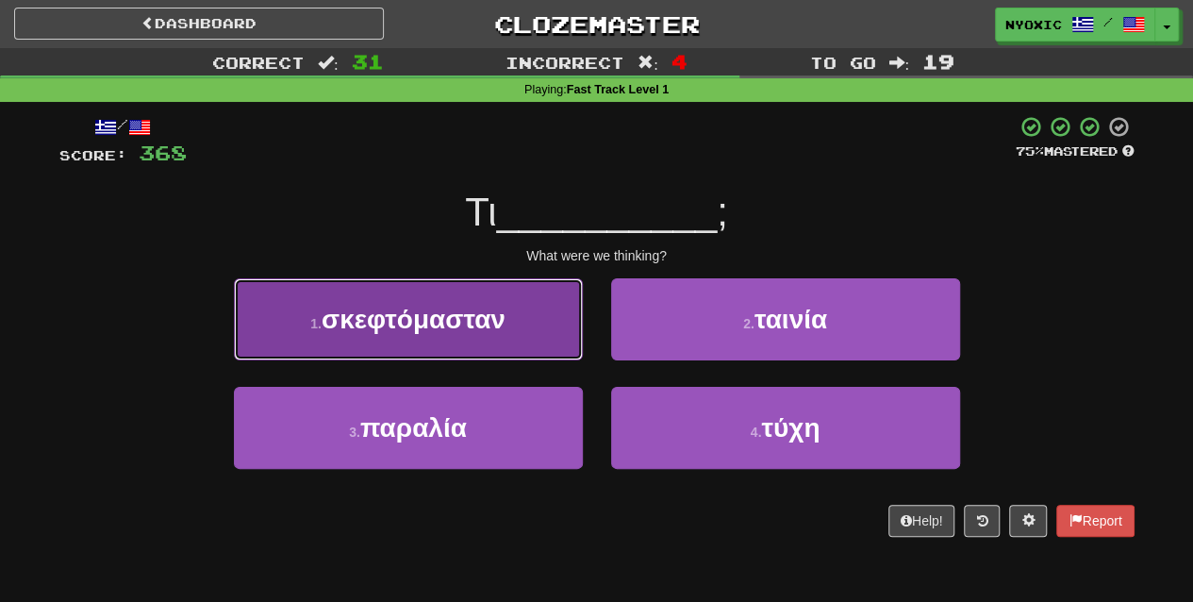
click at [513, 352] on button "1 . σκεφτόμασταν" at bounding box center [408, 319] width 349 height 82
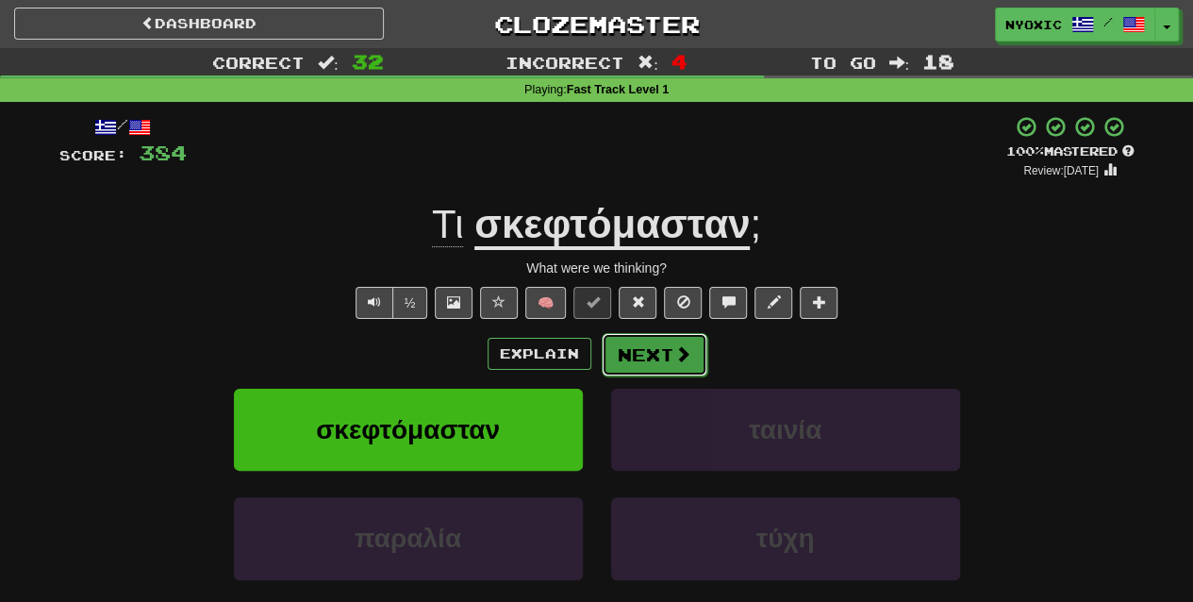
click at [676, 355] on span at bounding box center [682, 353] width 17 height 17
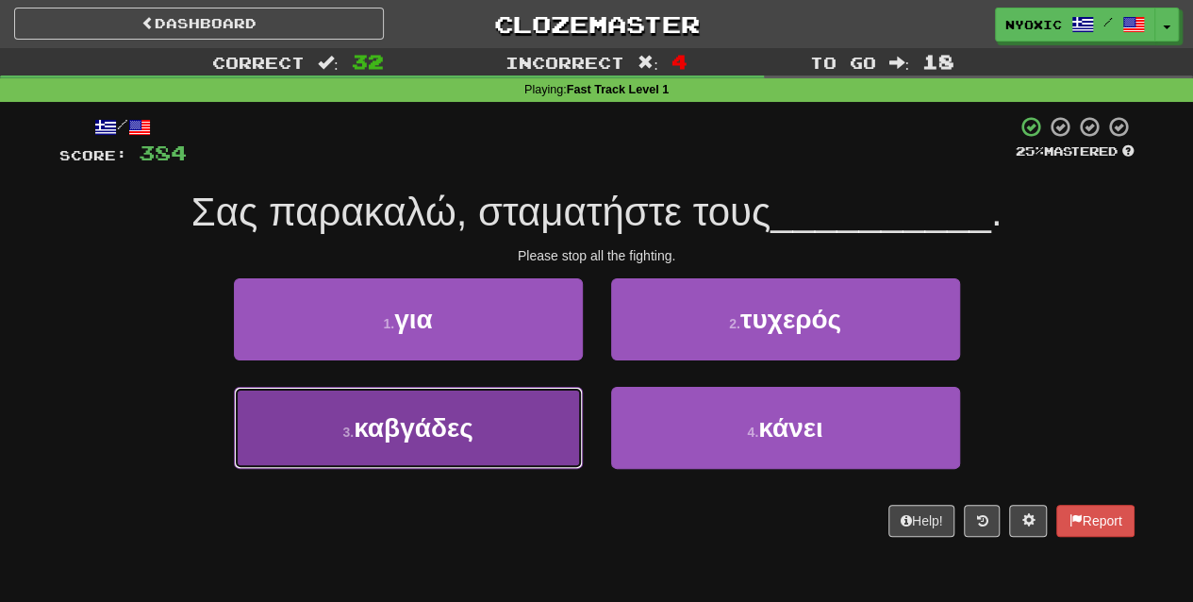
click at [505, 449] on button "3 . καβγάδες" at bounding box center [408, 428] width 349 height 82
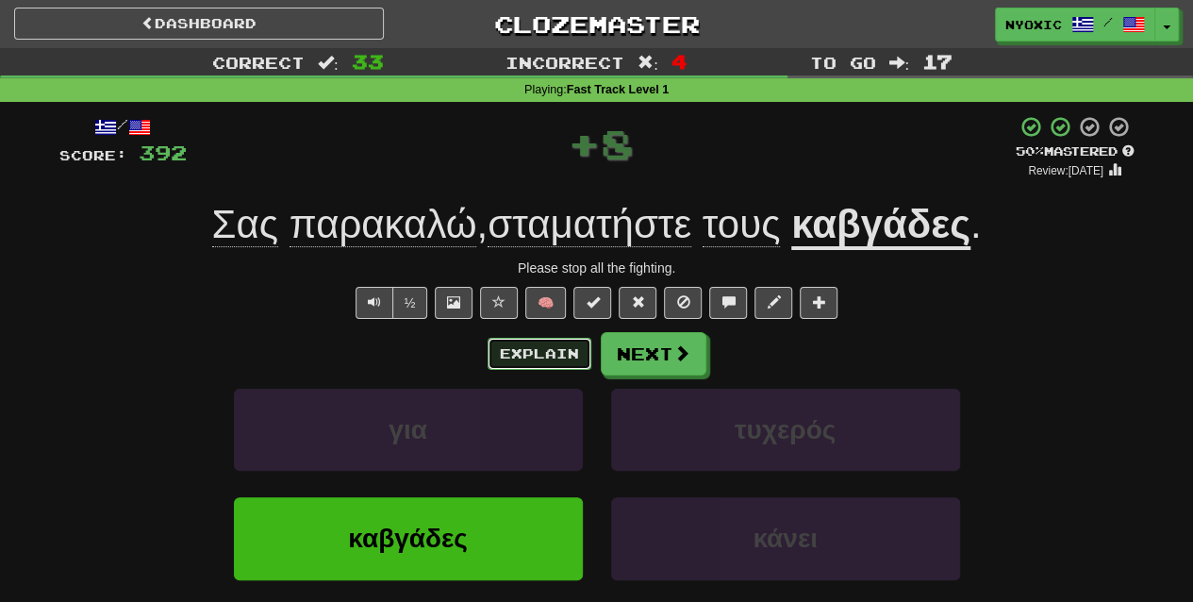
click at [560, 354] on button "Explain" at bounding box center [540, 354] width 104 height 32
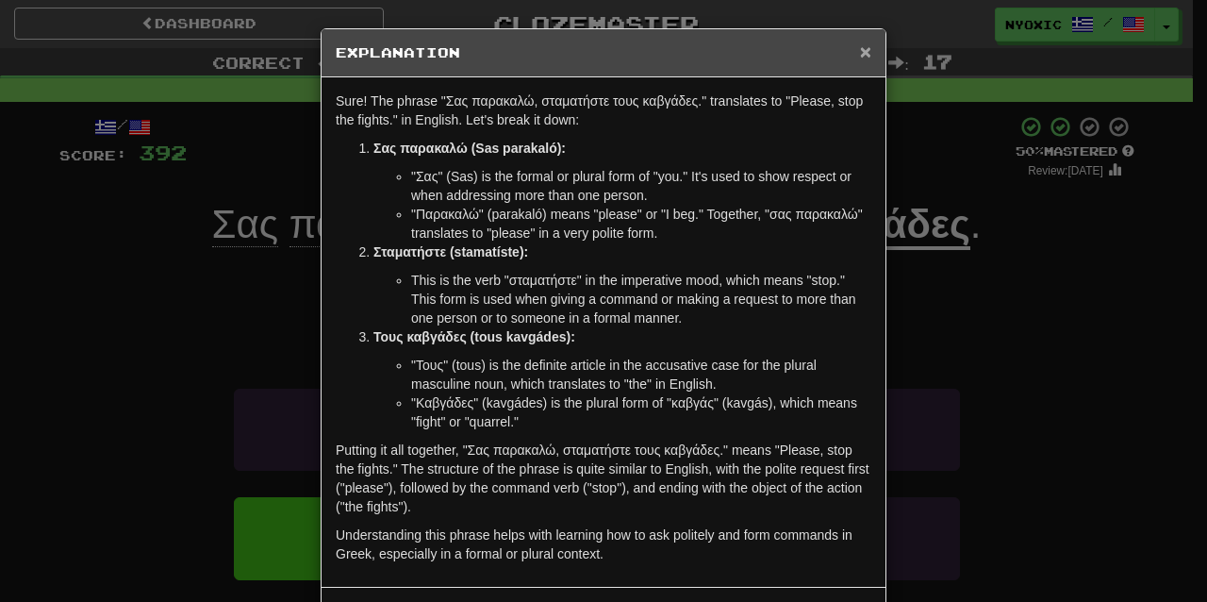
click at [860, 53] on span "×" at bounding box center [865, 52] width 11 height 22
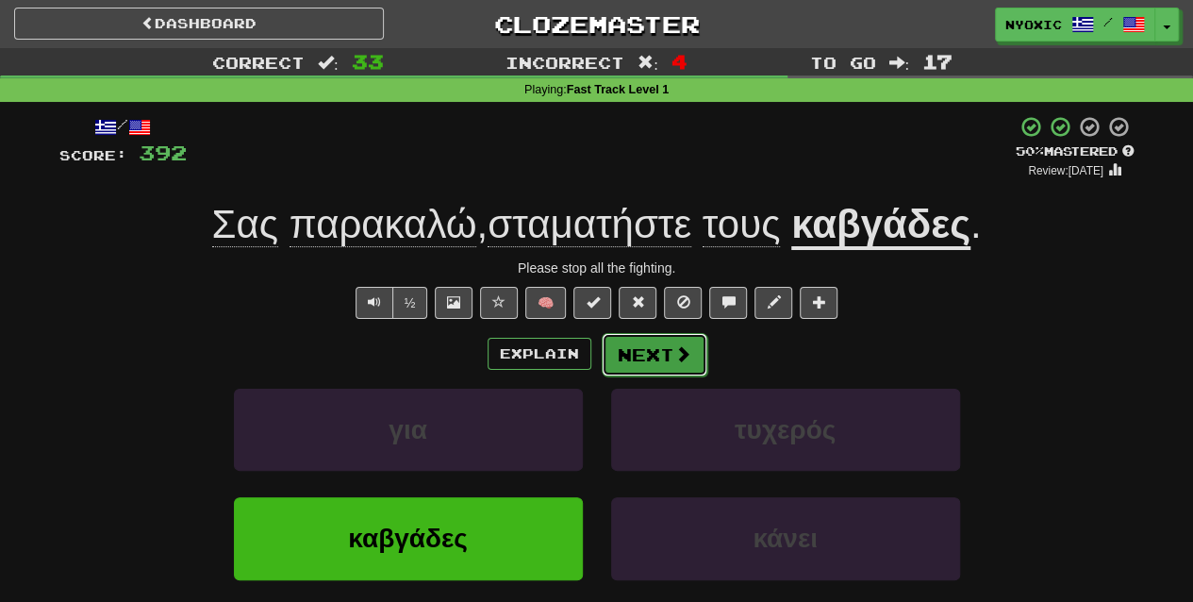
click at [645, 365] on button "Next" at bounding box center [655, 354] width 106 height 43
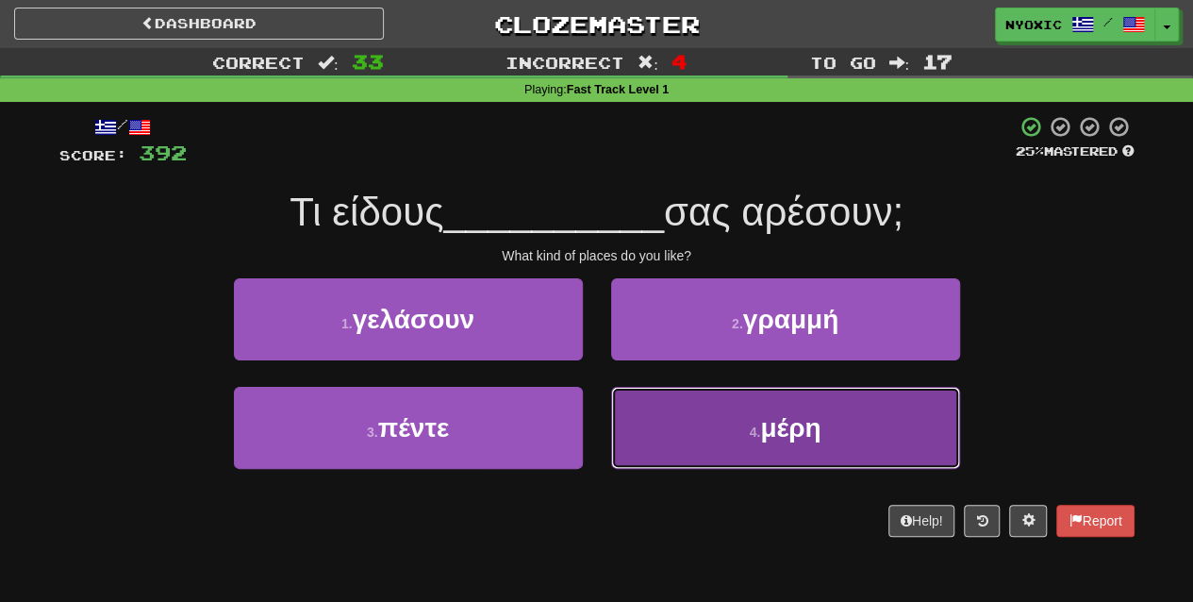
click at [711, 449] on button "4 . μέρη" at bounding box center [785, 428] width 349 height 82
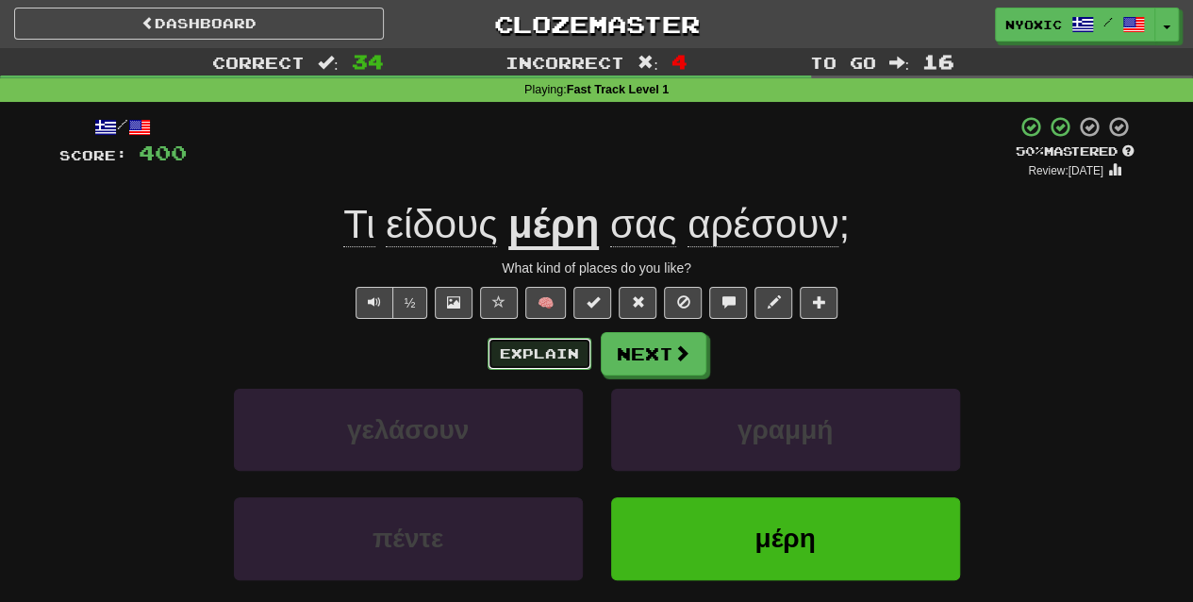
click at [553, 354] on button "Explain" at bounding box center [540, 354] width 104 height 32
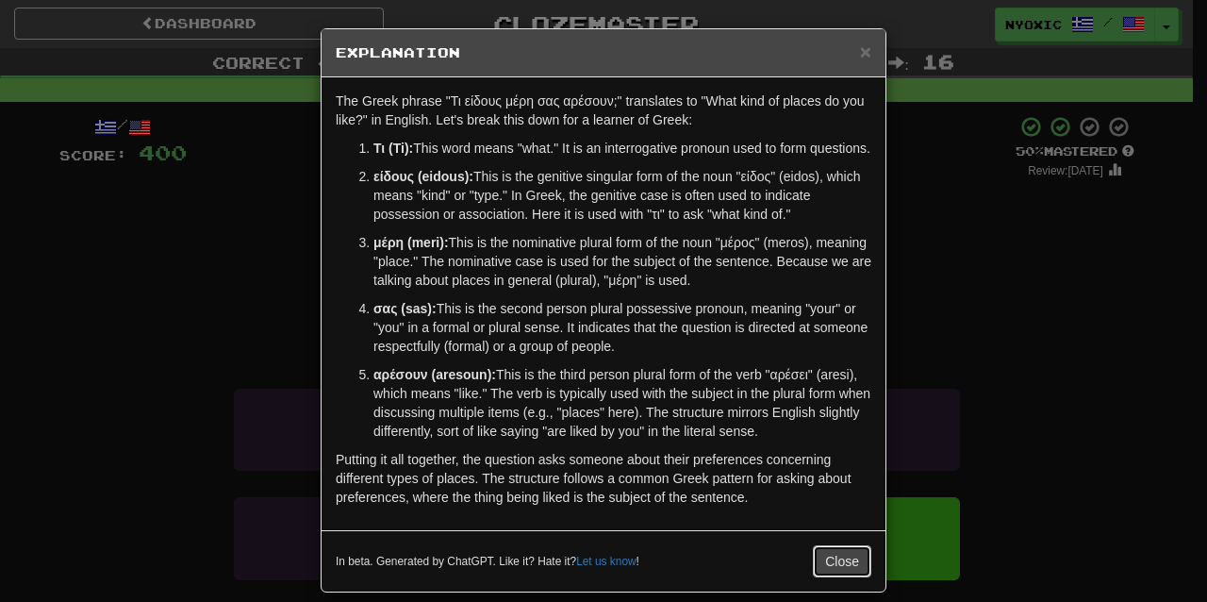
click at [828, 570] on button "Close" at bounding box center [842, 561] width 58 height 32
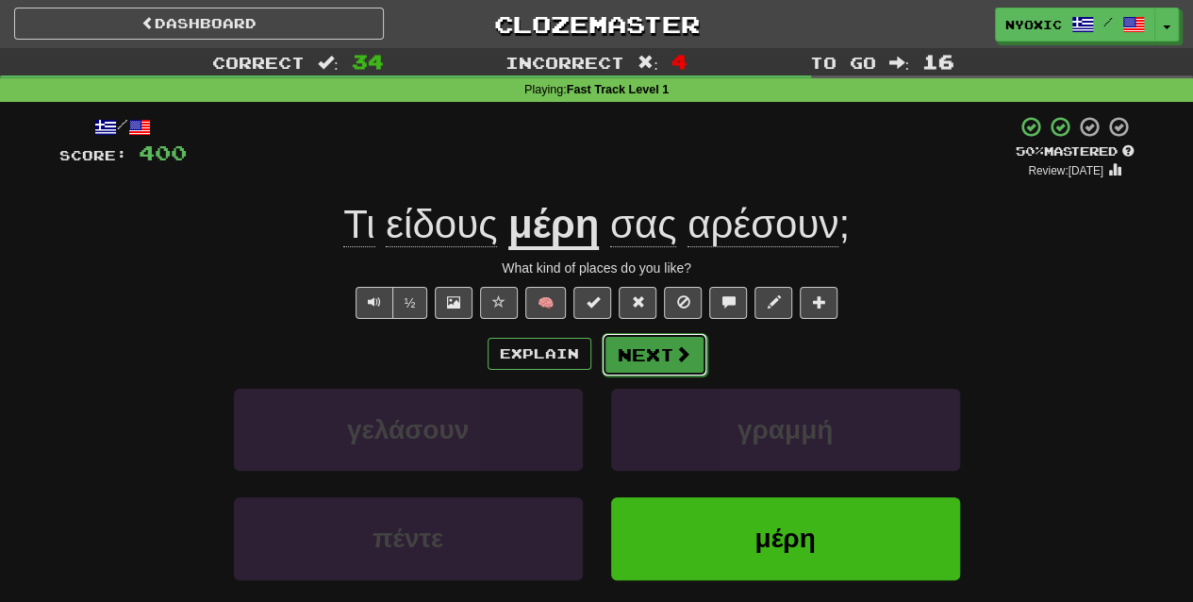
click at [685, 363] on button "Next" at bounding box center [655, 354] width 106 height 43
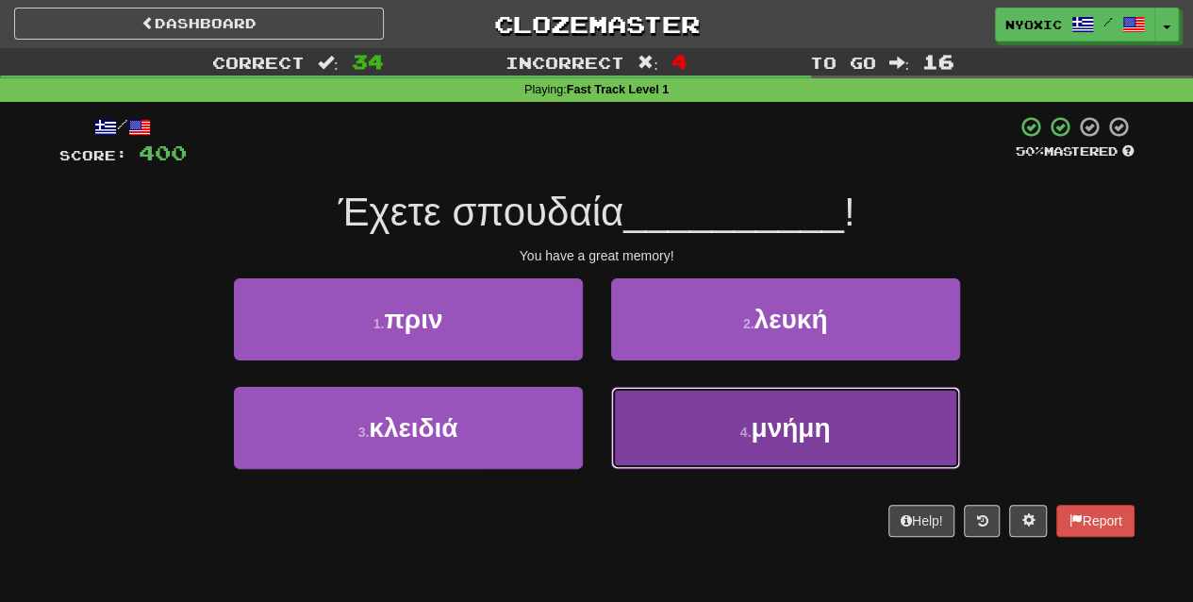
click at [790, 422] on span "μνήμη" at bounding box center [790, 427] width 79 height 29
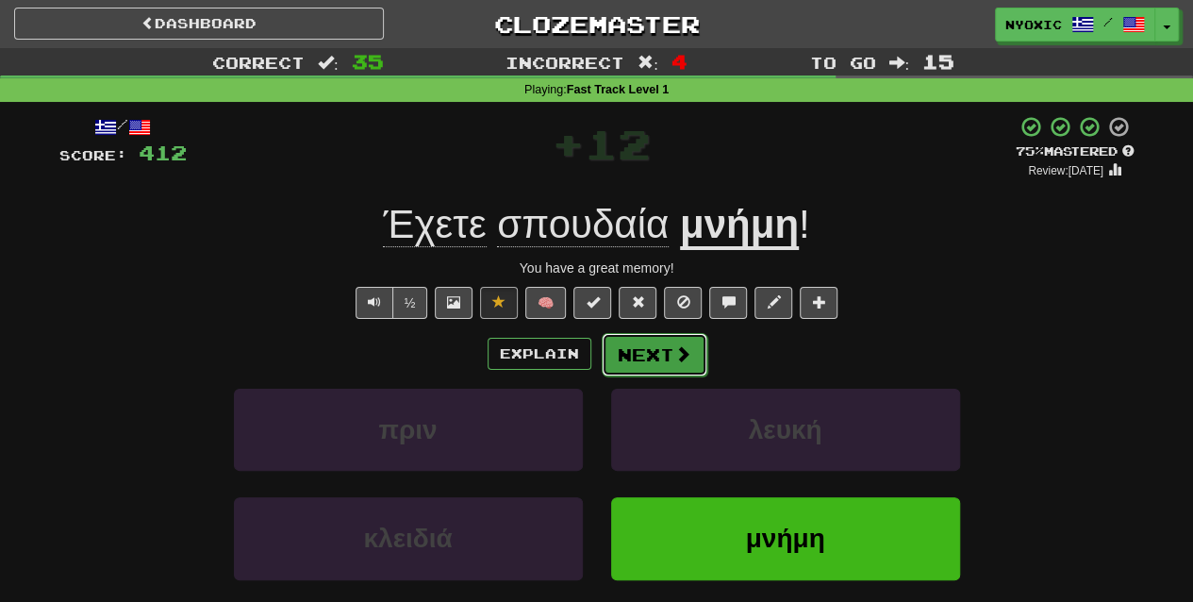
click at [668, 371] on button "Next" at bounding box center [655, 354] width 106 height 43
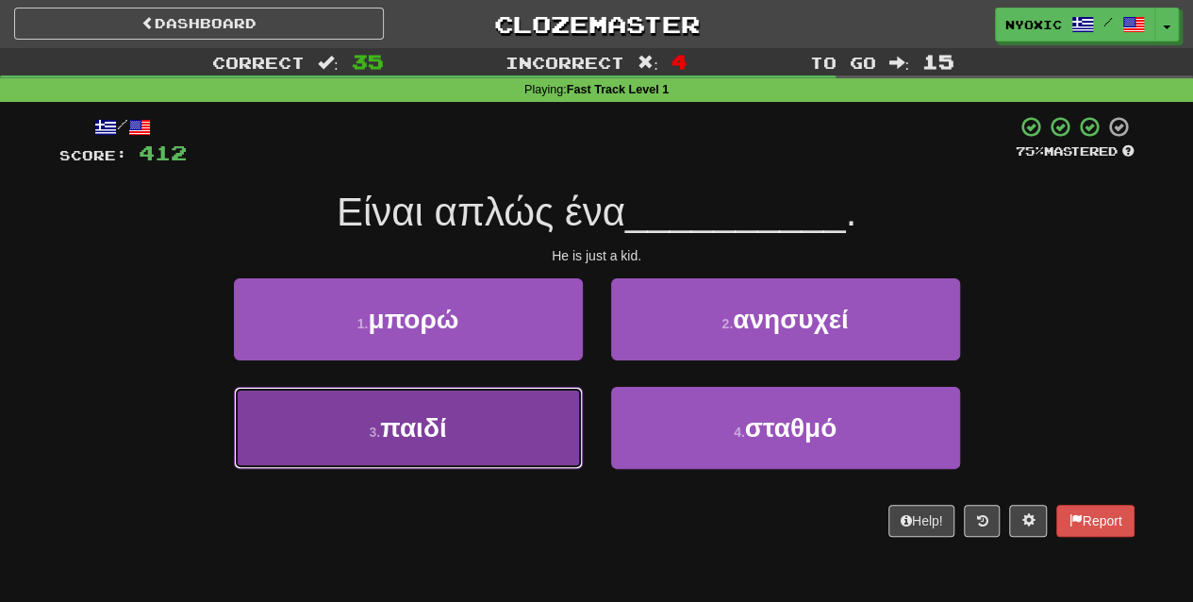
click at [539, 443] on button "3 . παιδί" at bounding box center [408, 428] width 349 height 82
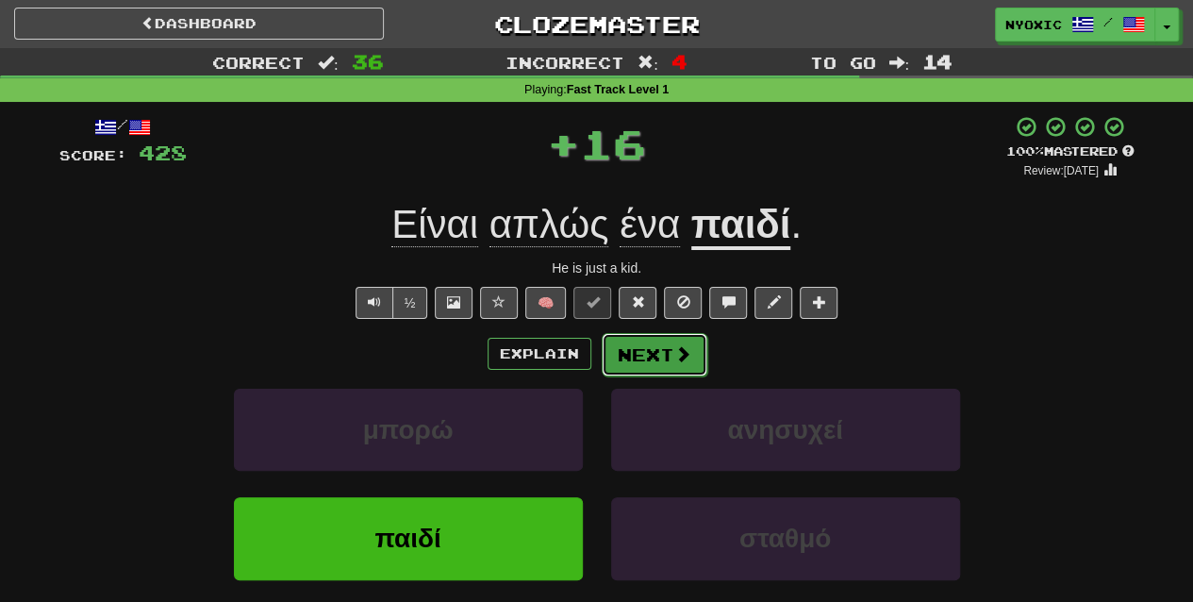
click at [657, 343] on button "Next" at bounding box center [655, 354] width 106 height 43
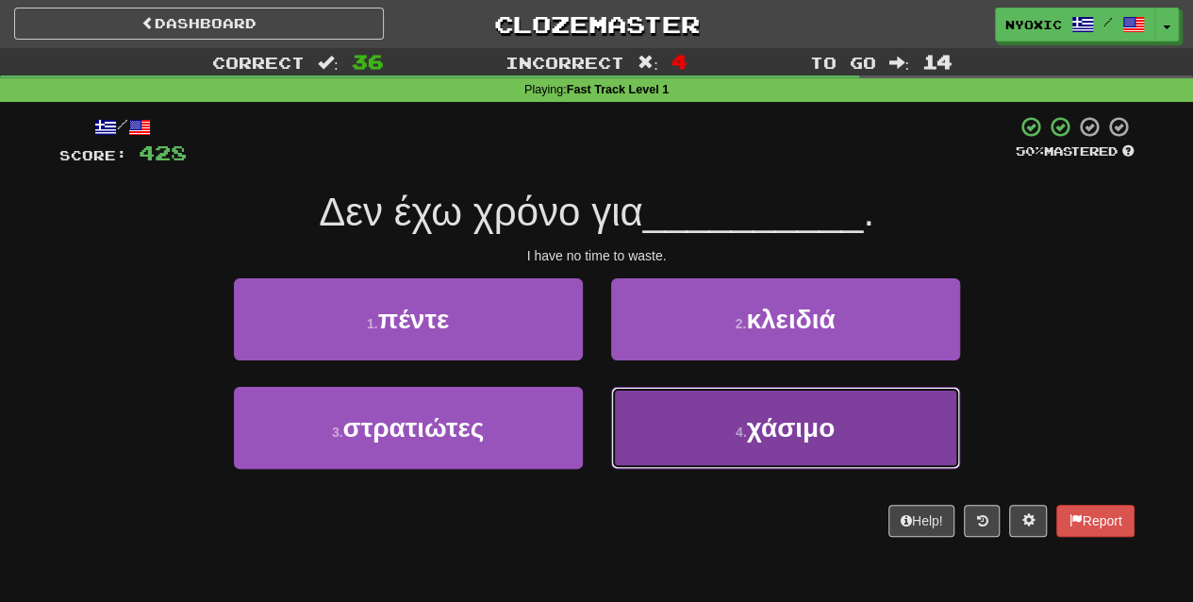
click at [726, 399] on button "4 . χάσιμο" at bounding box center [785, 428] width 349 height 82
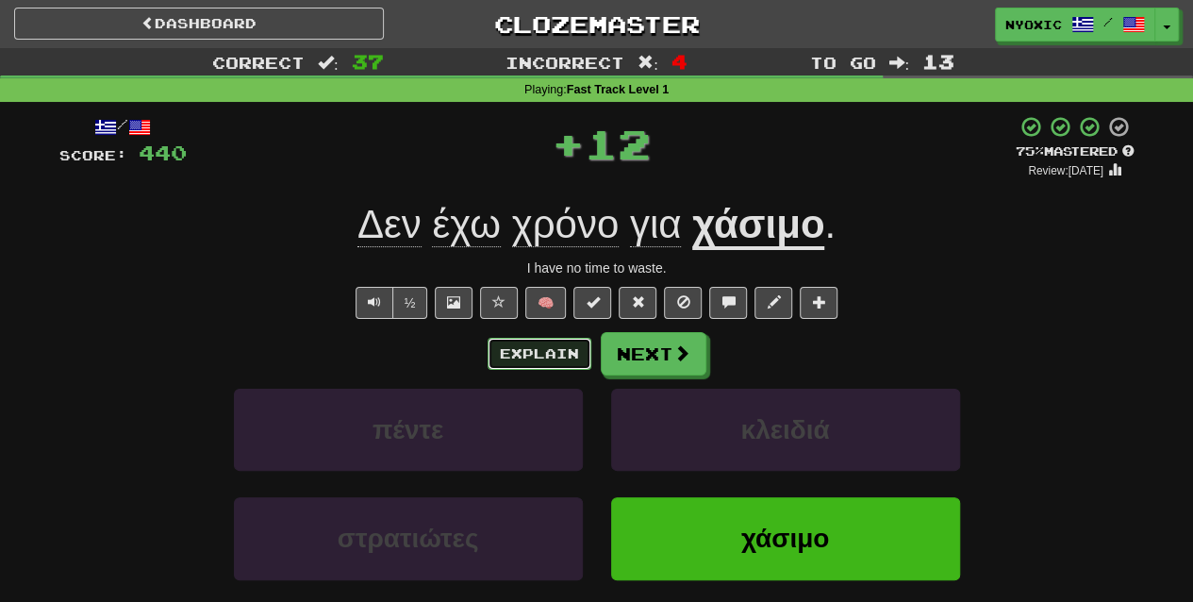
click at [558, 347] on button "Explain" at bounding box center [540, 354] width 104 height 32
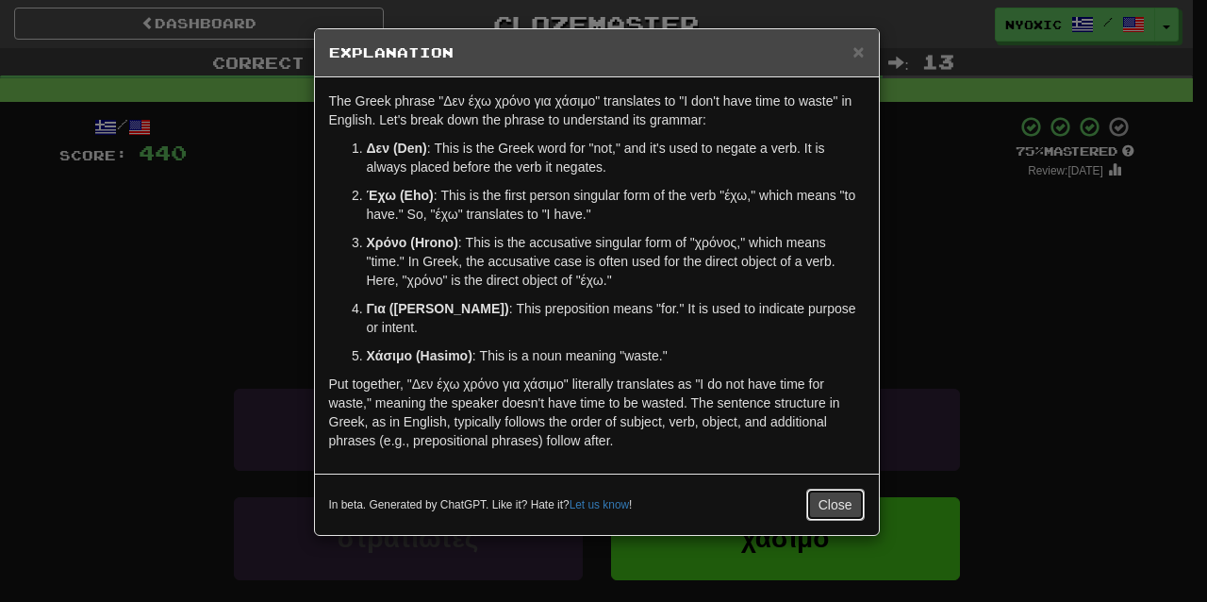
click at [828, 489] on button "Close" at bounding box center [835, 505] width 58 height 32
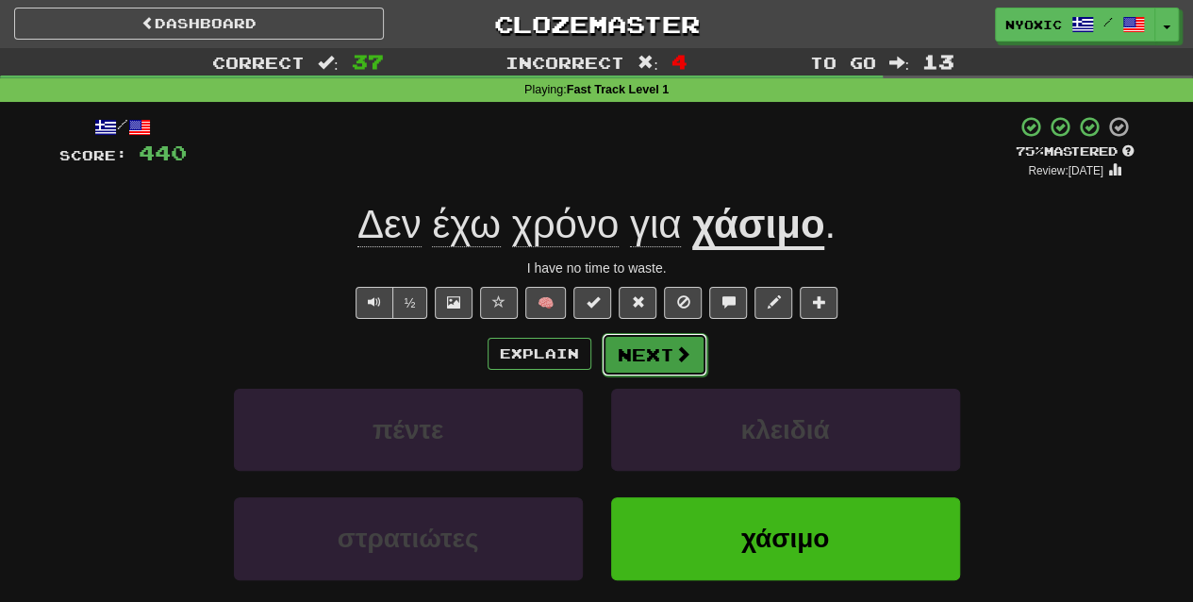
click at [676, 352] on span at bounding box center [682, 353] width 17 height 17
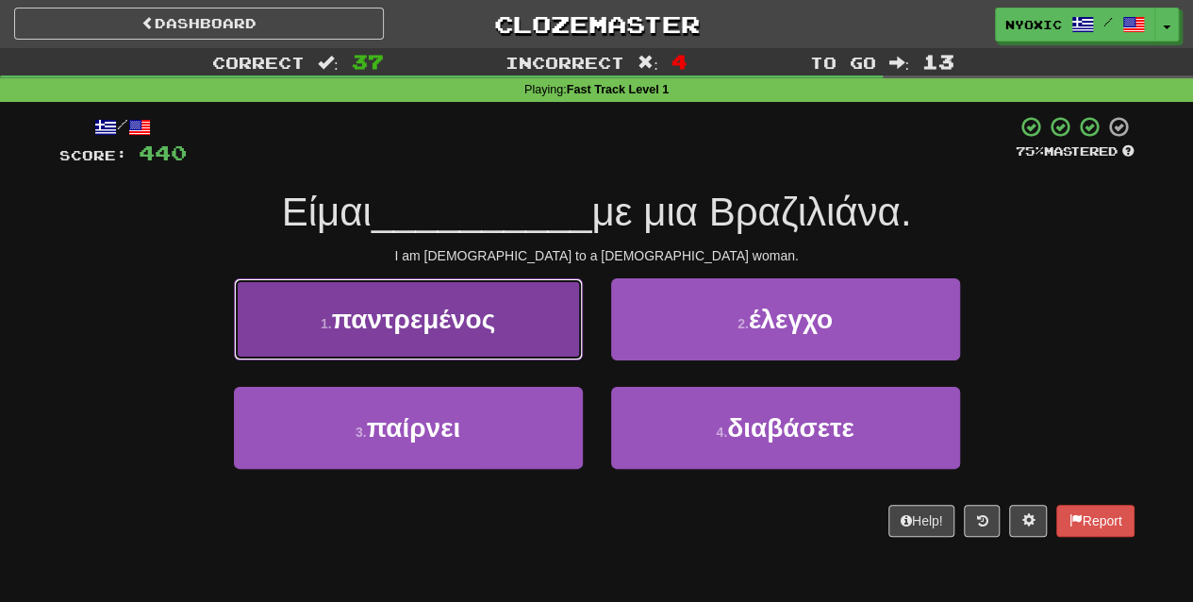
click at [545, 336] on button "1 . παντρεμένος" at bounding box center [408, 319] width 349 height 82
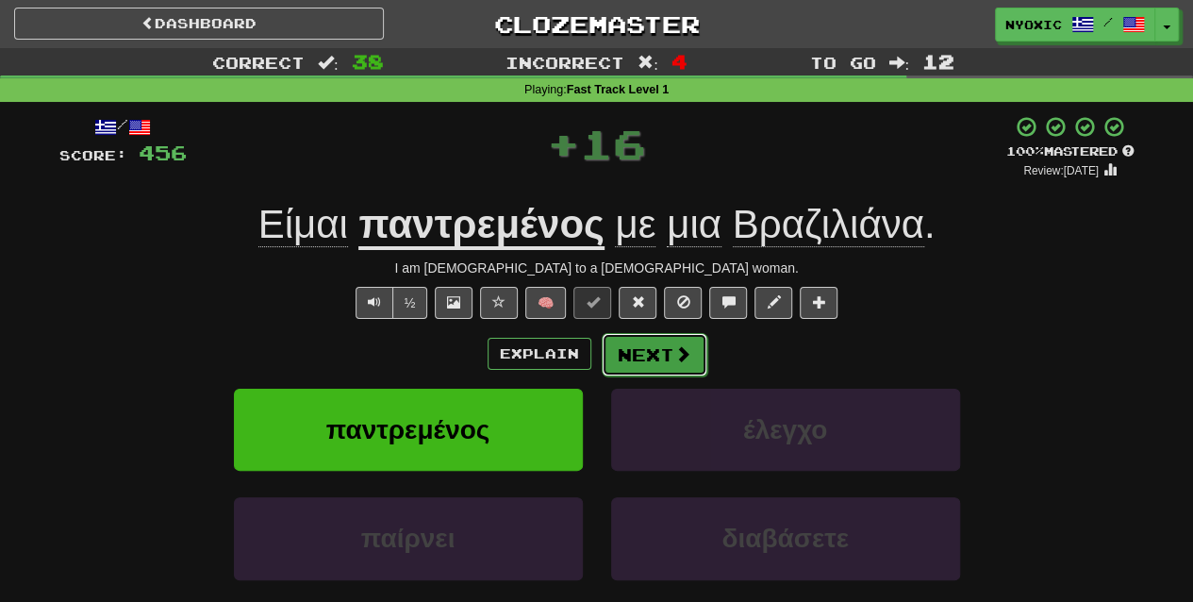
click at [641, 347] on button "Next" at bounding box center [655, 354] width 106 height 43
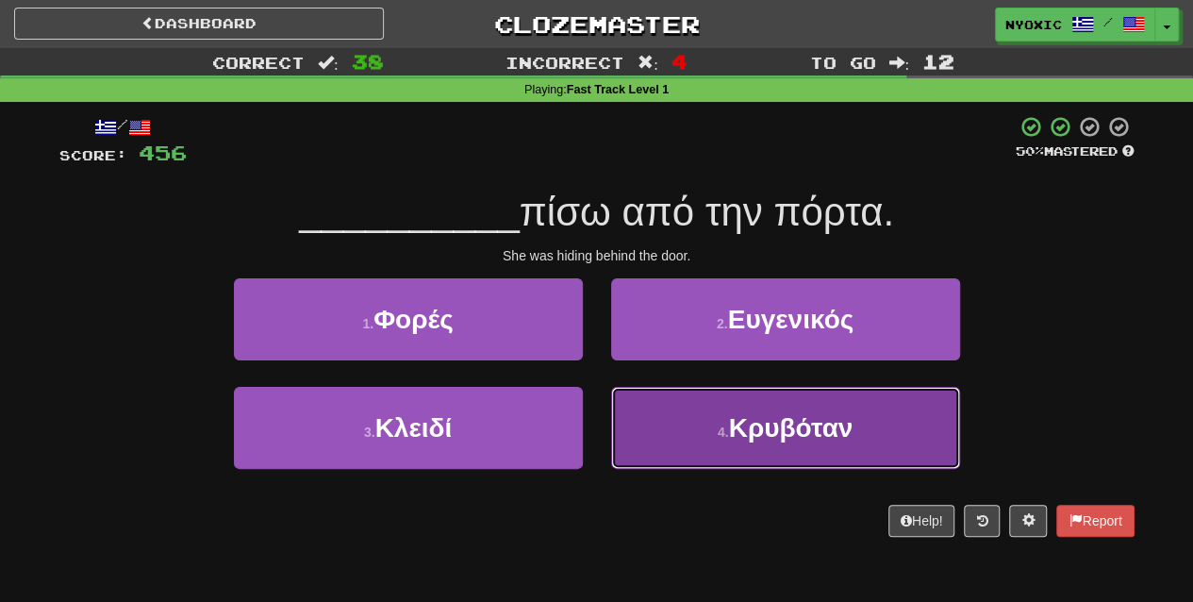
click at [715, 443] on button "4 . Κρυβόταν" at bounding box center [785, 428] width 349 height 82
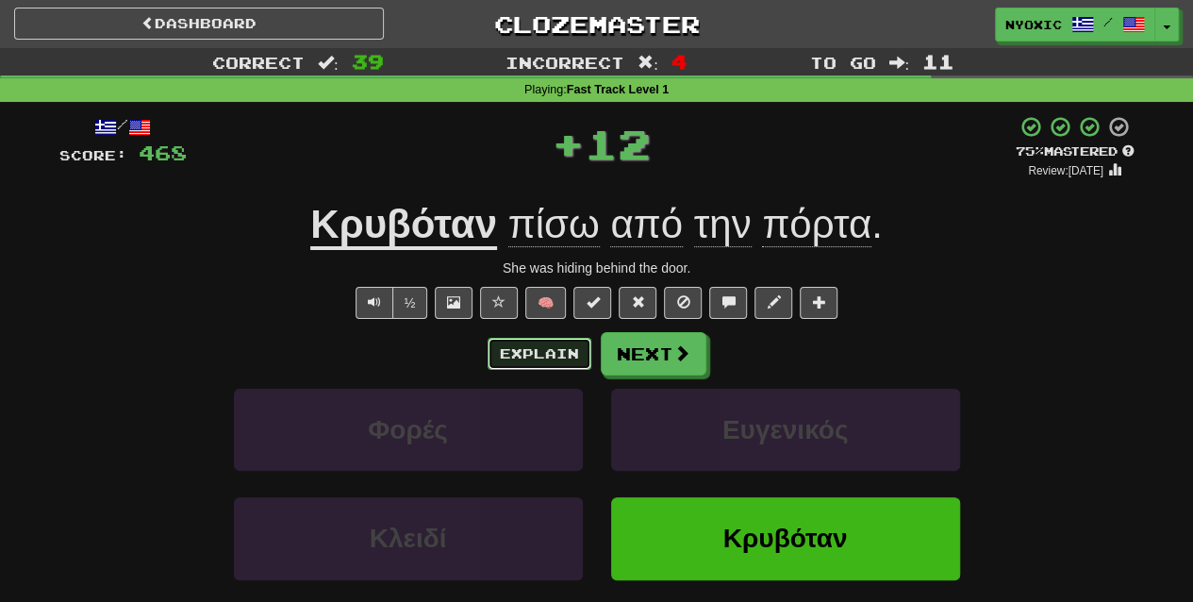
click at [541, 358] on button "Explain" at bounding box center [540, 354] width 104 height 32
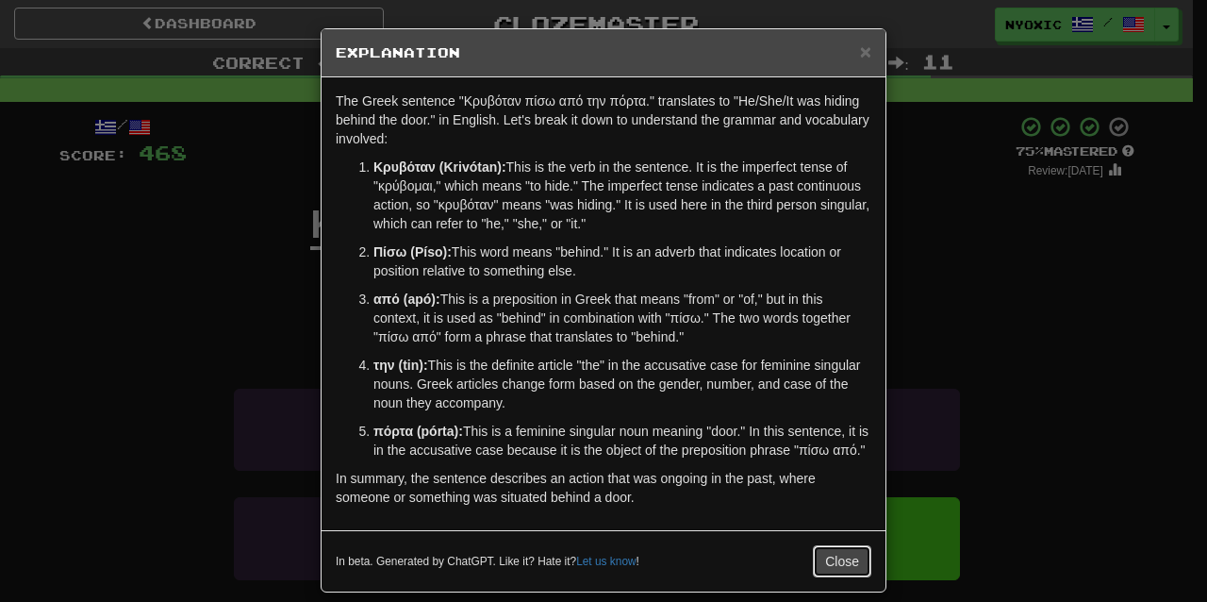
click at [841, 577] on button "Close" at bounding box center [842, 561] width 58 height 32
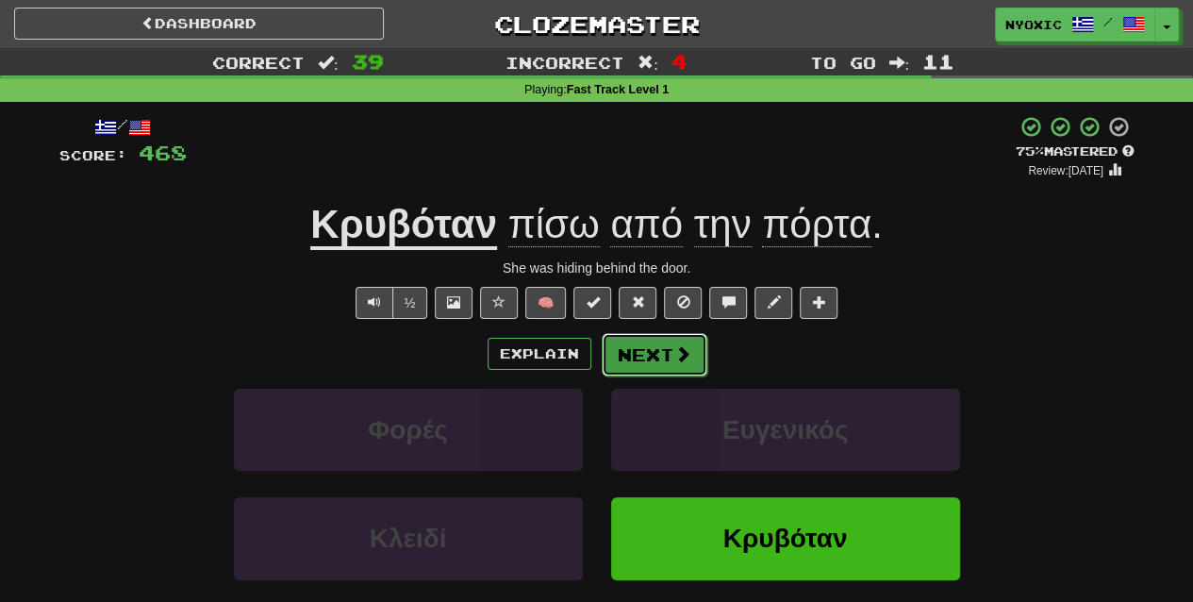
click at [679, 356] on span at bounding box center [682, 353] width 17 height 17
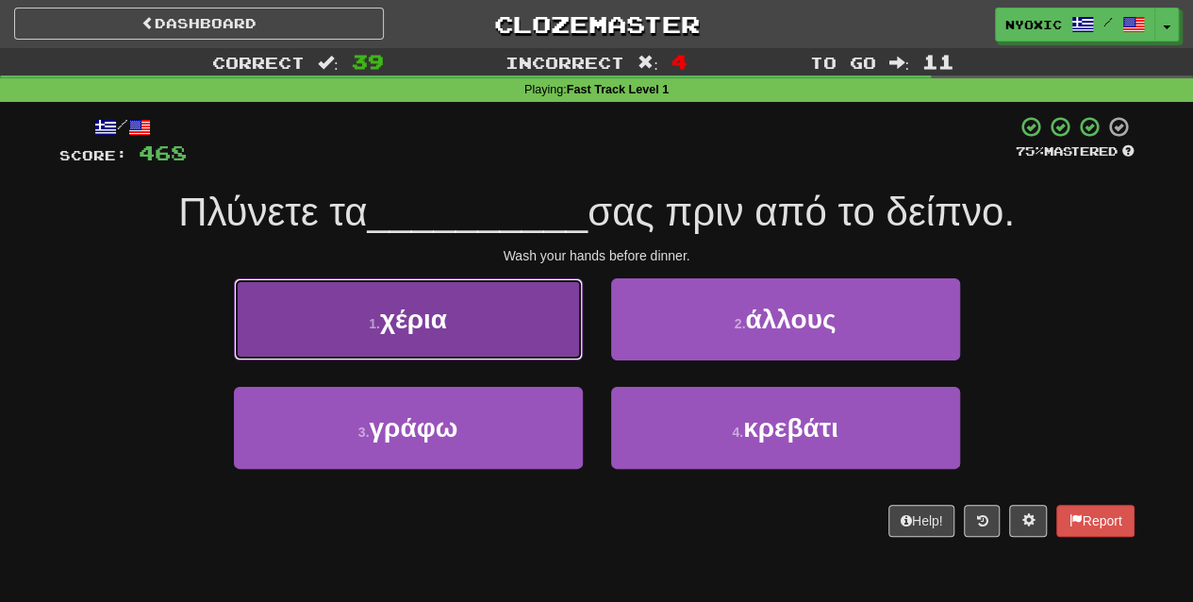
click at [471, 345] on button "1 . χέρια" at bounding box center [408, 319] width 349 height 82
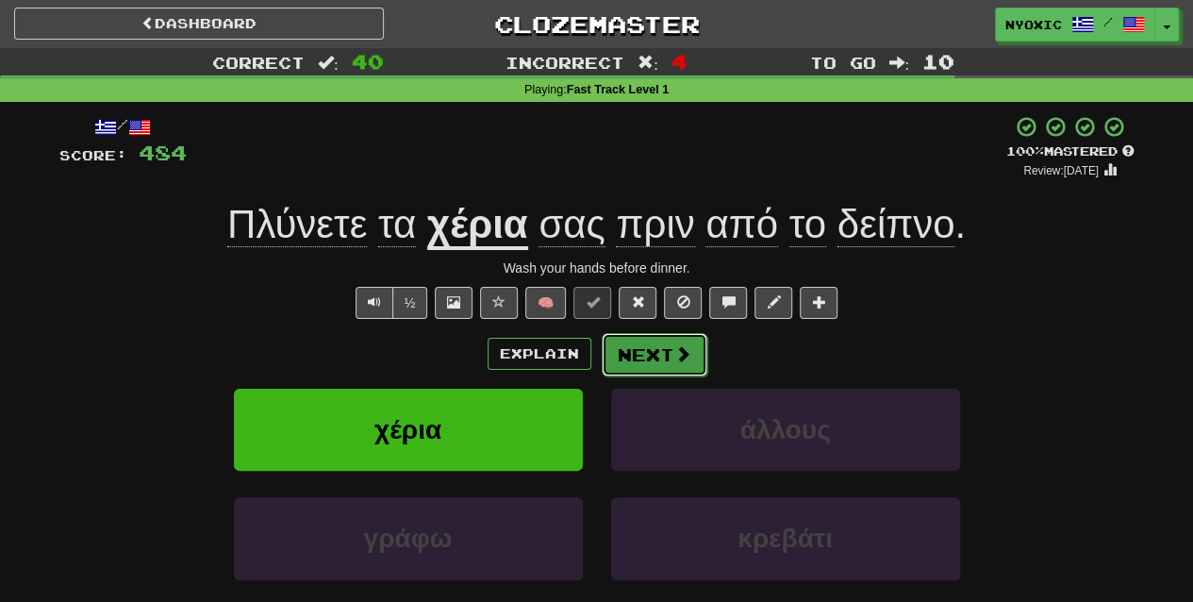
click at [680, 359] on span at bounding box center [682, 353] width 17 height 17
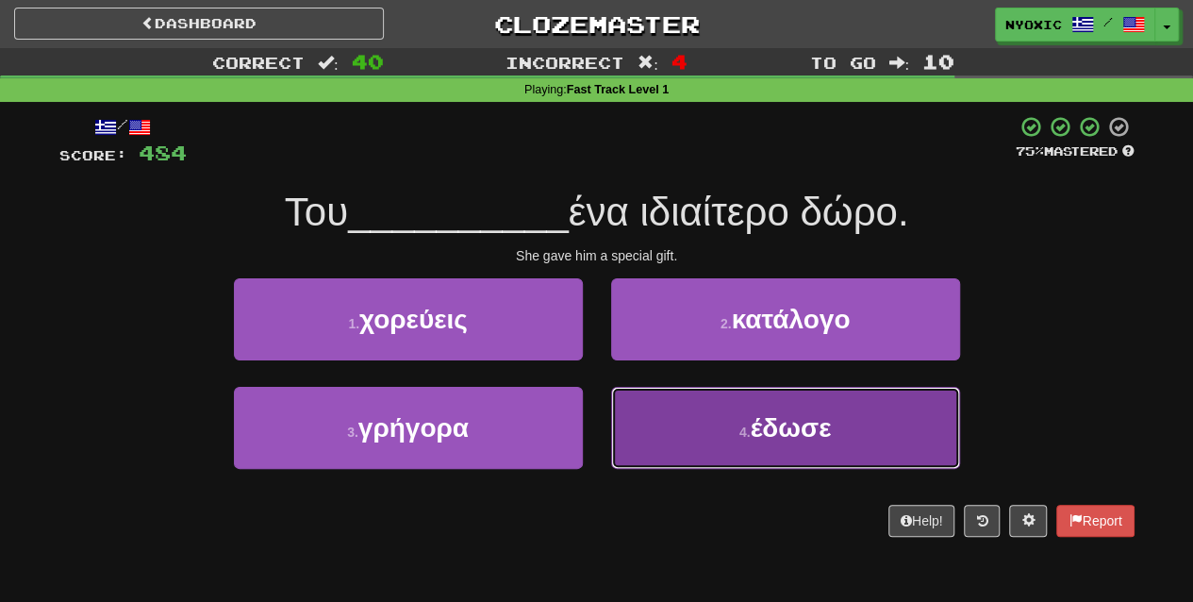
click at [704, 438] on button "4 . έδωσε" at bounding box center [785, 428] width 349 height 82
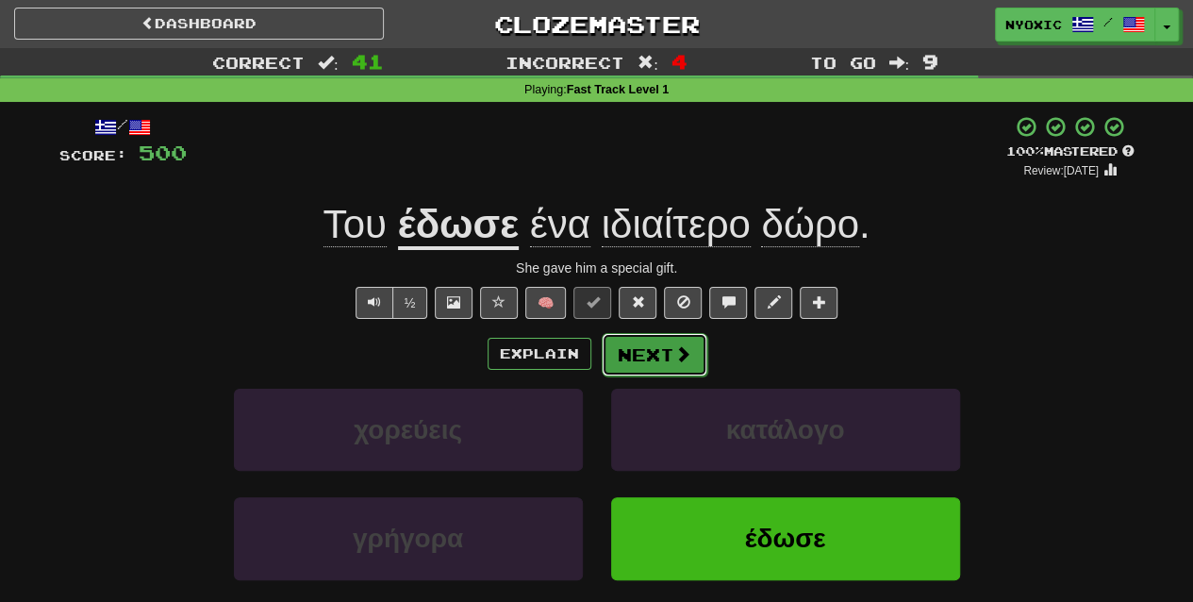
click at [658, 364] on button "Next" at bounding box center [655, 354] width 106 height 43
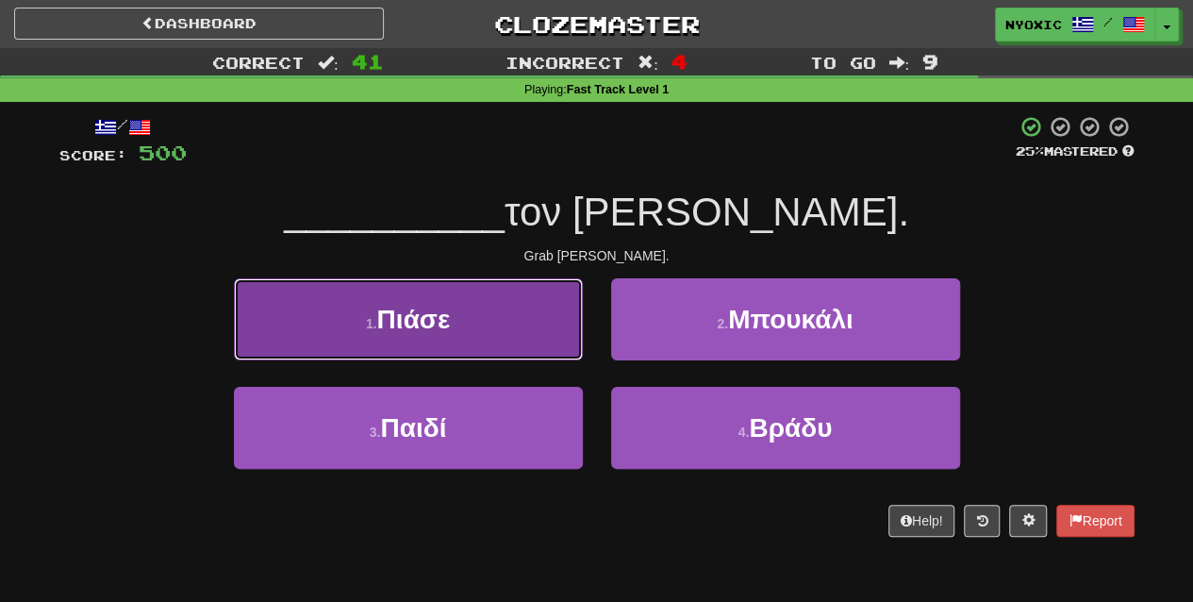
click at [487, 348] on button "1 . Πιάσε" at bounding box center [408, 319] width 349 height 82
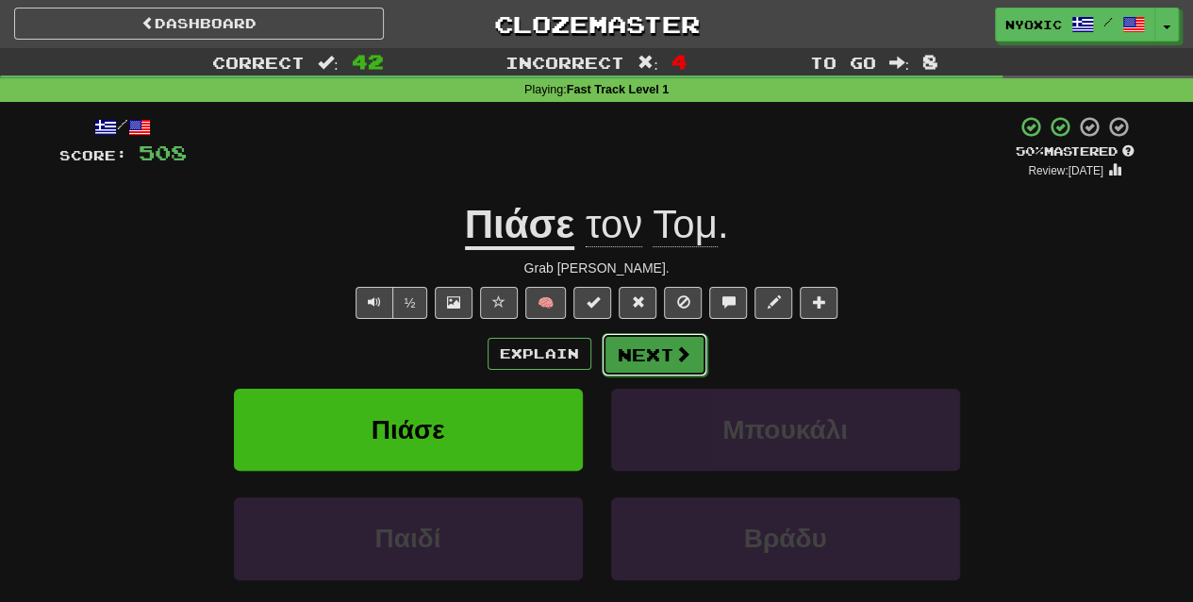
click at [692, 353] on button "Next" at bounding box center [655, 354] width 106 height 43
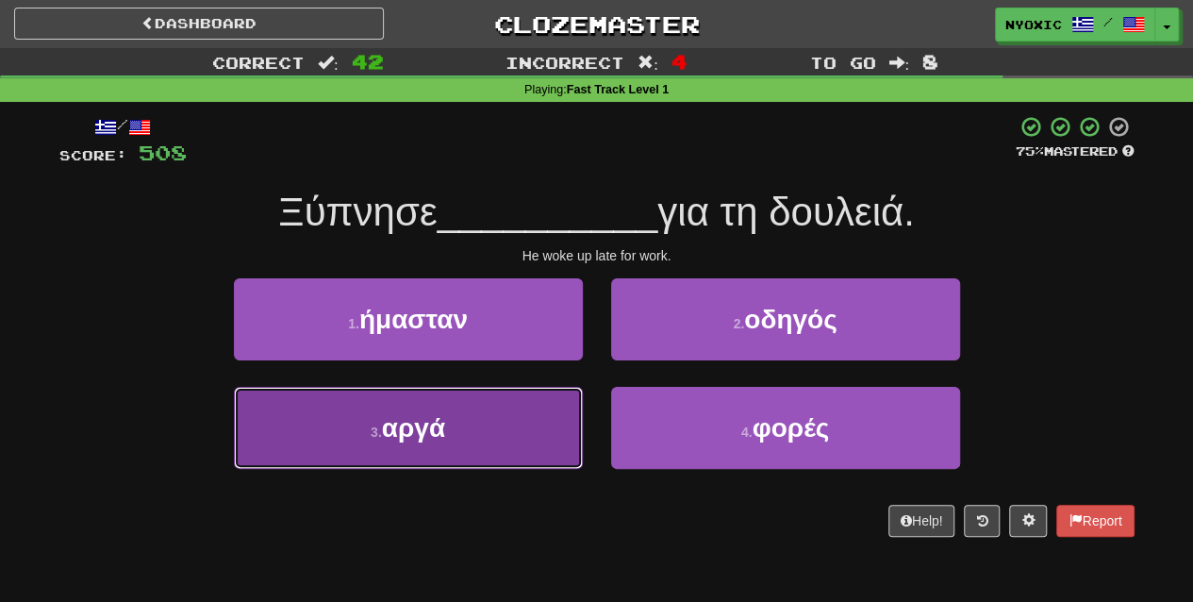
click at [503, 455] on button "3 . αργά" at bounding box center [408, 428] width 349 height 82
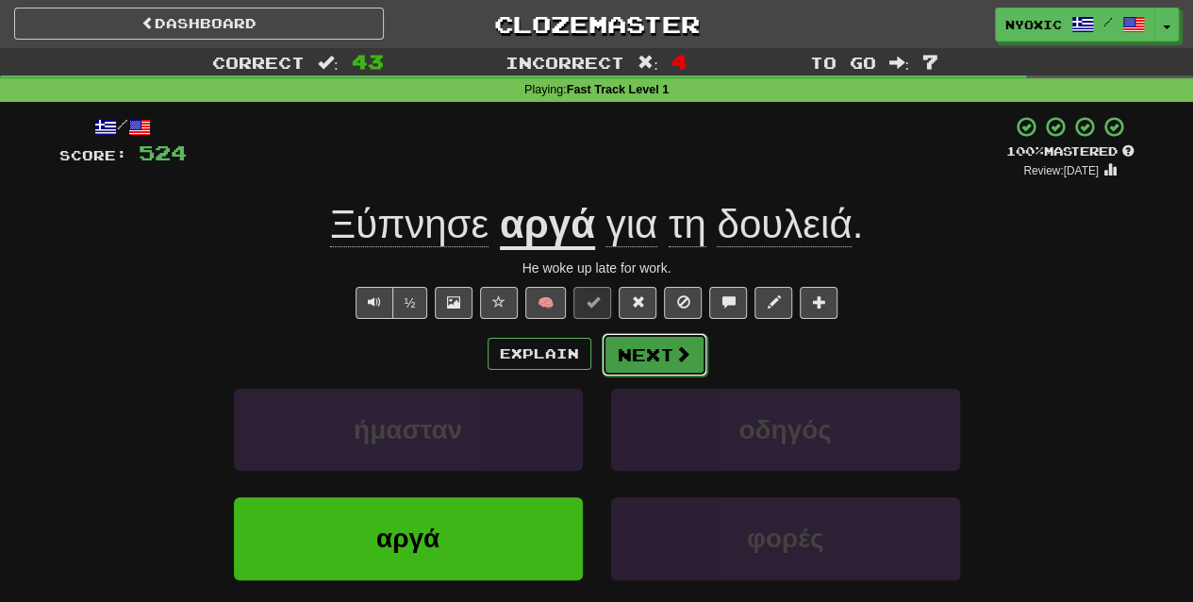
click at [646, 346] on button "Next" at bounding box center [655, 354] width 106 height 43
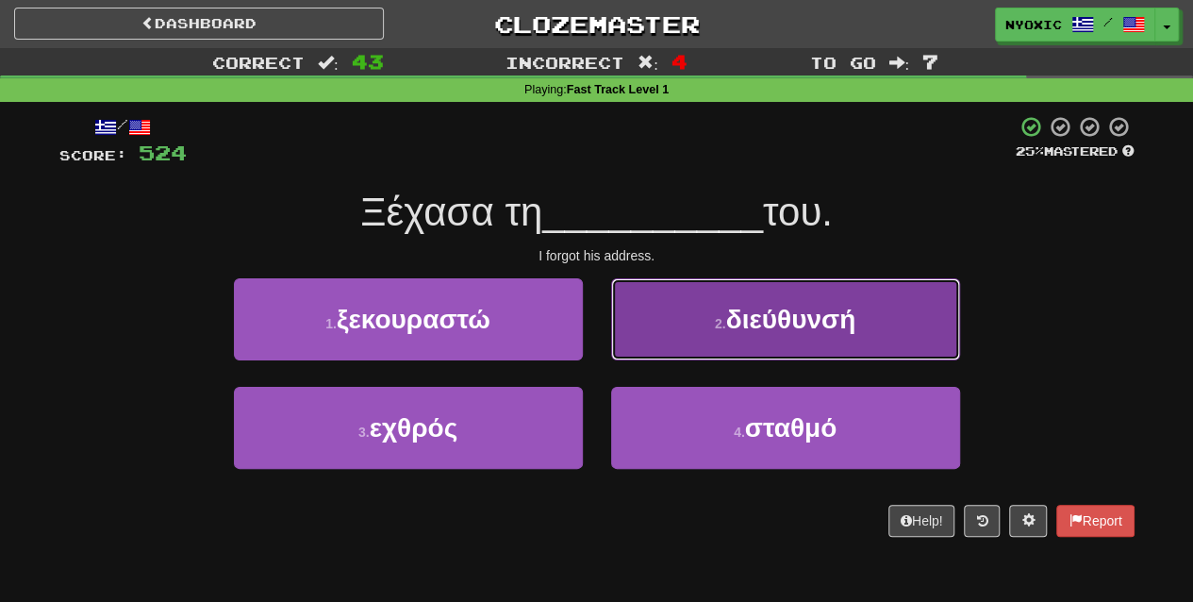
click at [753, 338] on button "2 . διεύθυνσή" at bounding box center [785, 319] width 349 height 82
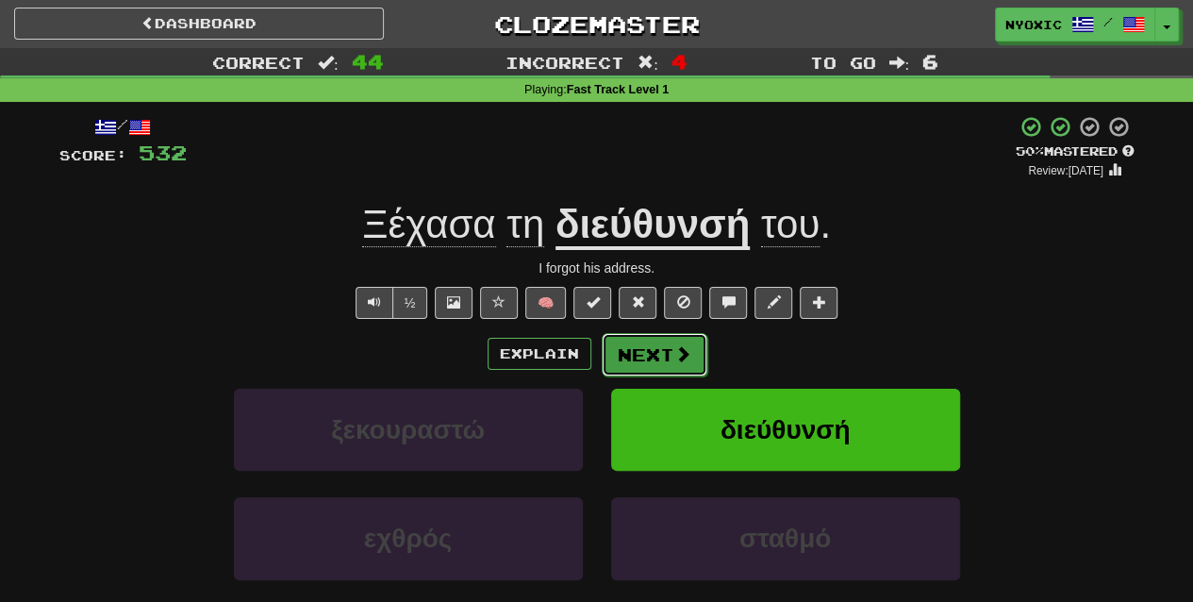
click at [668, 356] on button "Next" at bounding box center [655, 354] width 106 height 43
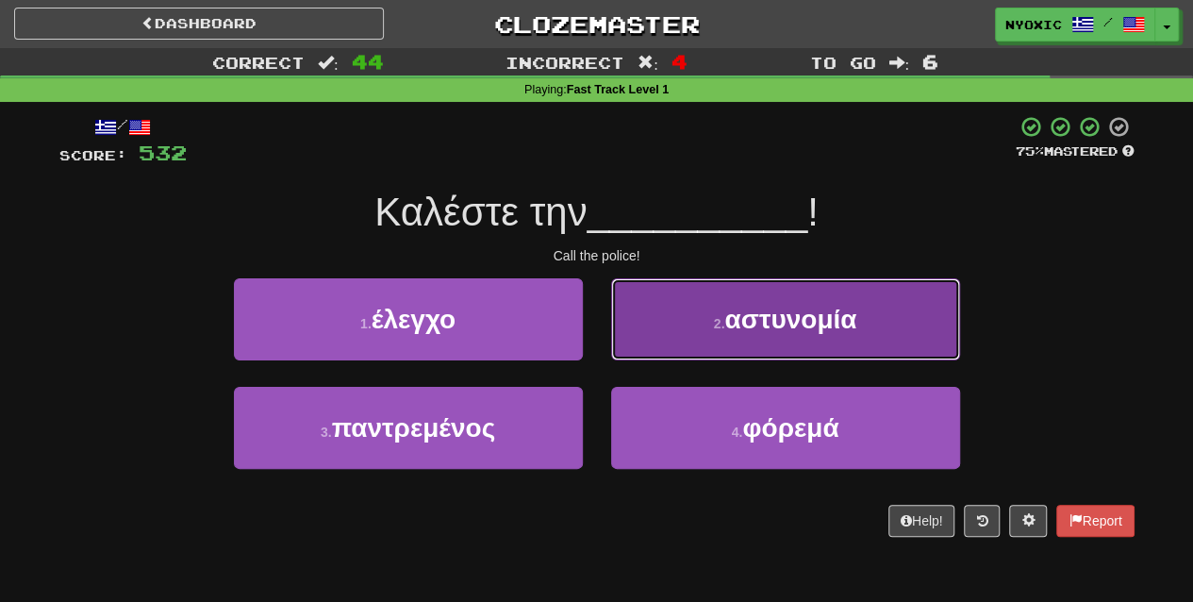
click at [843, 296] on button "2 . αστυνομία" at bounding box center [785, 319] width 349 height 82
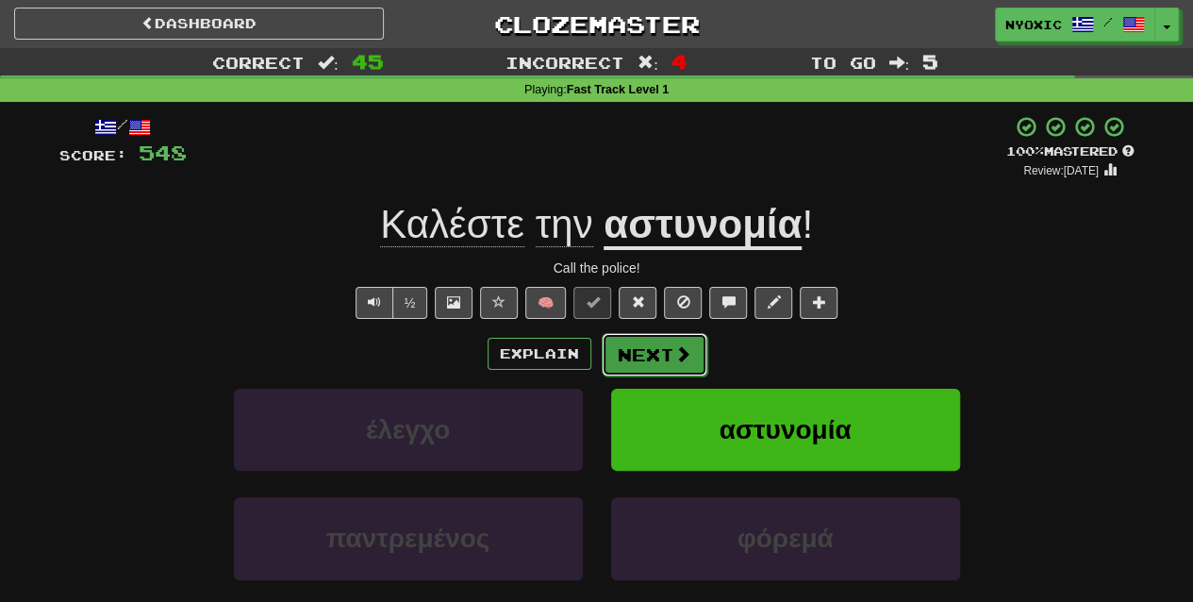
click at [673, 369] on button "Next" at bounding box center [655, 354] width 106 height 43
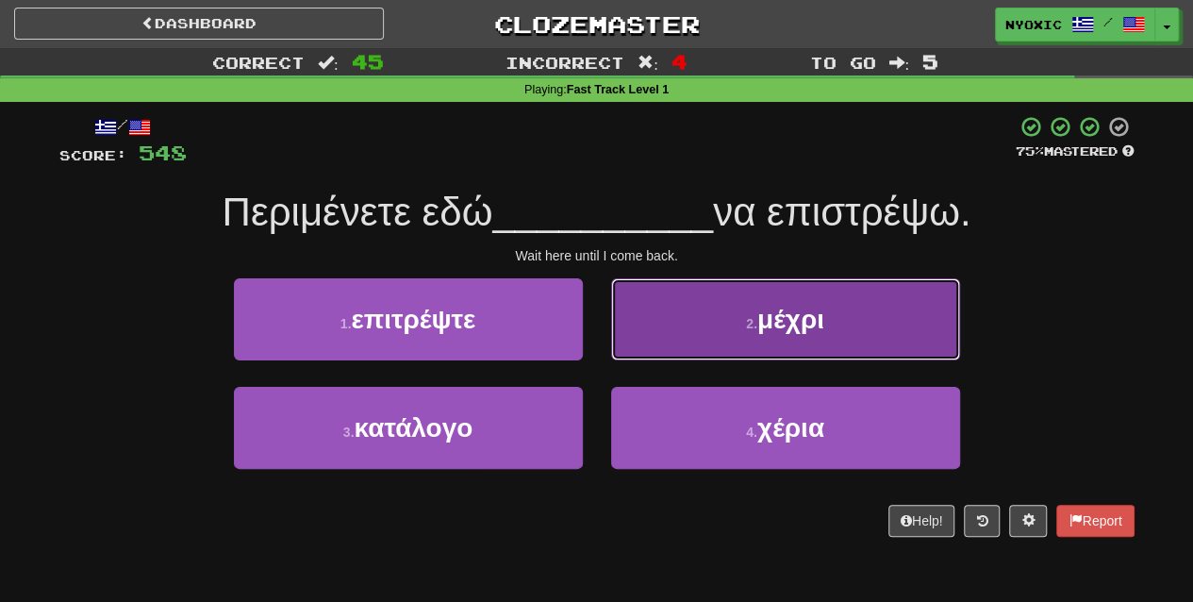
click at [888, 335] on button "2 . μέχρι" at bounding box center [785, 319] width 349 height 82
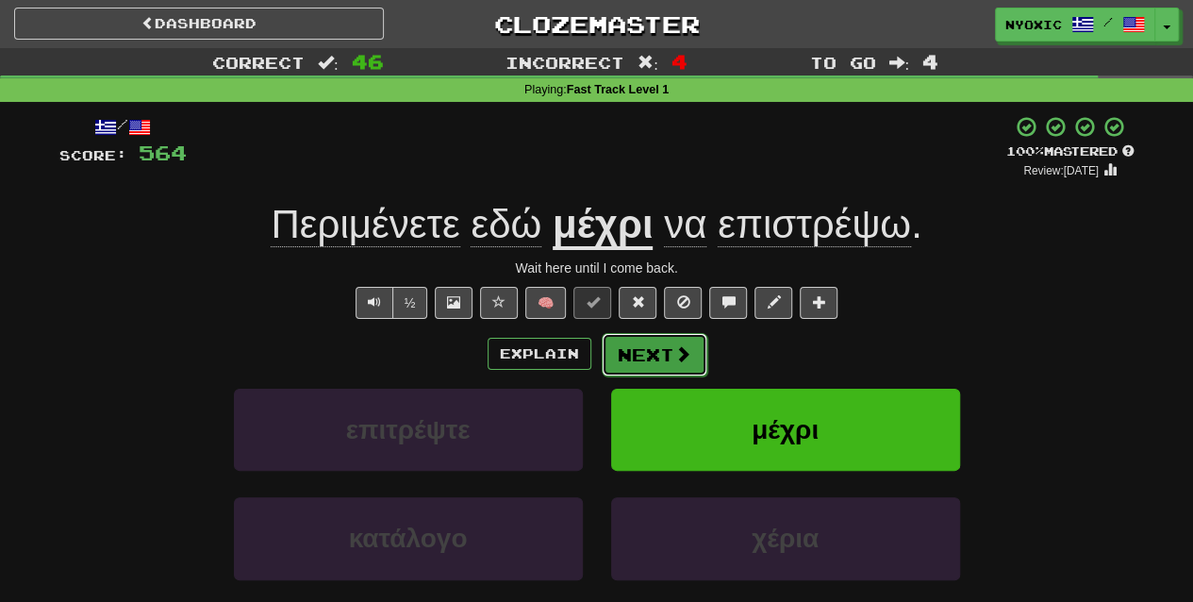
click at [655, 349] on button "Next" at bounding box center [655, 354] width 106 height 43
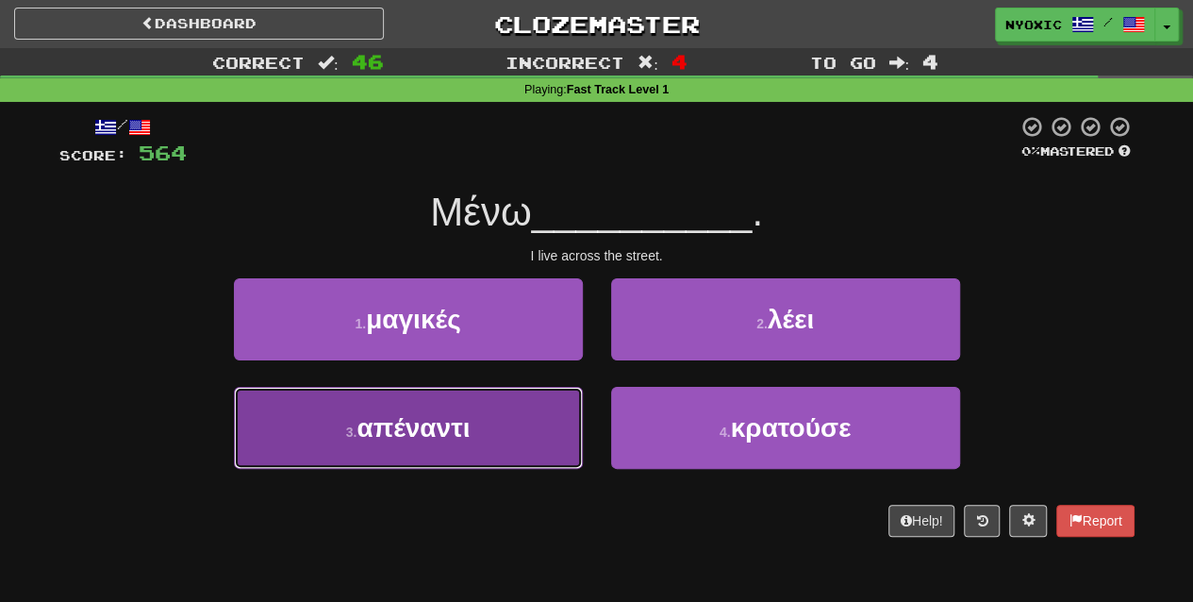
click at [536, 443] on button "3 . απέναντι" at bounding box center [408, 428] width 349 height 82
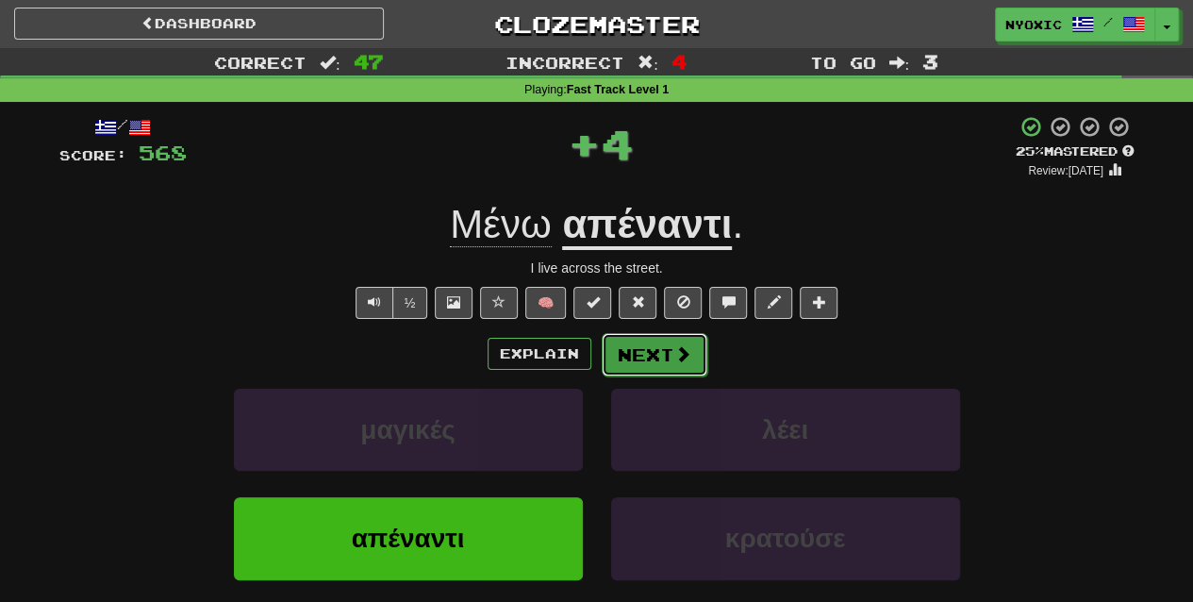
click at [634, 345] on button "Next" at bounding box center [655, 354] width 106 height 43
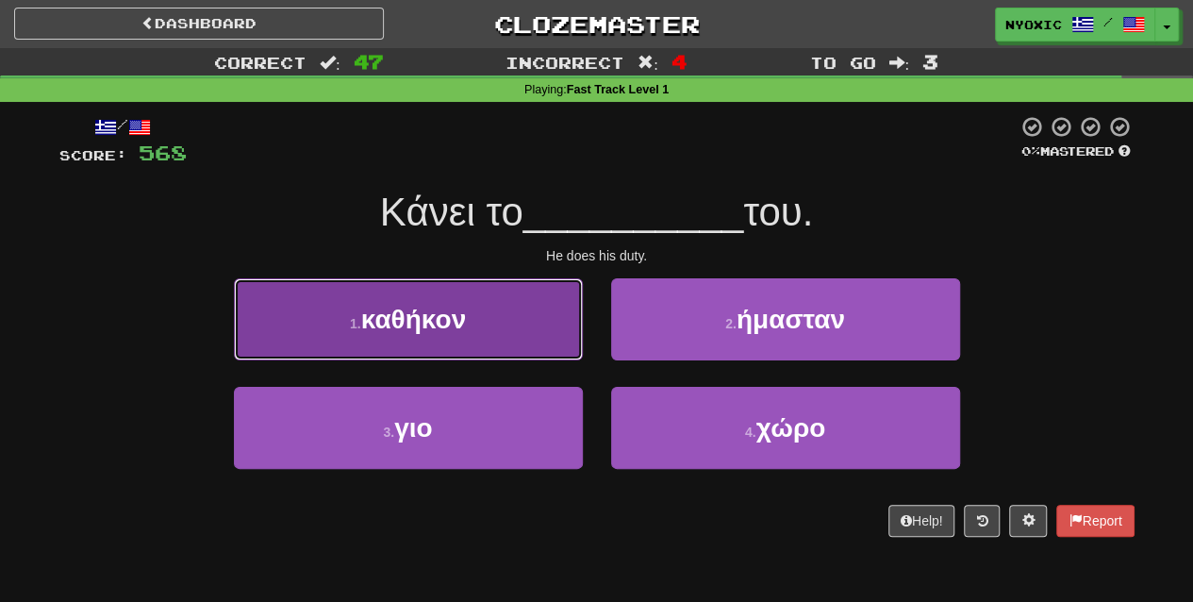
click at [516, 341] on button "1 . καθήκον" at bounding box center [408, 319] width 349 height 82
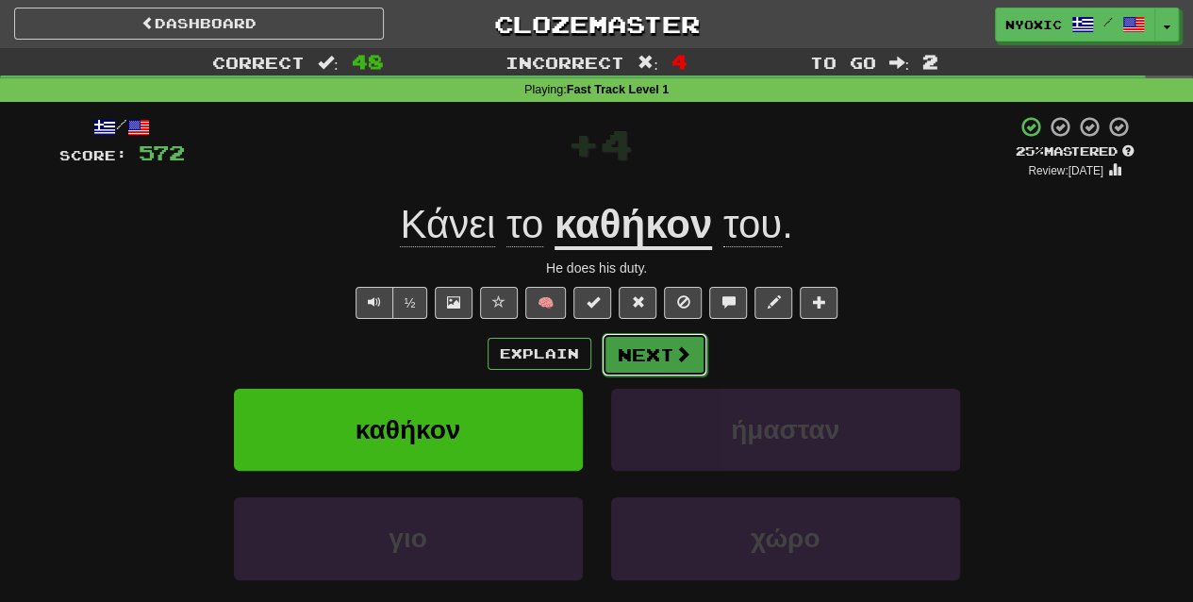
click at [625, 358] on button "Next" at bounding box center [655, 354] width 106 height 43
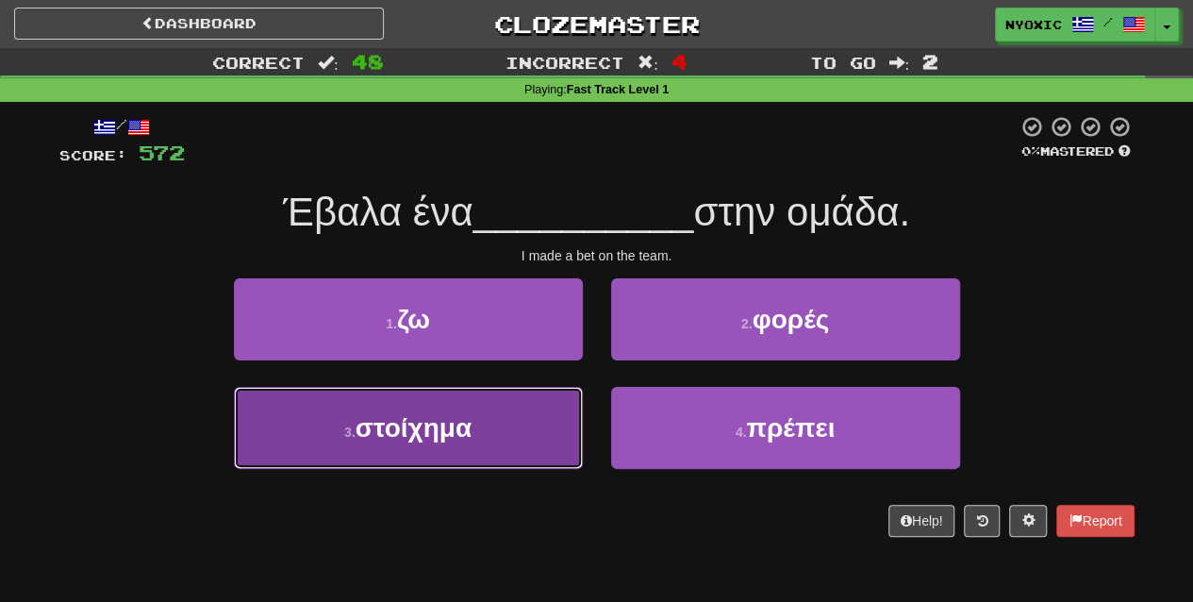
click at [489, 445] on button "3 . στοίχημα" at bounding box center [408, 428] width 349 height 82
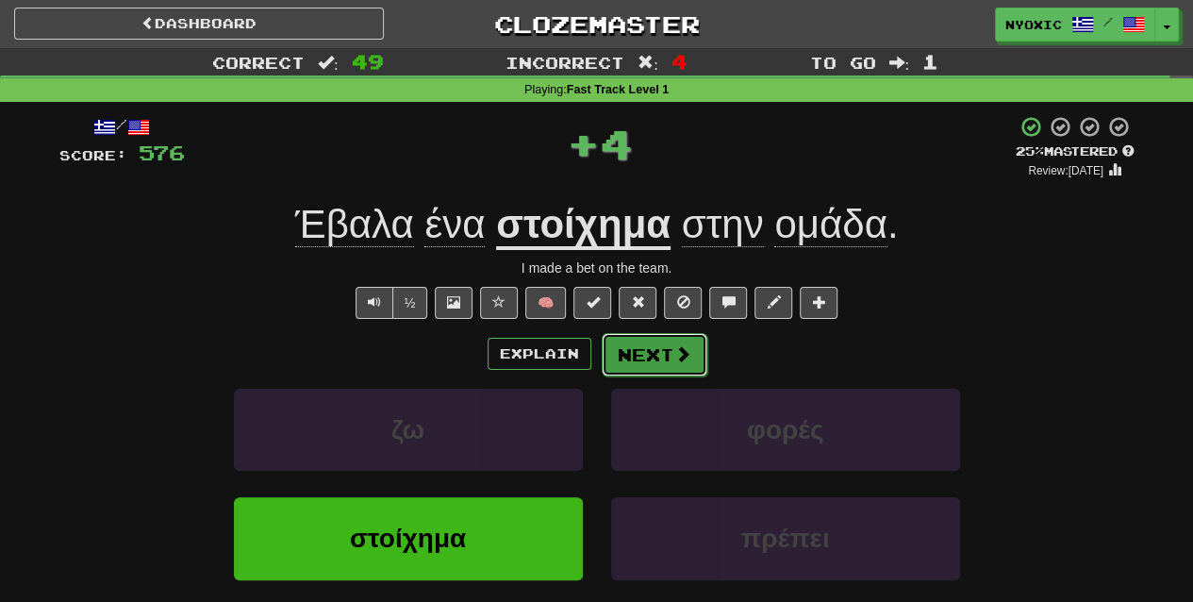
click at [664, 364] on button "Next" at bounding box center [655, 354] width 106 height 43
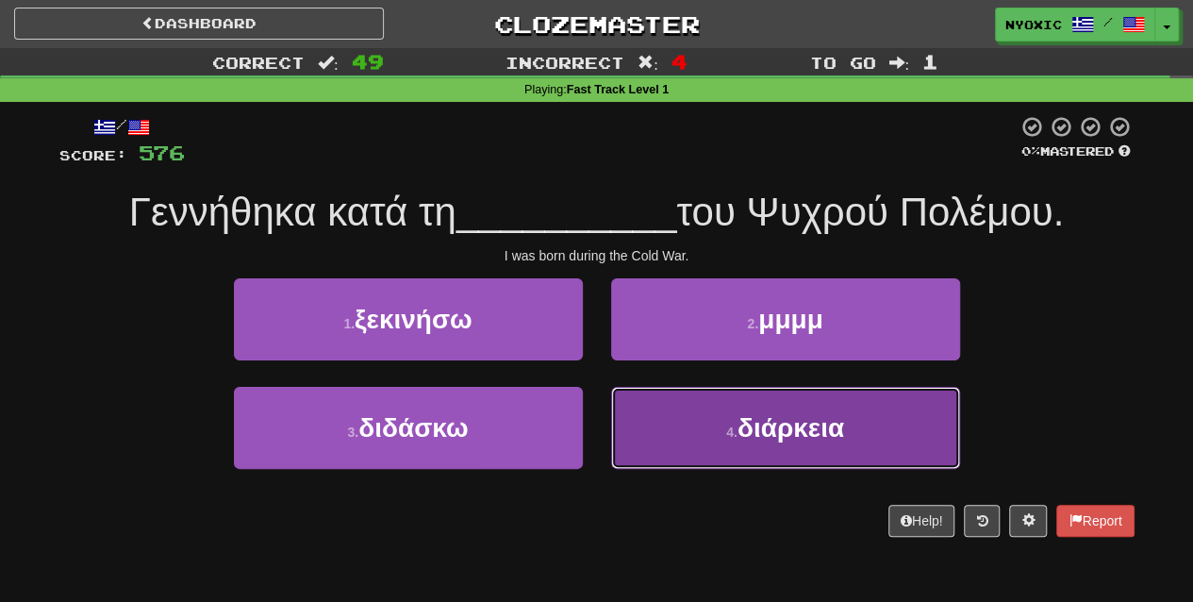
click at [702, 439] on button "4 . διάρκεια" at bounding box center [785, 428] width 349 height 82
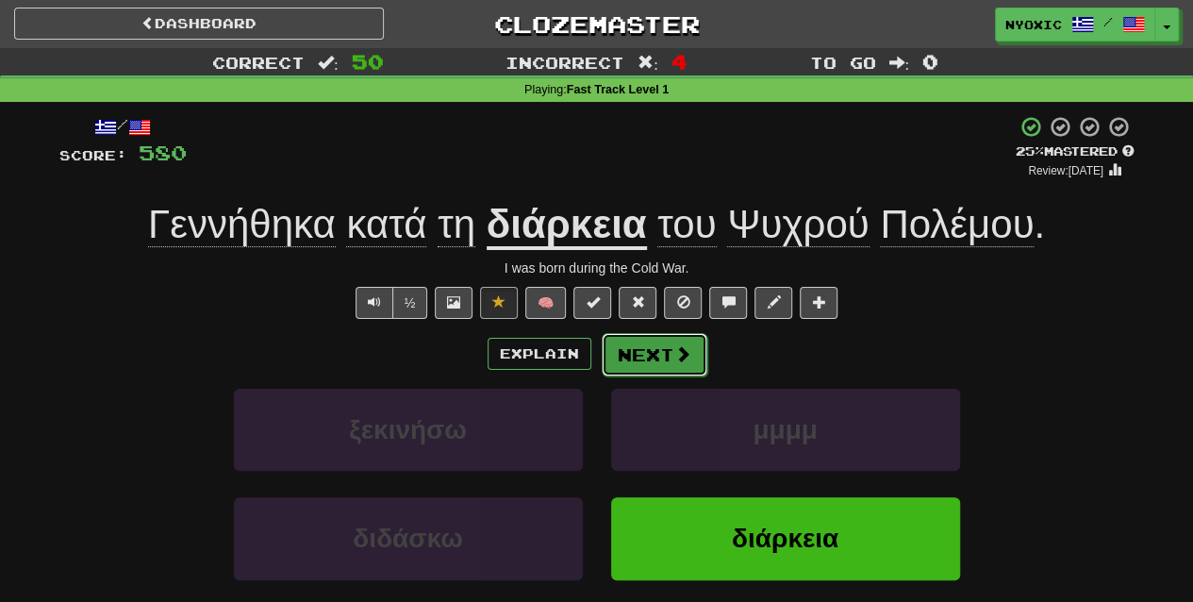
click at [674, 345] on span at bounding box center [682, 353] width 17 height 17
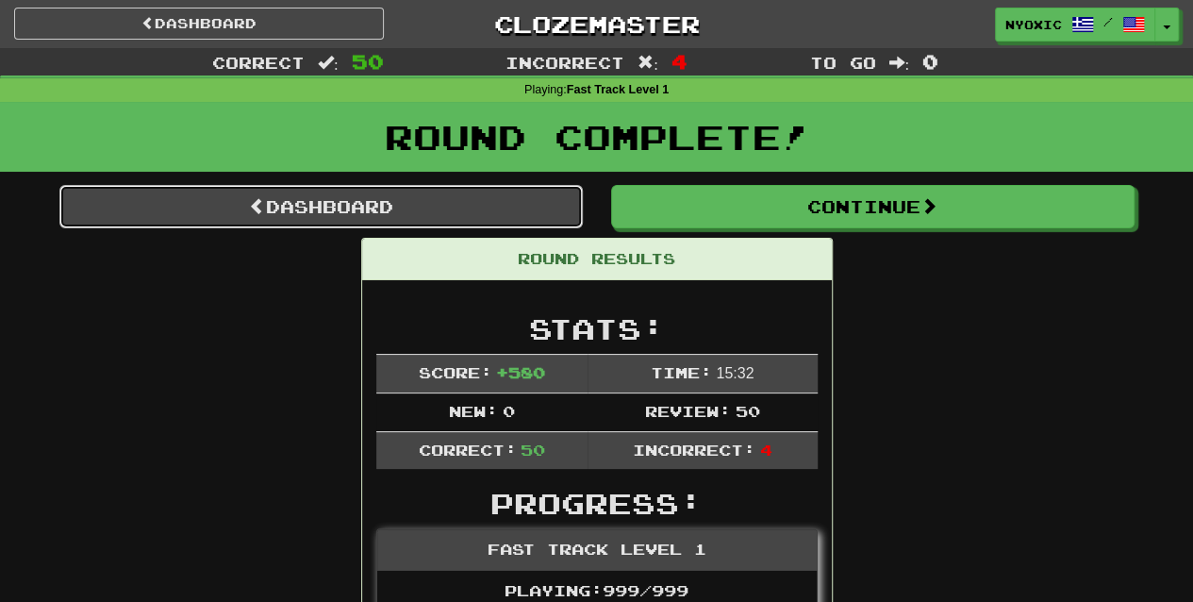
click at [390, 202] on link "Dashboard" at bounding box center [320, 206] width 523 height 43
